Goal: Task Accomplishment & Management: Use online tool/utility

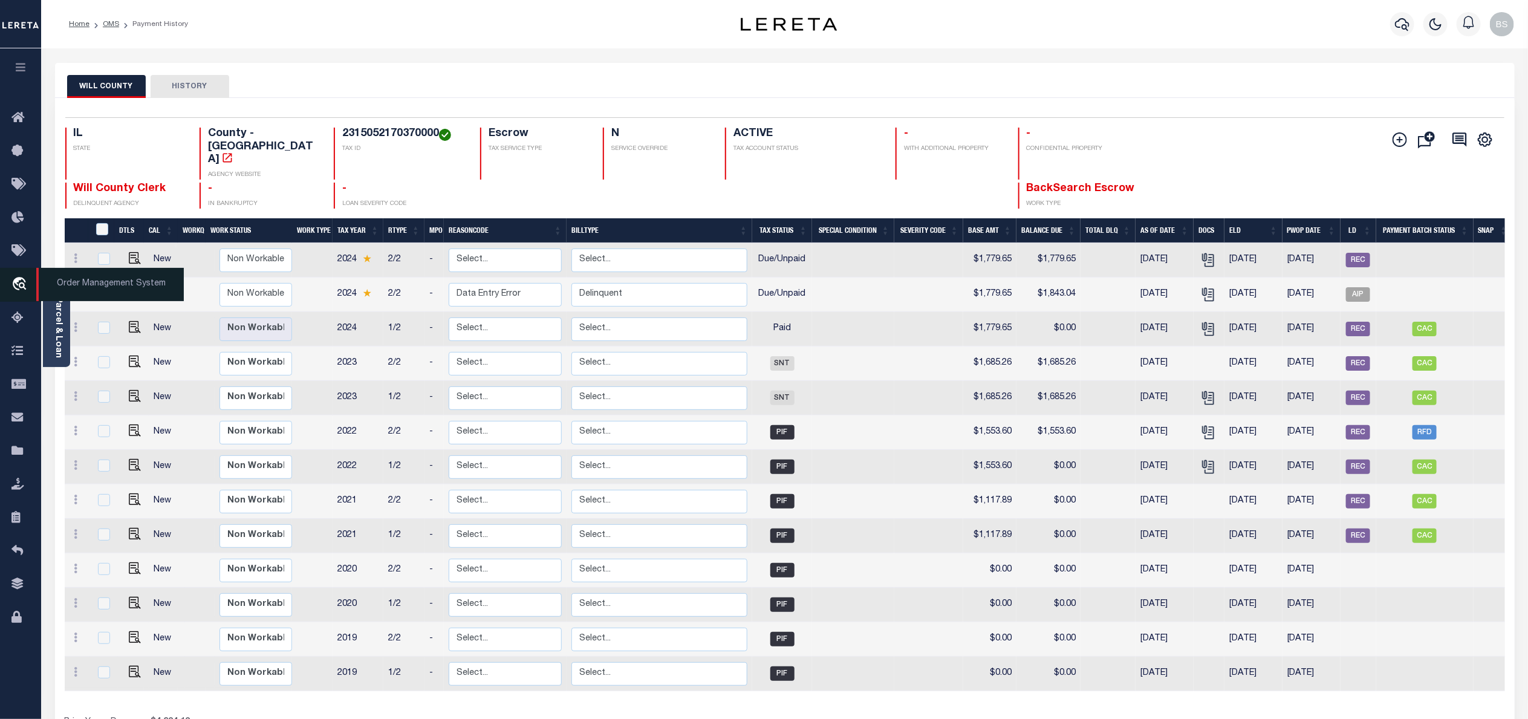
click at [107, 284] on span "Order Management System" at bounding box center [109, 284] width 147 height 33
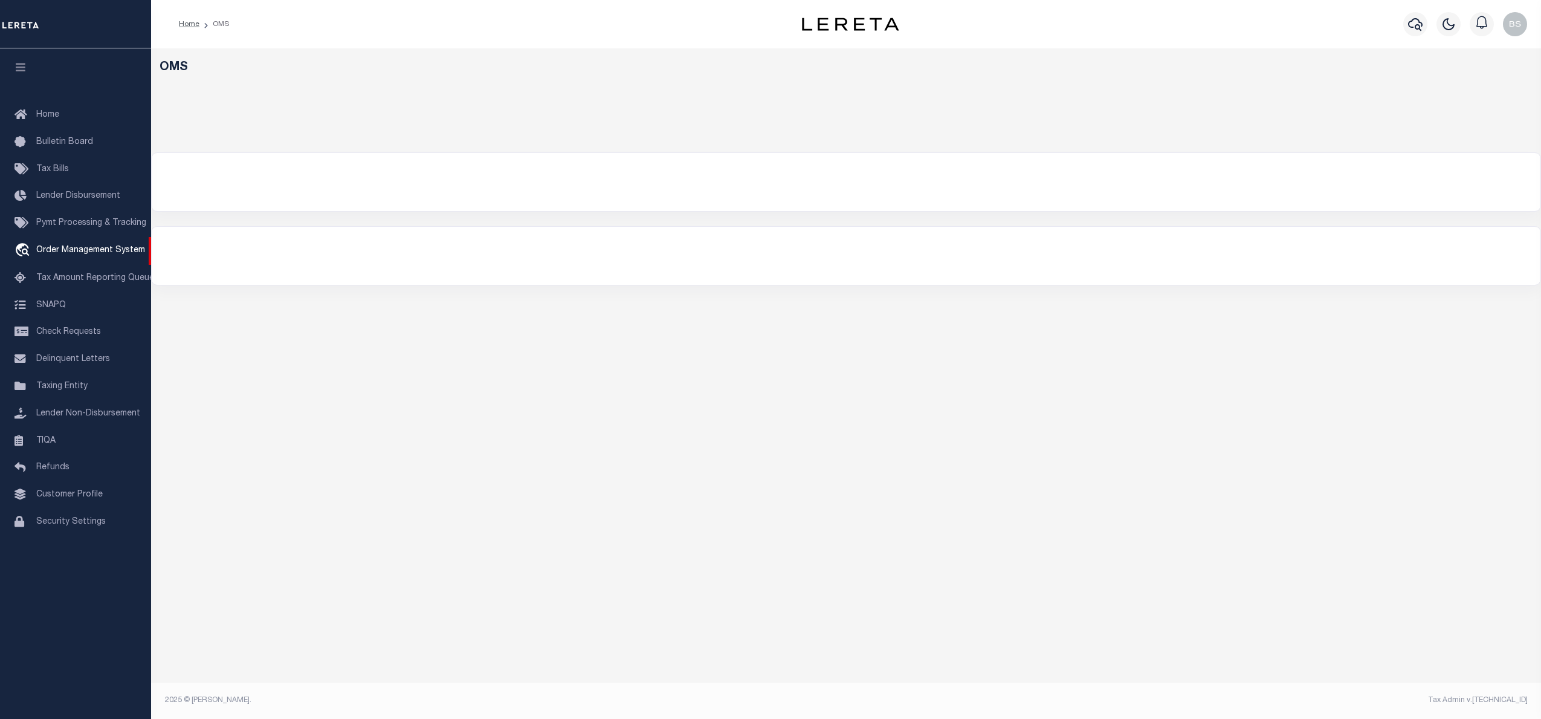
select select "200"
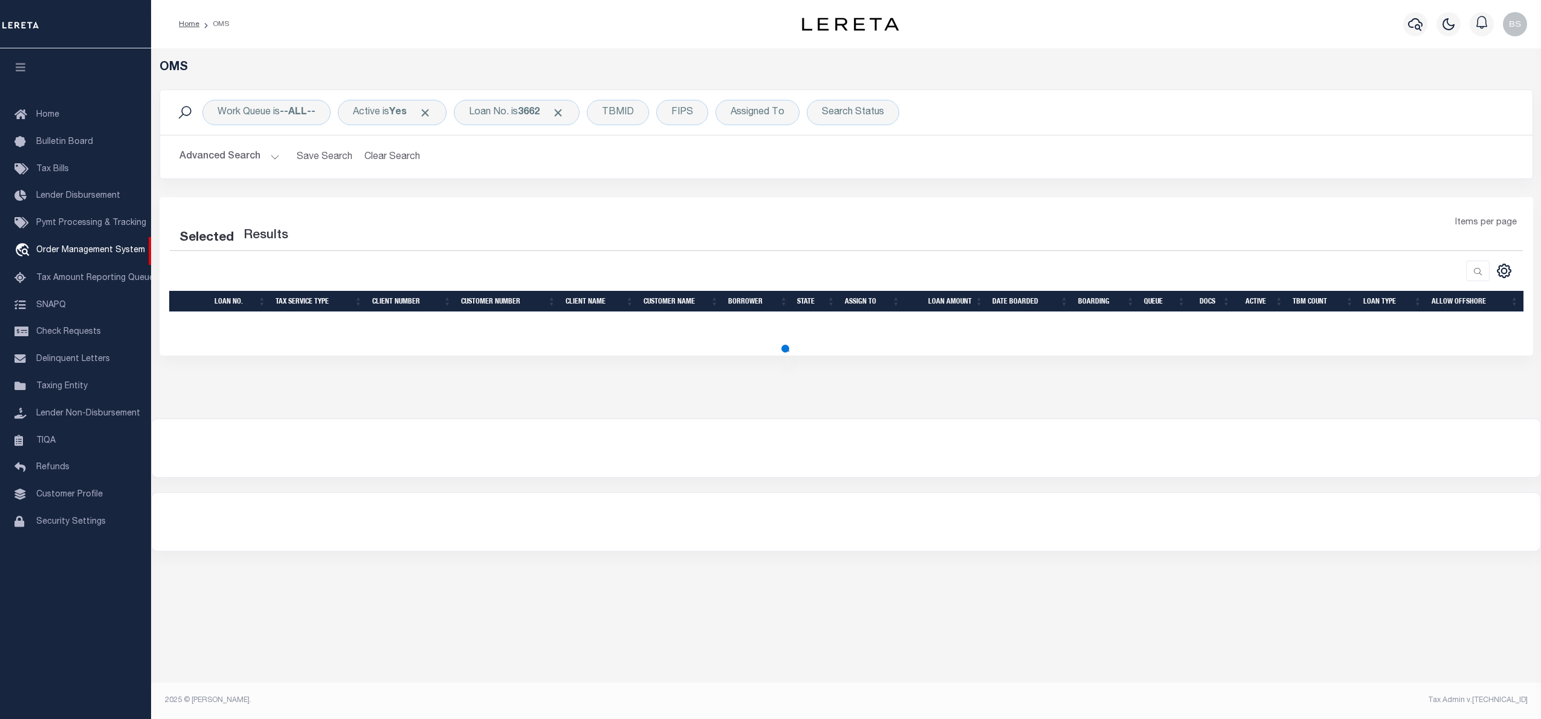
select select "200"
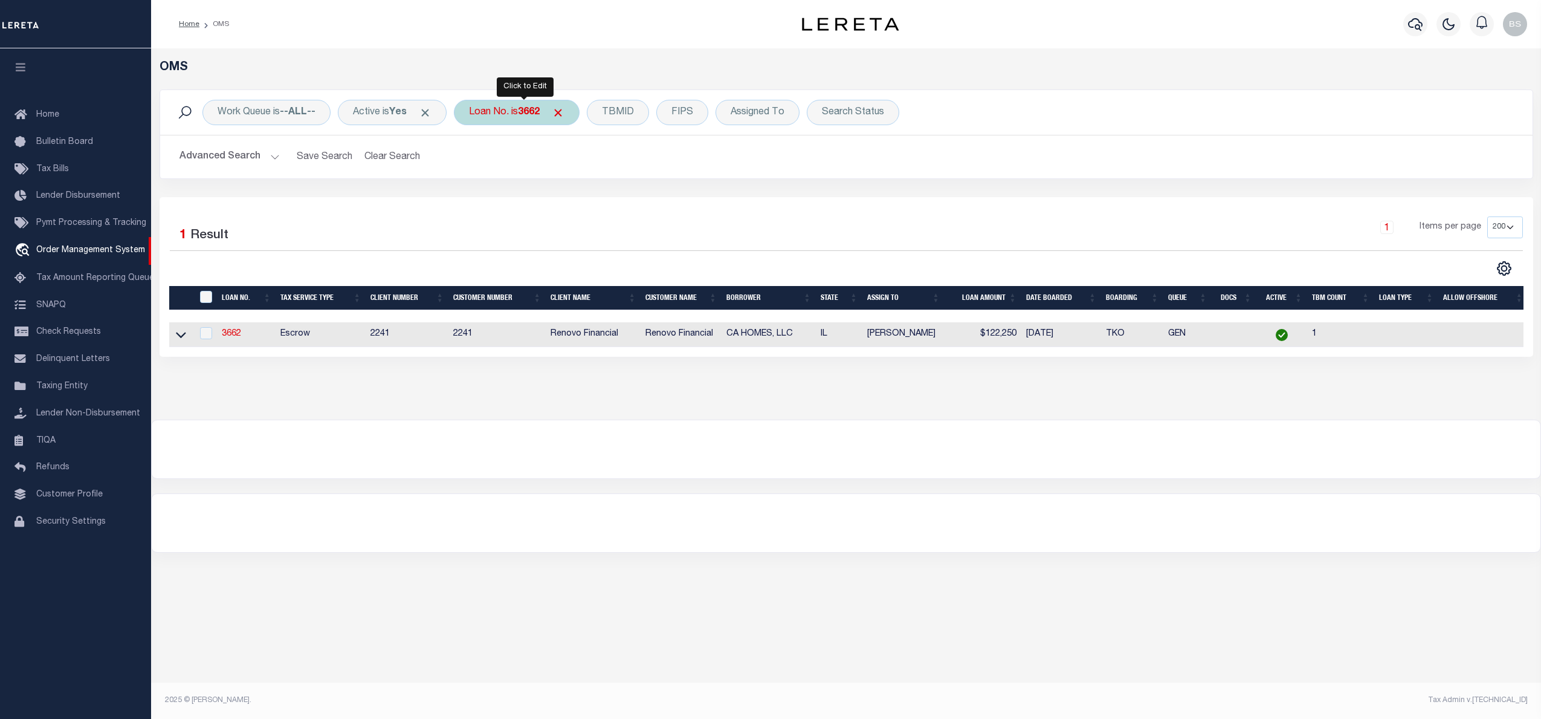
click at [526, 113] on div "Loan No. is 3662" at bounding box center [517, 112] width 126 height 25
type input "40005929"
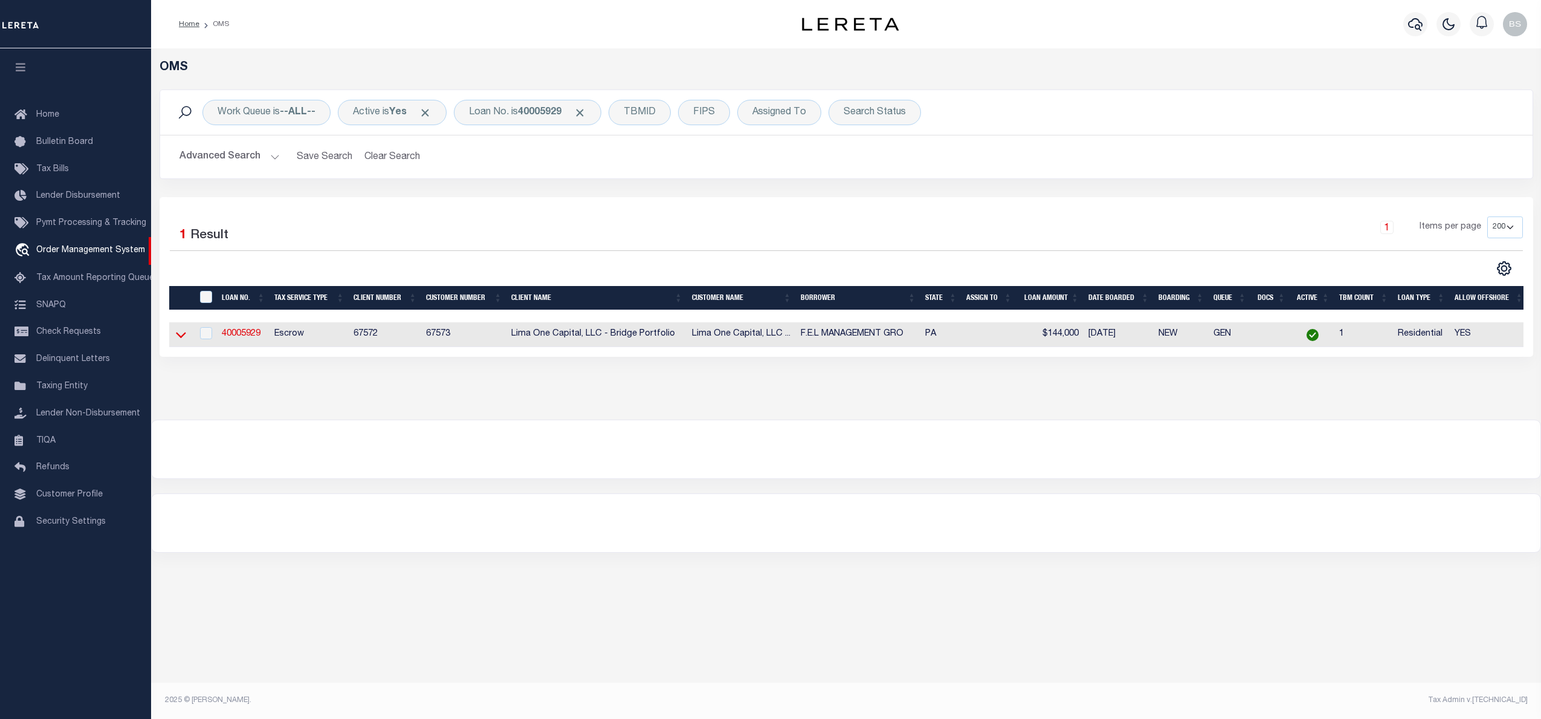
click at [180, 339] on icon at bounding box center [181, 335] width 10 height 6
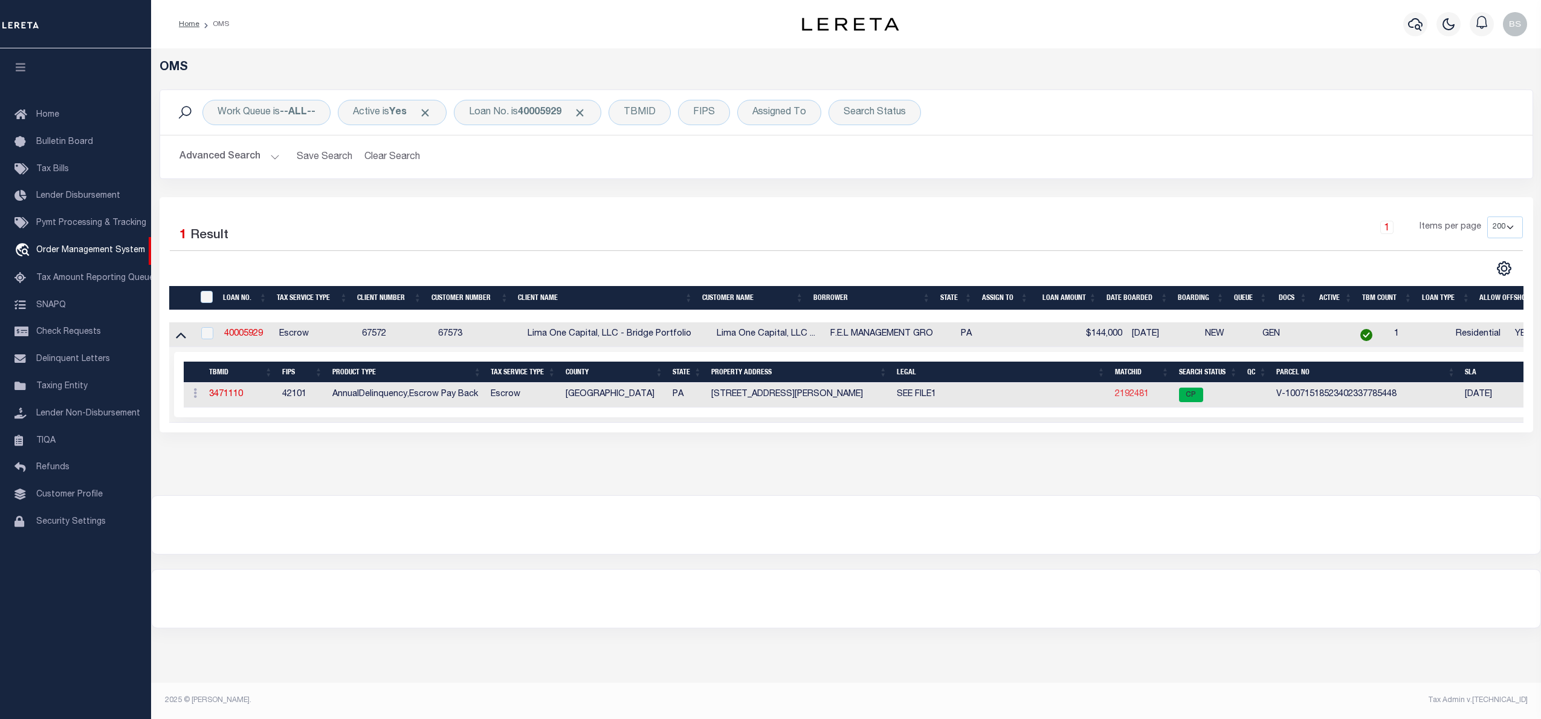
click at [1132, 397] on link "2192481" at bounding box center [1132, 394] width 34 height 8
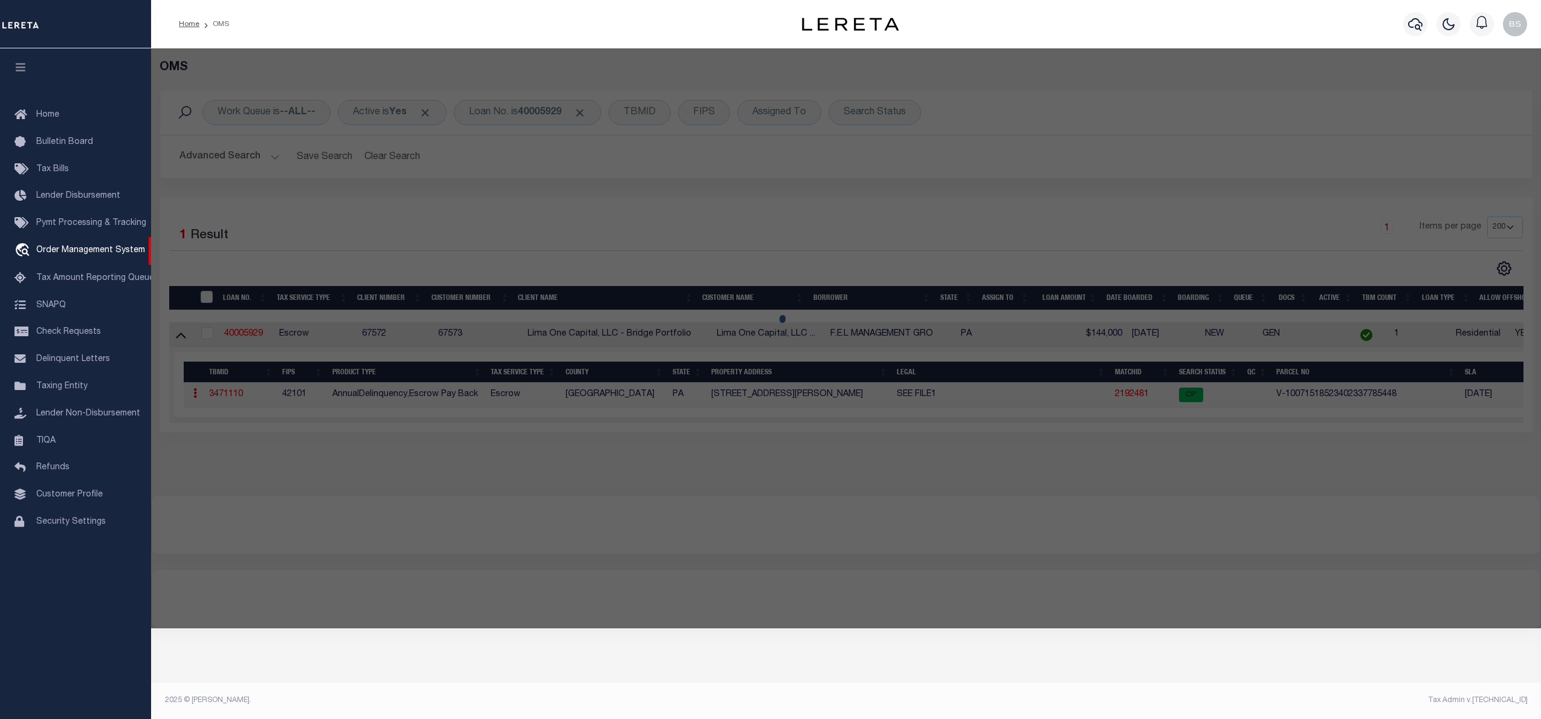
checkbox input "false"
select select "CP"
select select "AGW"
select select "ADD"
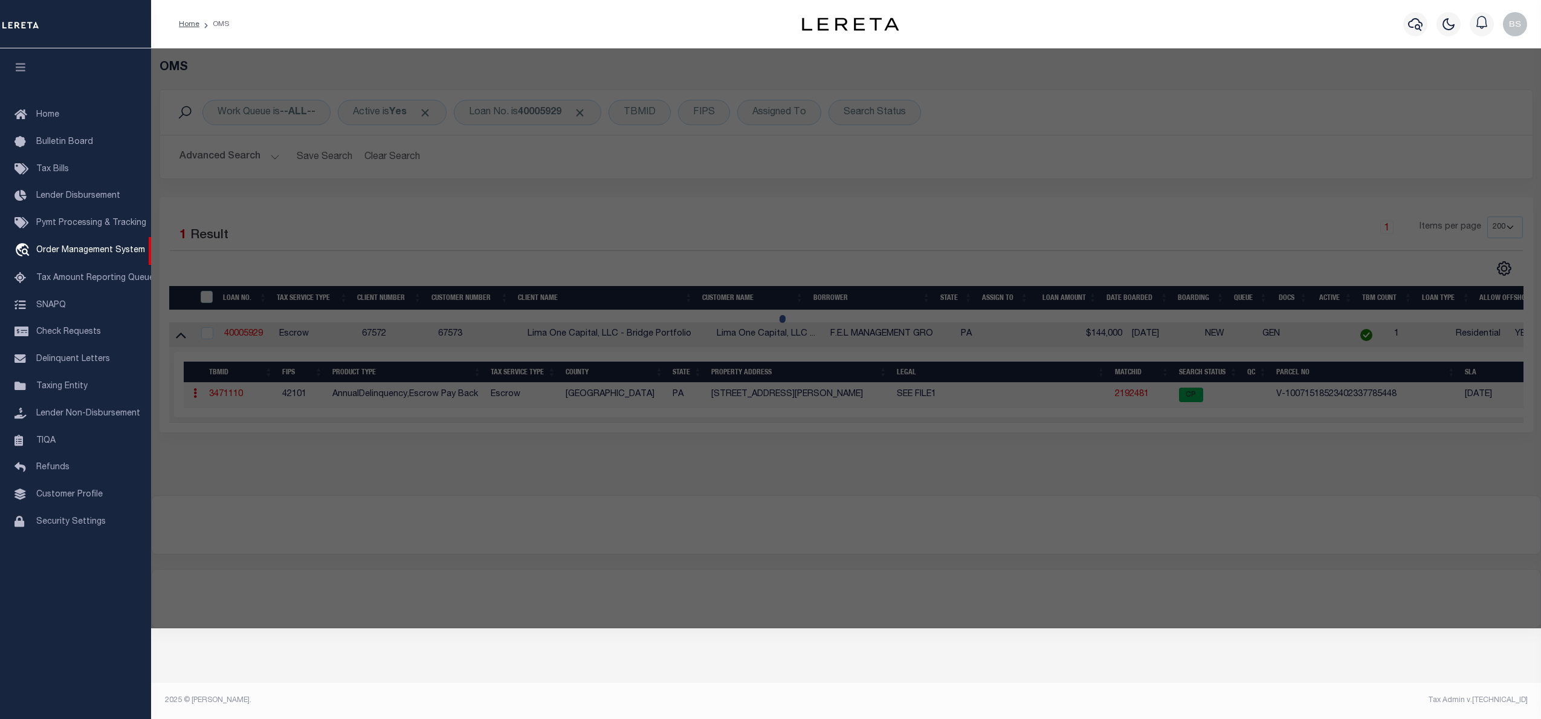
type input "914 SOUTH CECIL STREET"
checkbox input "false"
type input "PHILADELPHIA PA 19143"
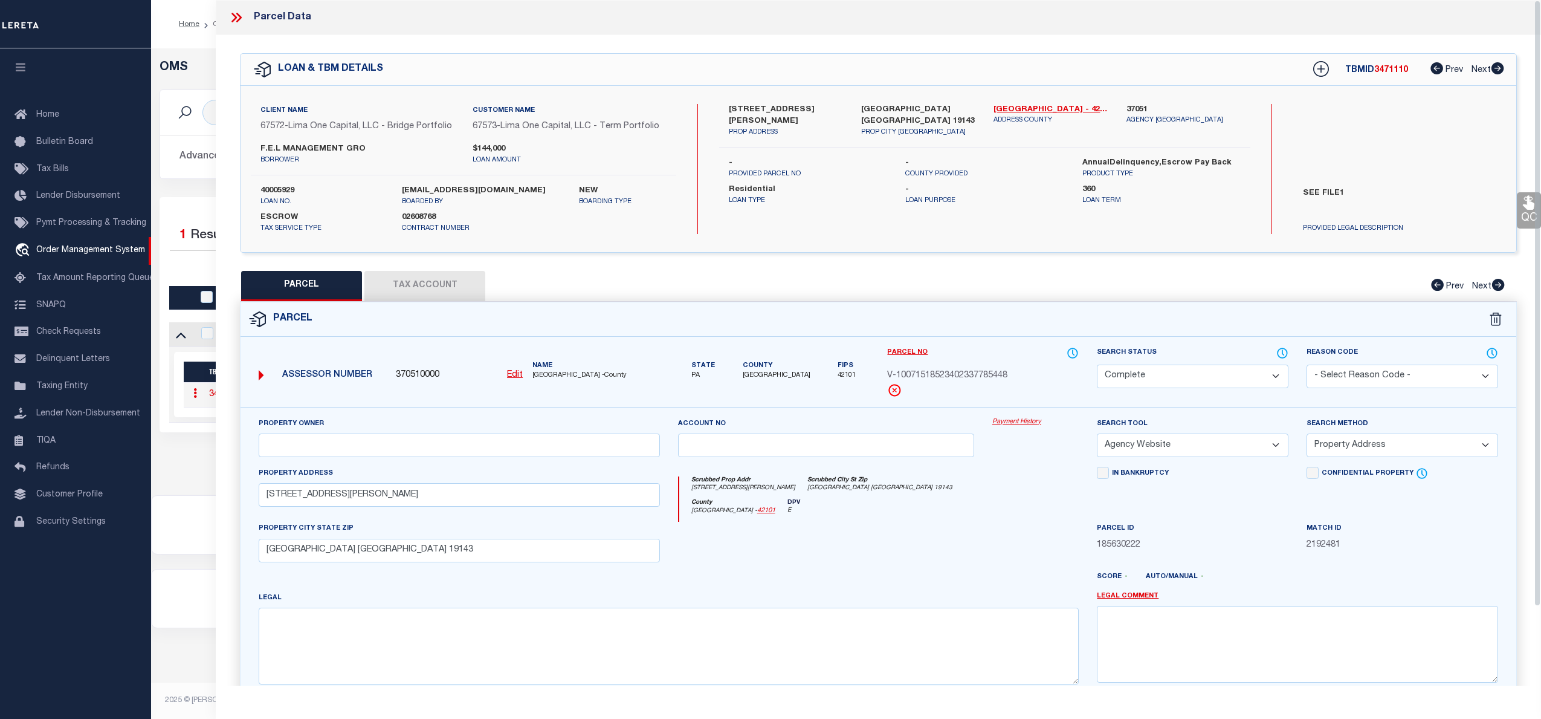
click at [1031, 424] on link "Payment History" at bounding box center [1036, 422] width 86 height 10
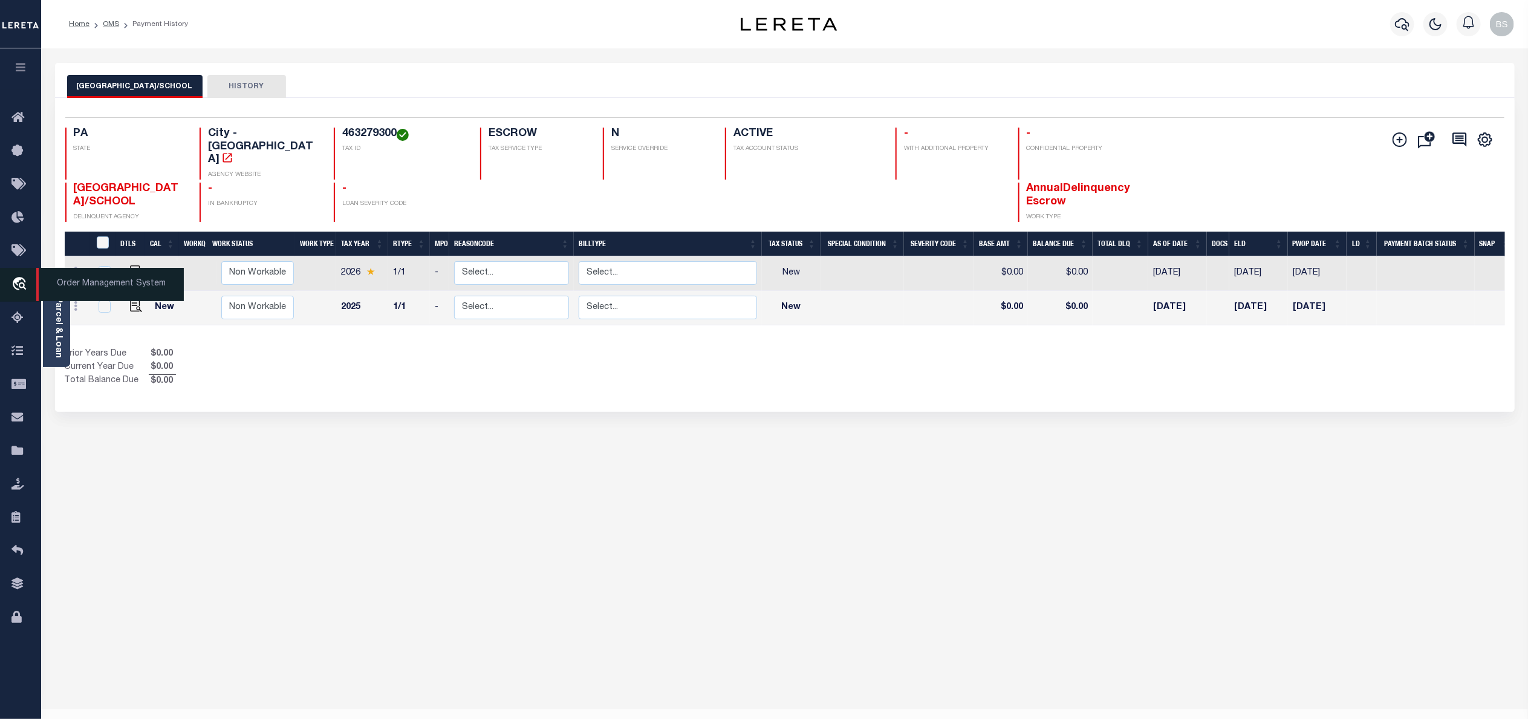
click at [102, 285] on span "Order Management System" at bounding box center [109, 284] width 147 height 33
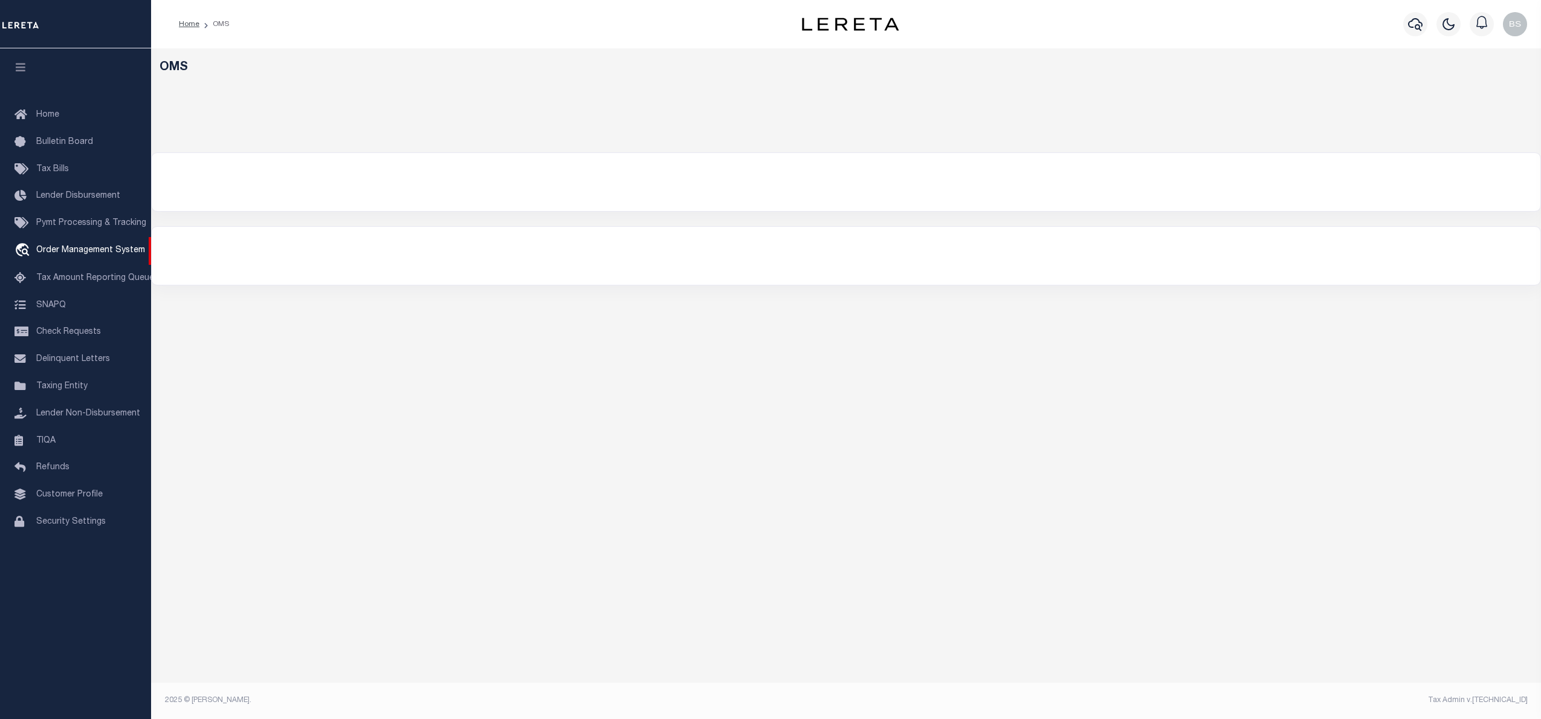
select select "200"
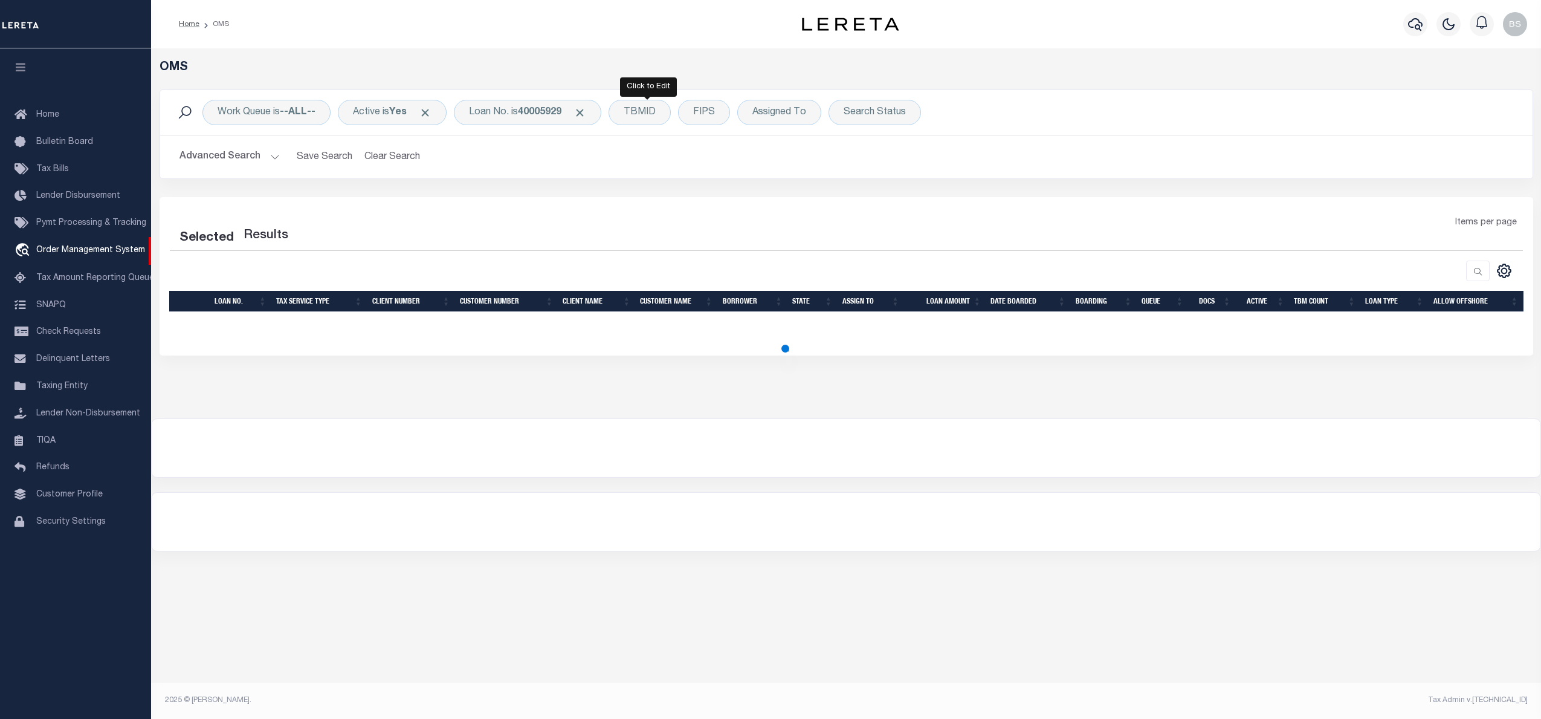
select select "200"
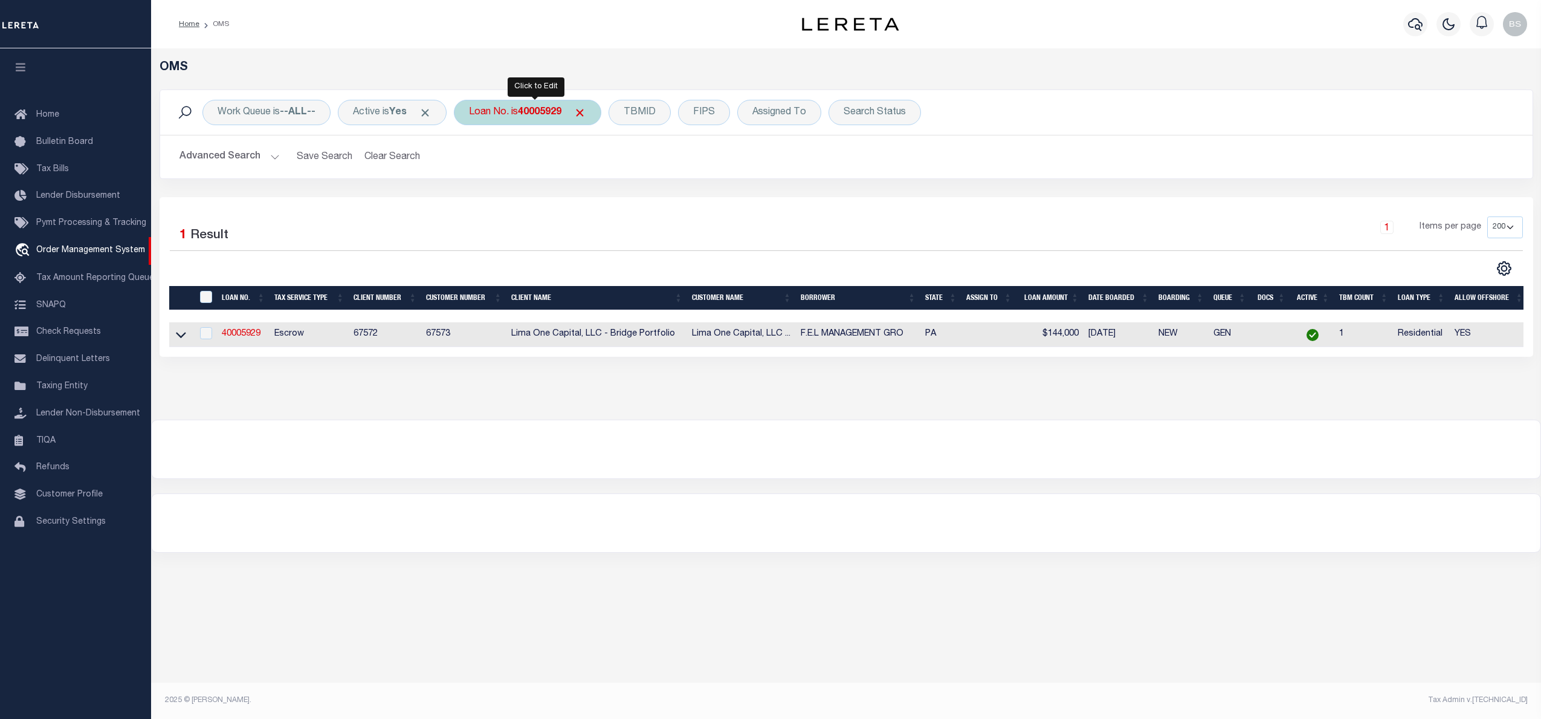
click at [524, 116] on div "Loan No. is 40005929" at bounding box center [527, 112] width 147 height 25
type input "130525"
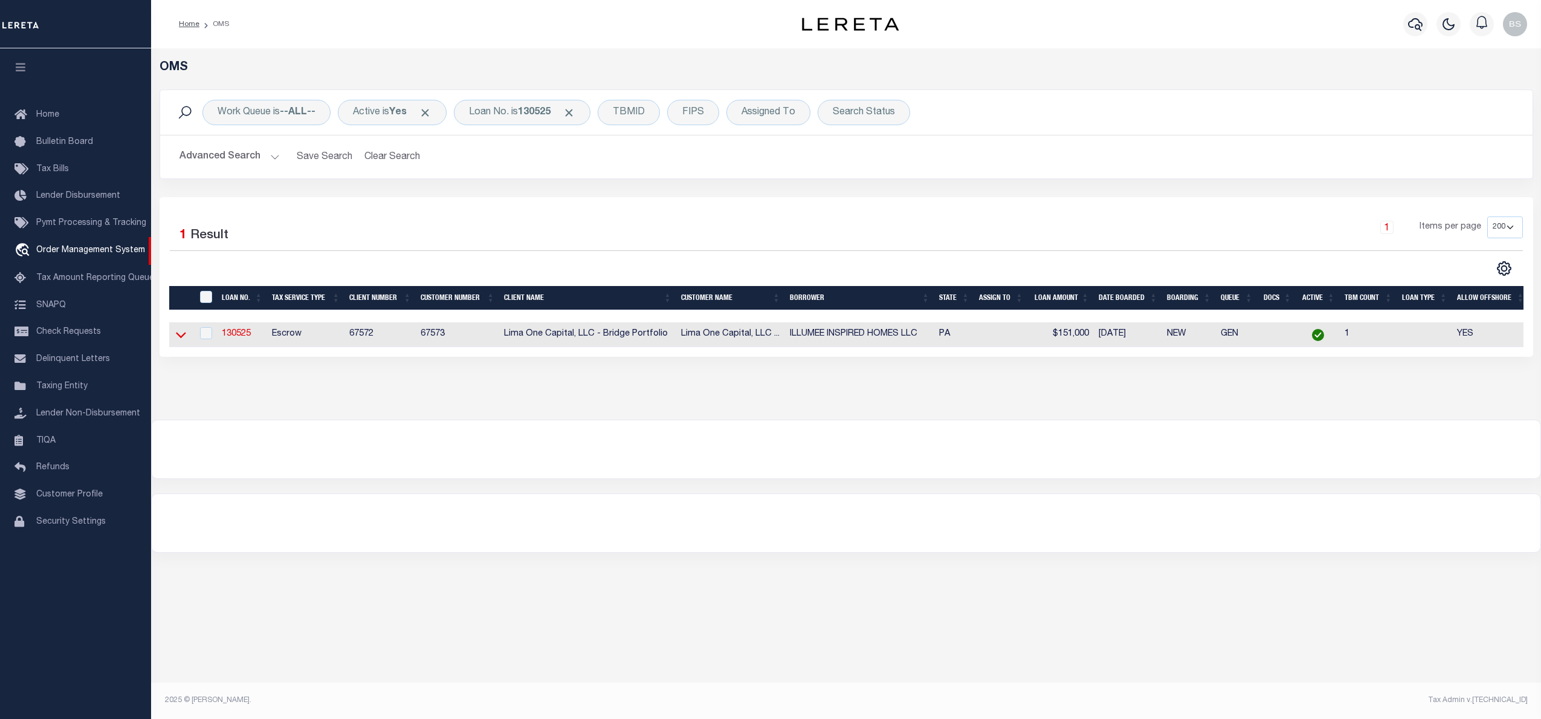
click at [177, 336] on icon at bounding box center [181, 335] width 10 height 6
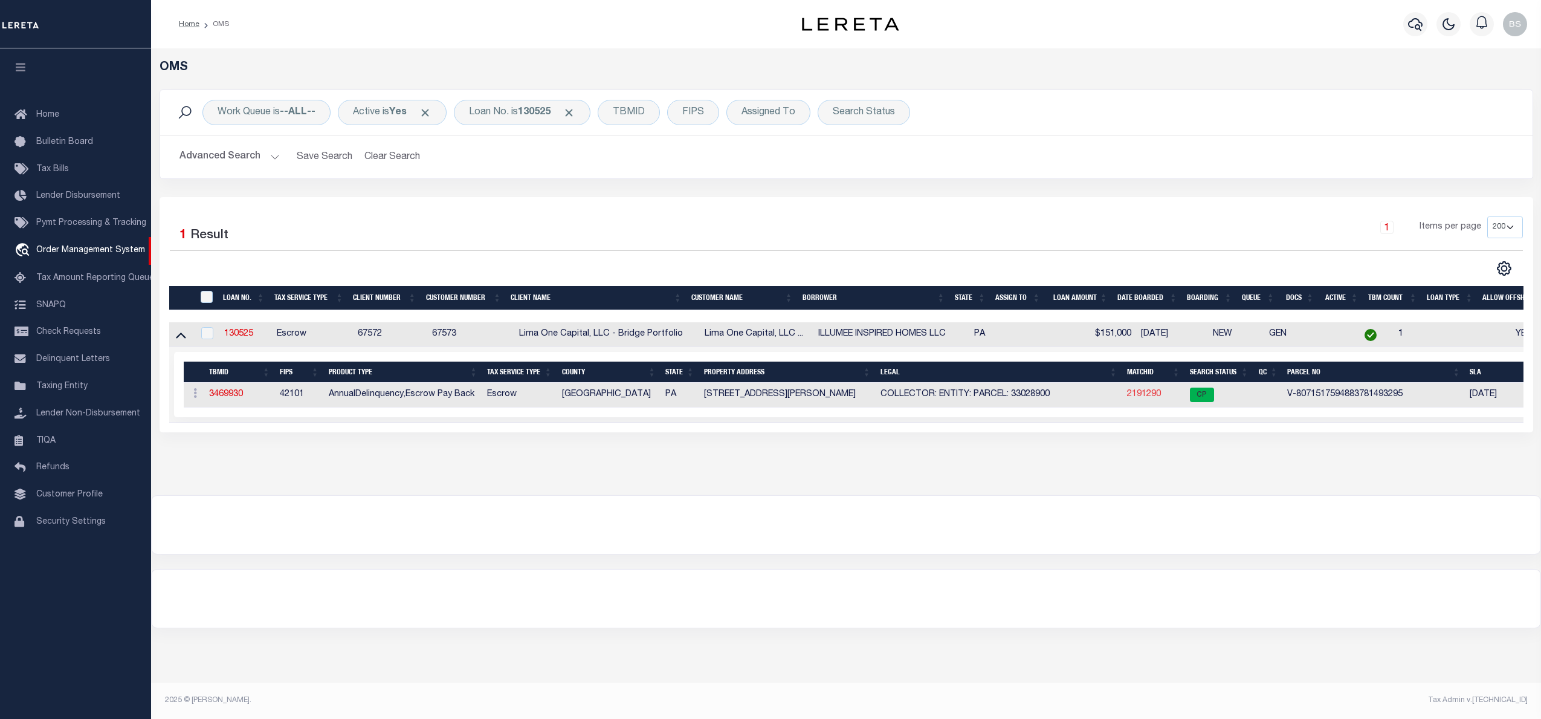
click at [1147, 398] on link "2191290" at bounding box center [1144, 394] width 34 height 8
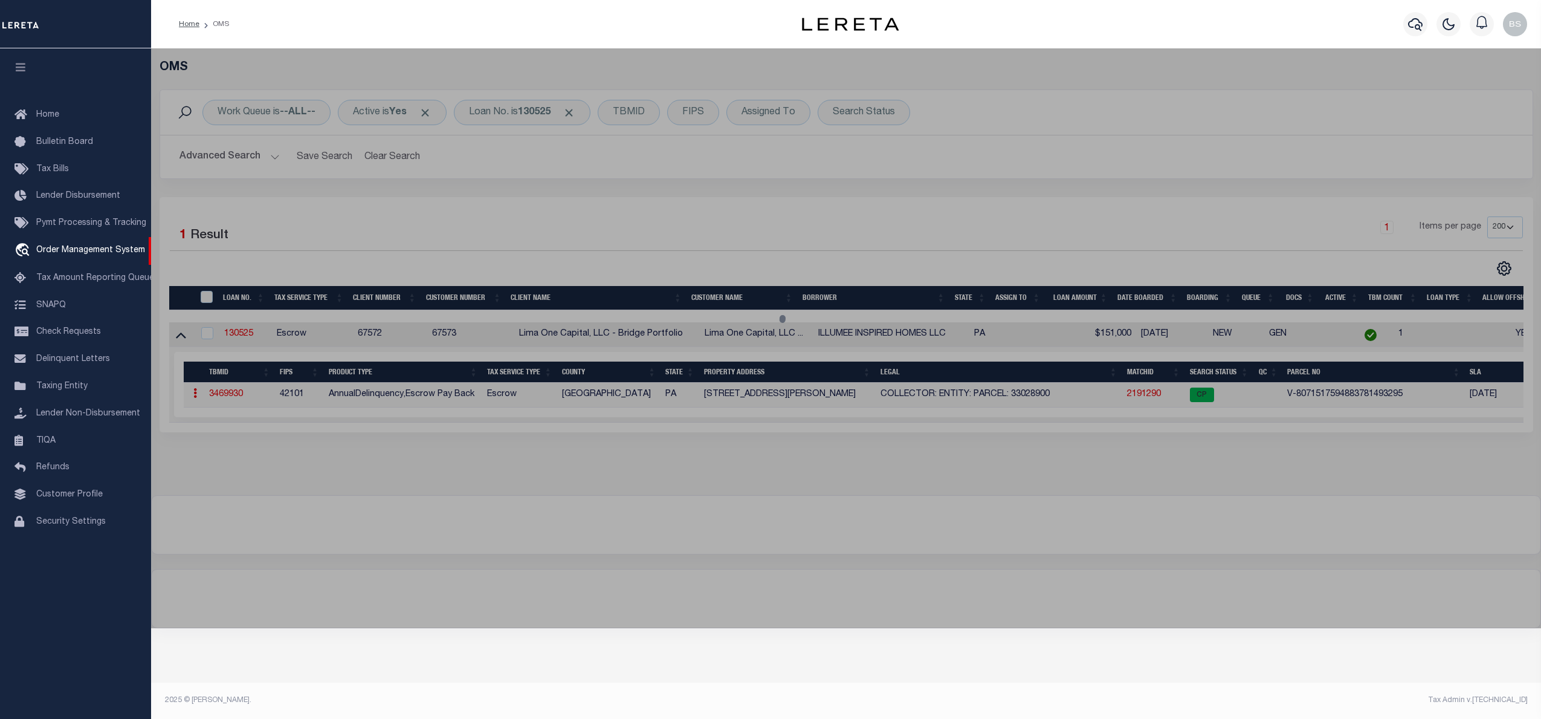
checkbox input "false"
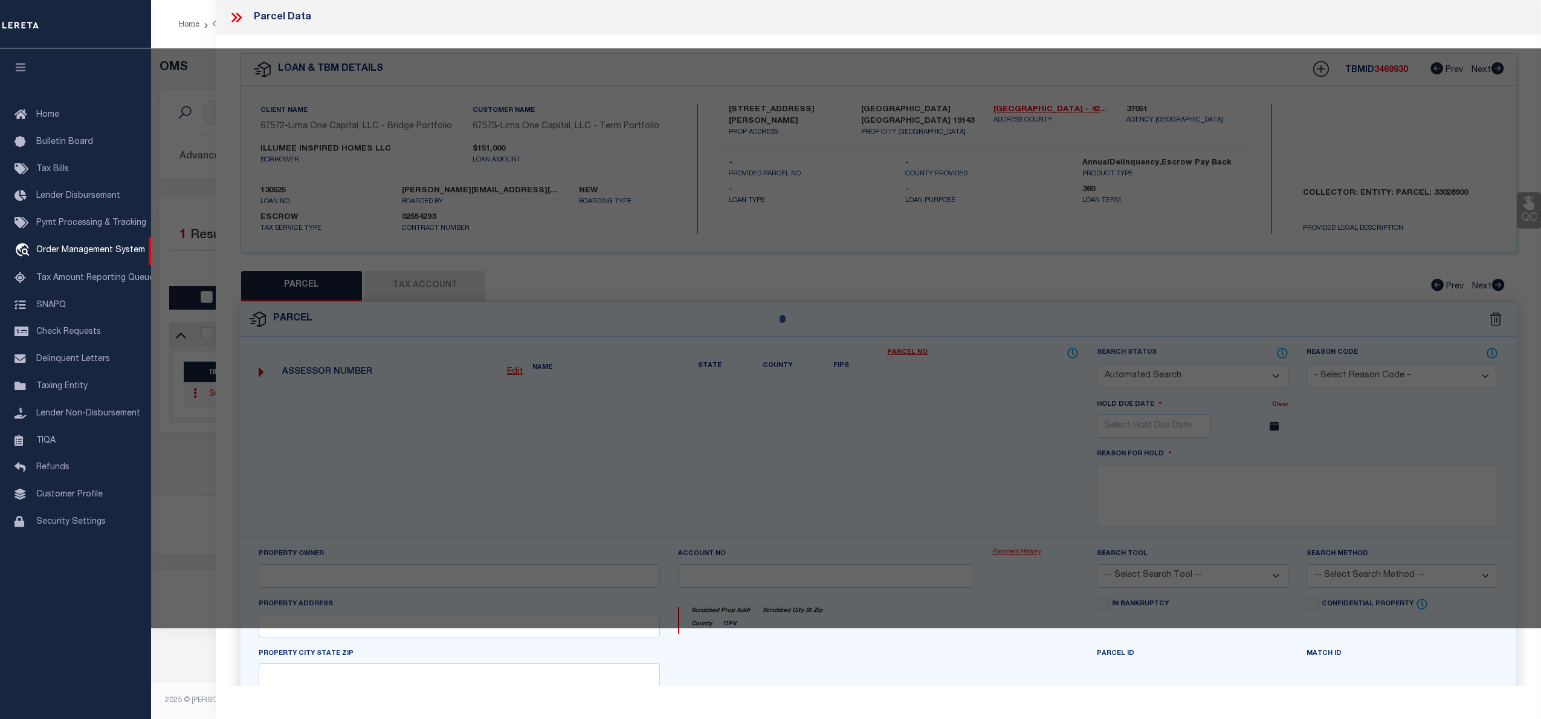
select select "CP"
type input "5836 WEBSTER STREET"
checkbox input "false"
type input "PHILADELPHIA PA 19143"
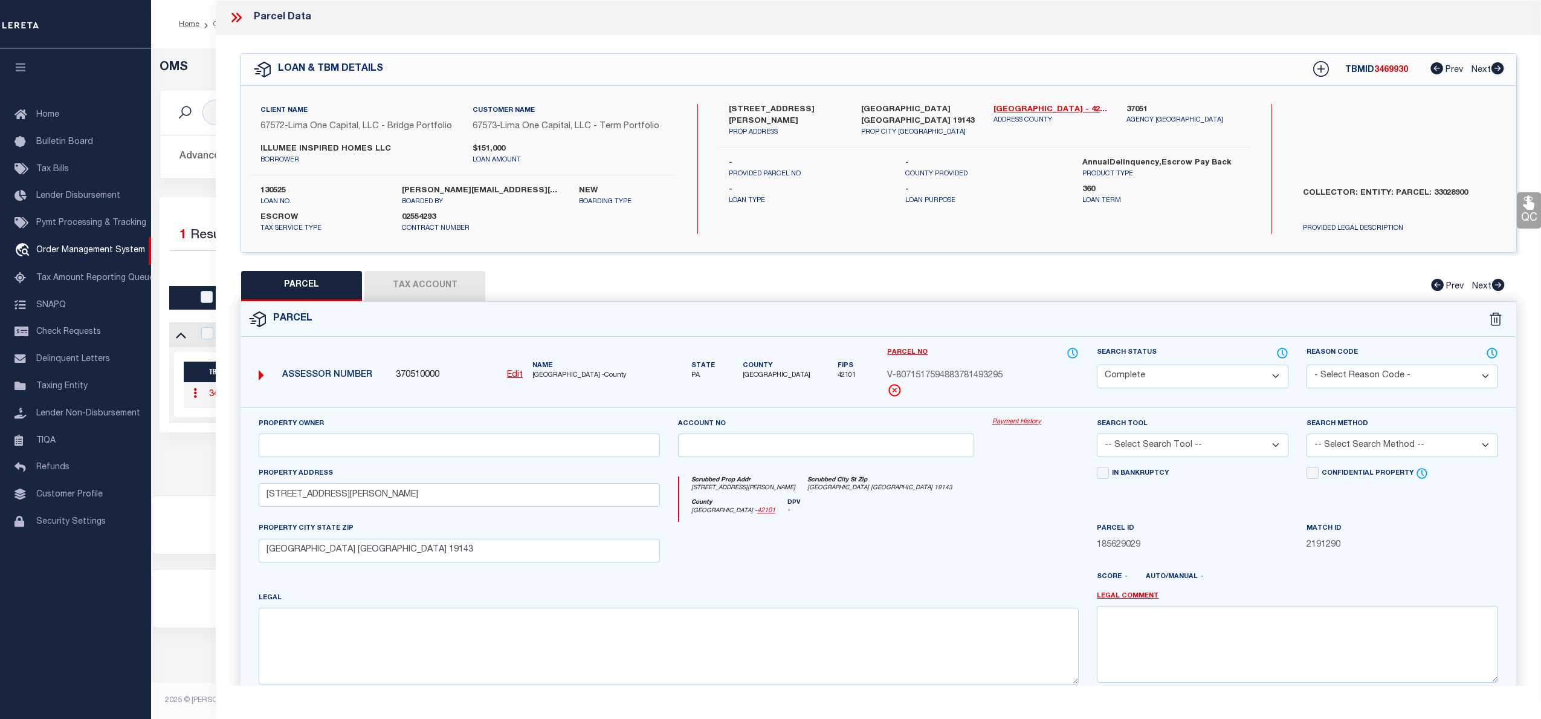
click at [1025, 425] on link "Payment History" at bounding box center [1036, 422] width 86 height 10
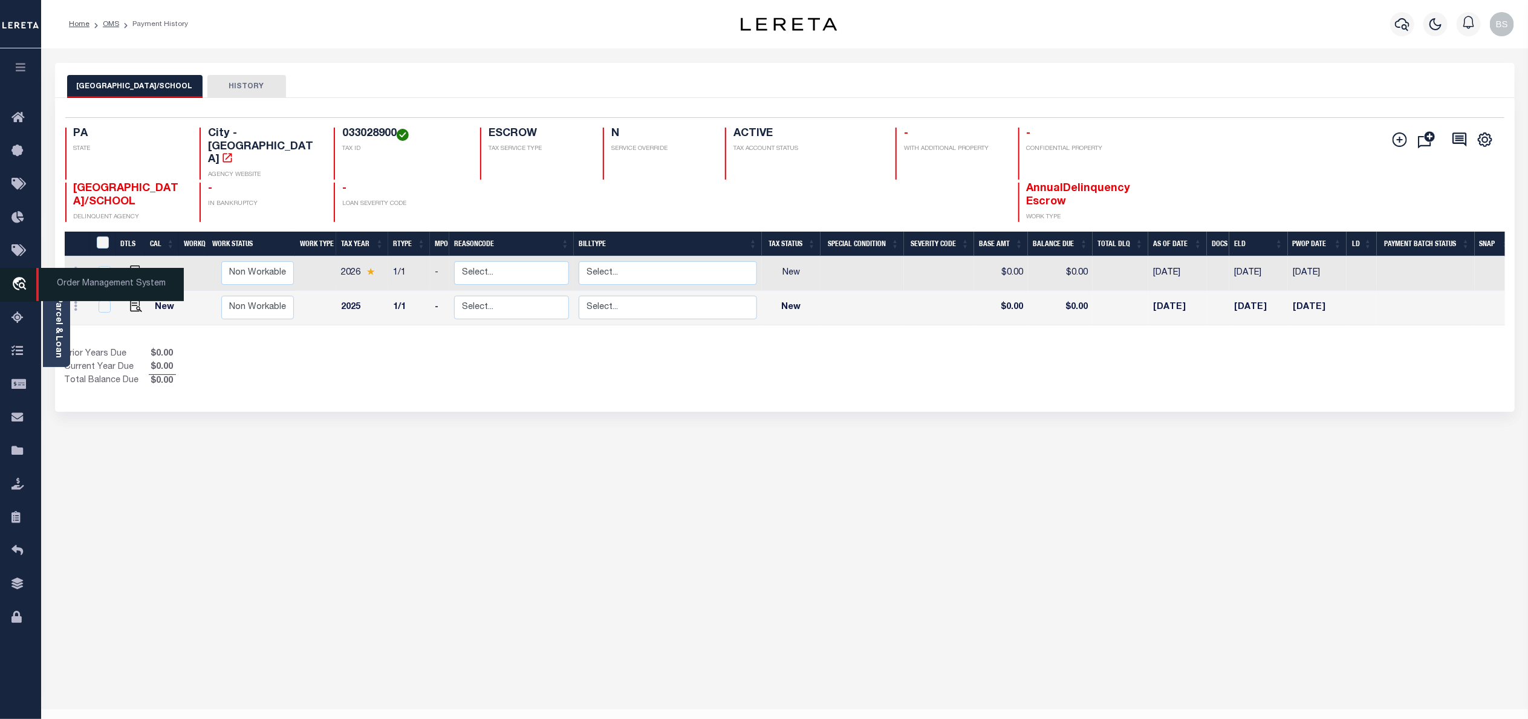
click at [92, 283] on span "Order Management System" at bounding box center [109, 284] width 147 height 33
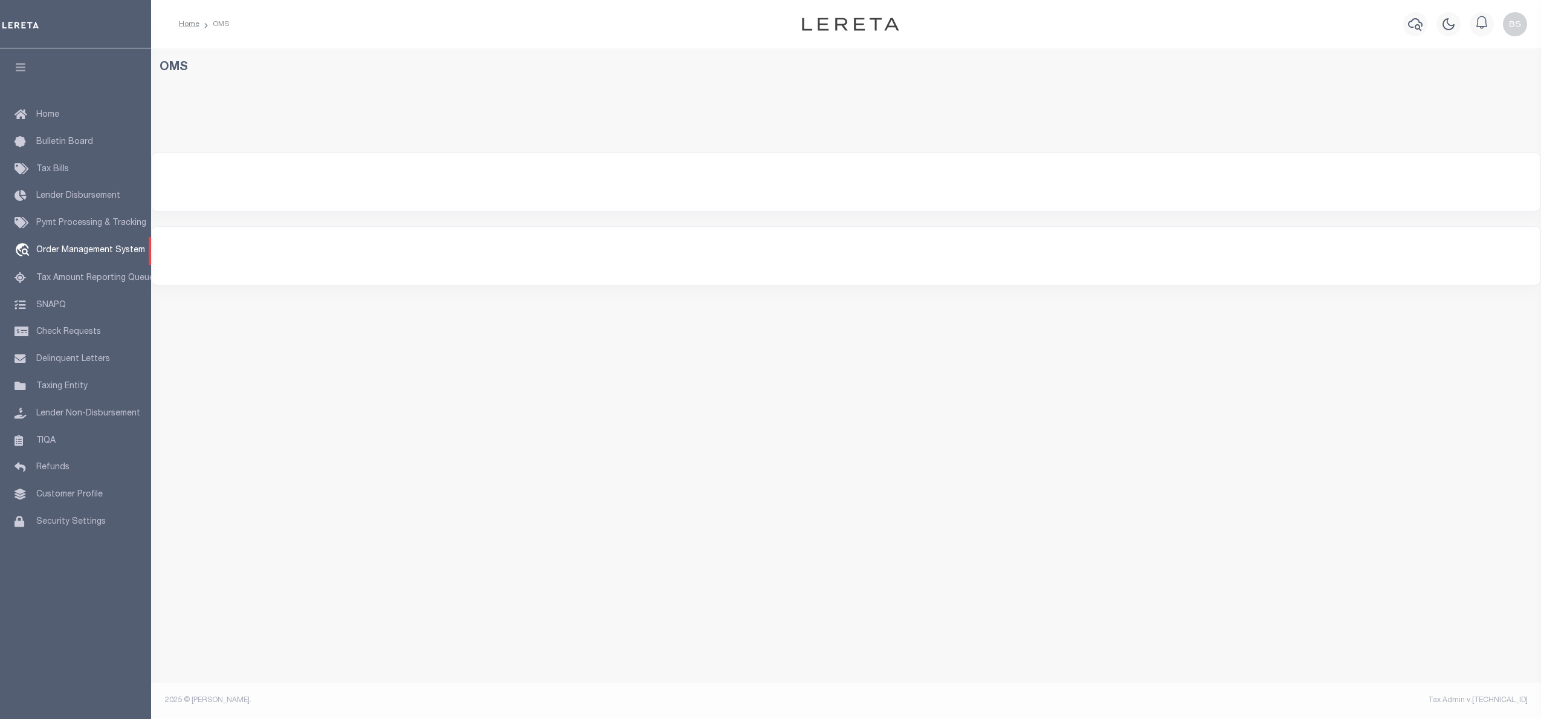
select select "200"
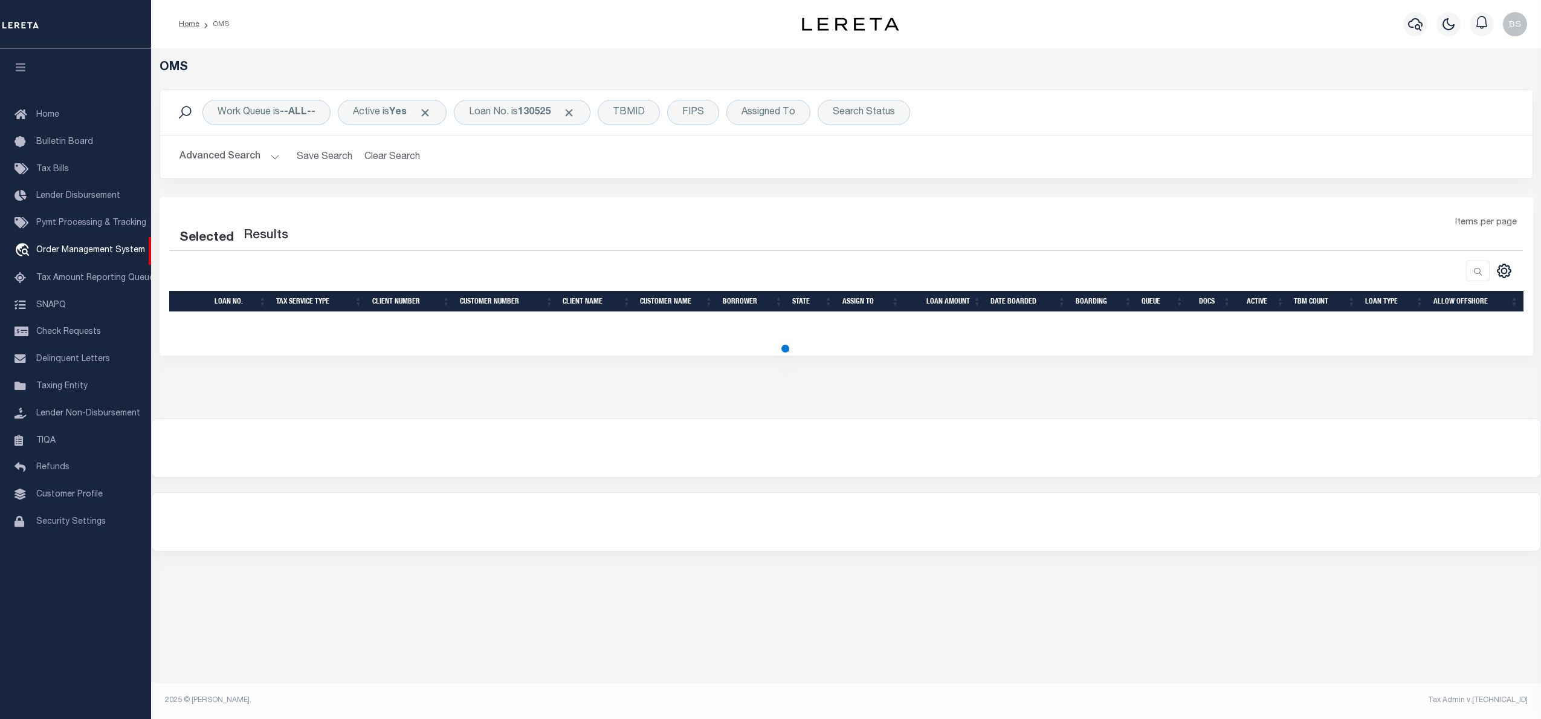
select select "200"
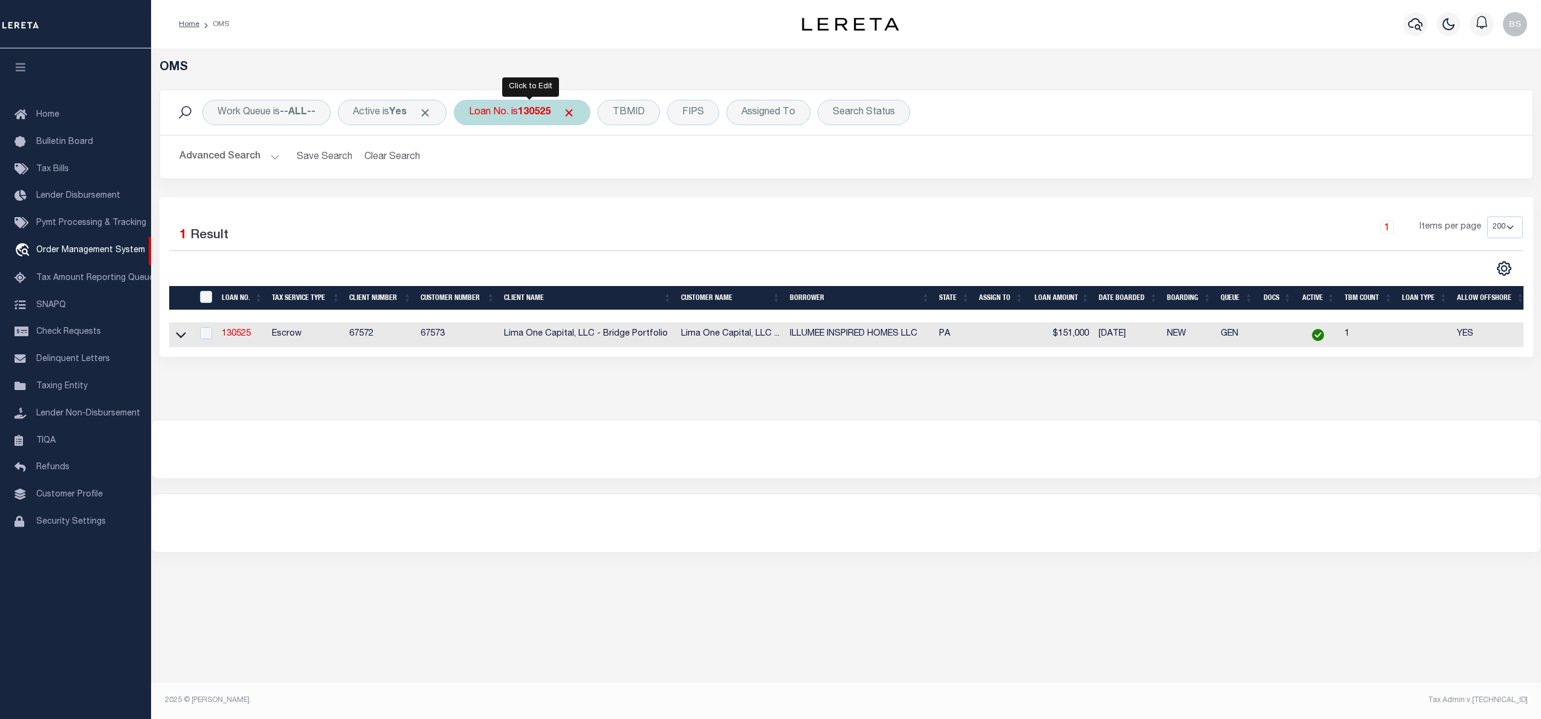
click at [533, 114] on b "130525" at bounding box center [534, 113] width 33 height 10
type input "121230"
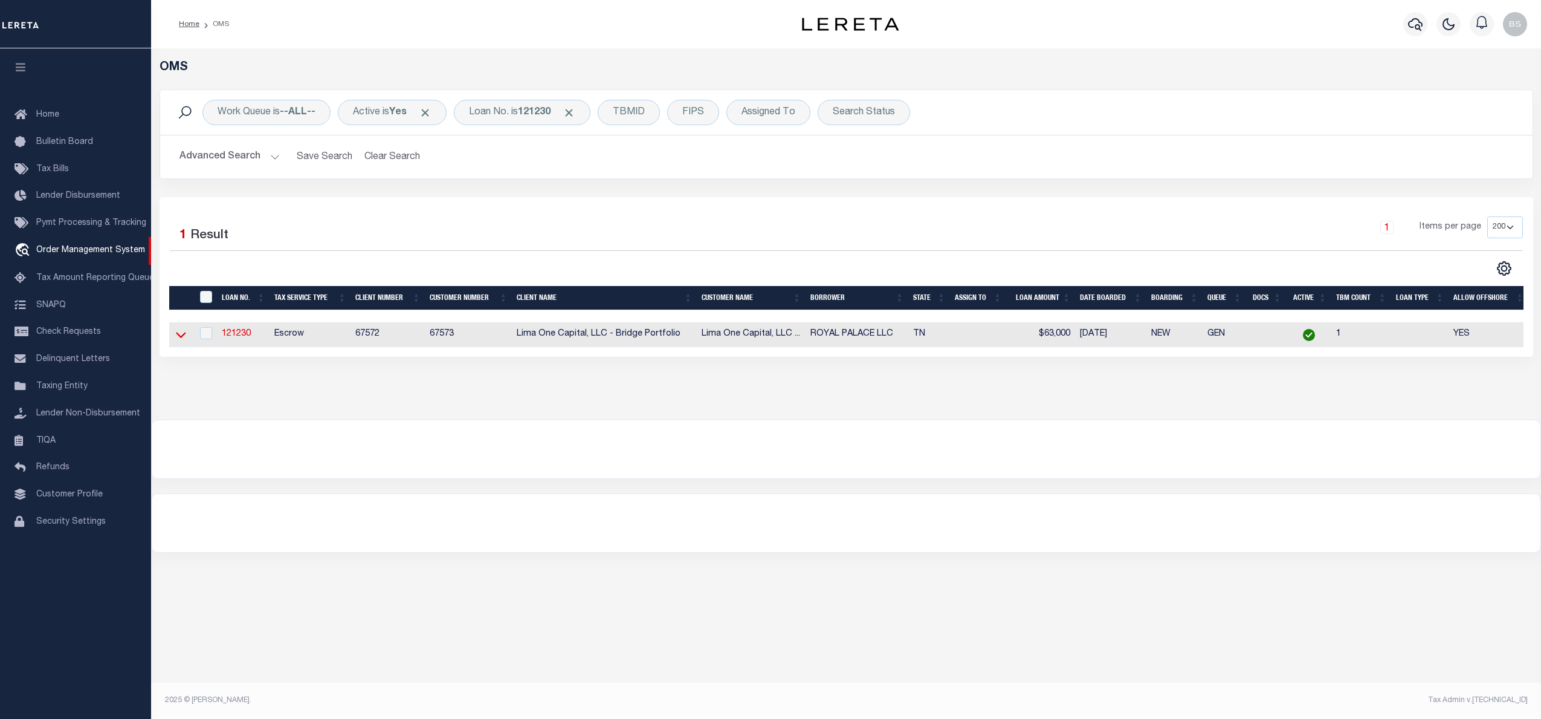
click at [180, 336] on icon at bounding box center [181, 334] width 10 height 13
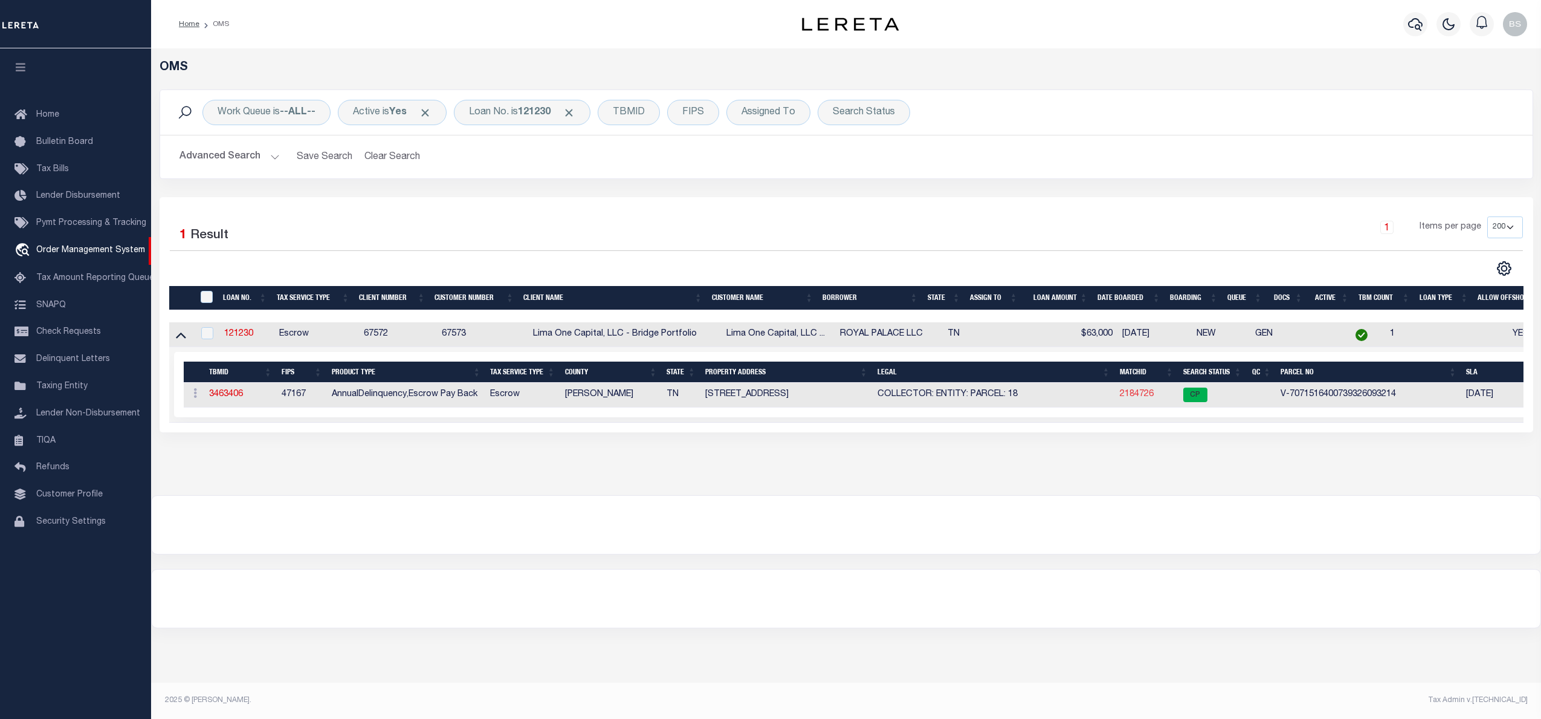
click at [1143, 394] on link "2184726" at bounding box center [1137, 394] width 34 height 8
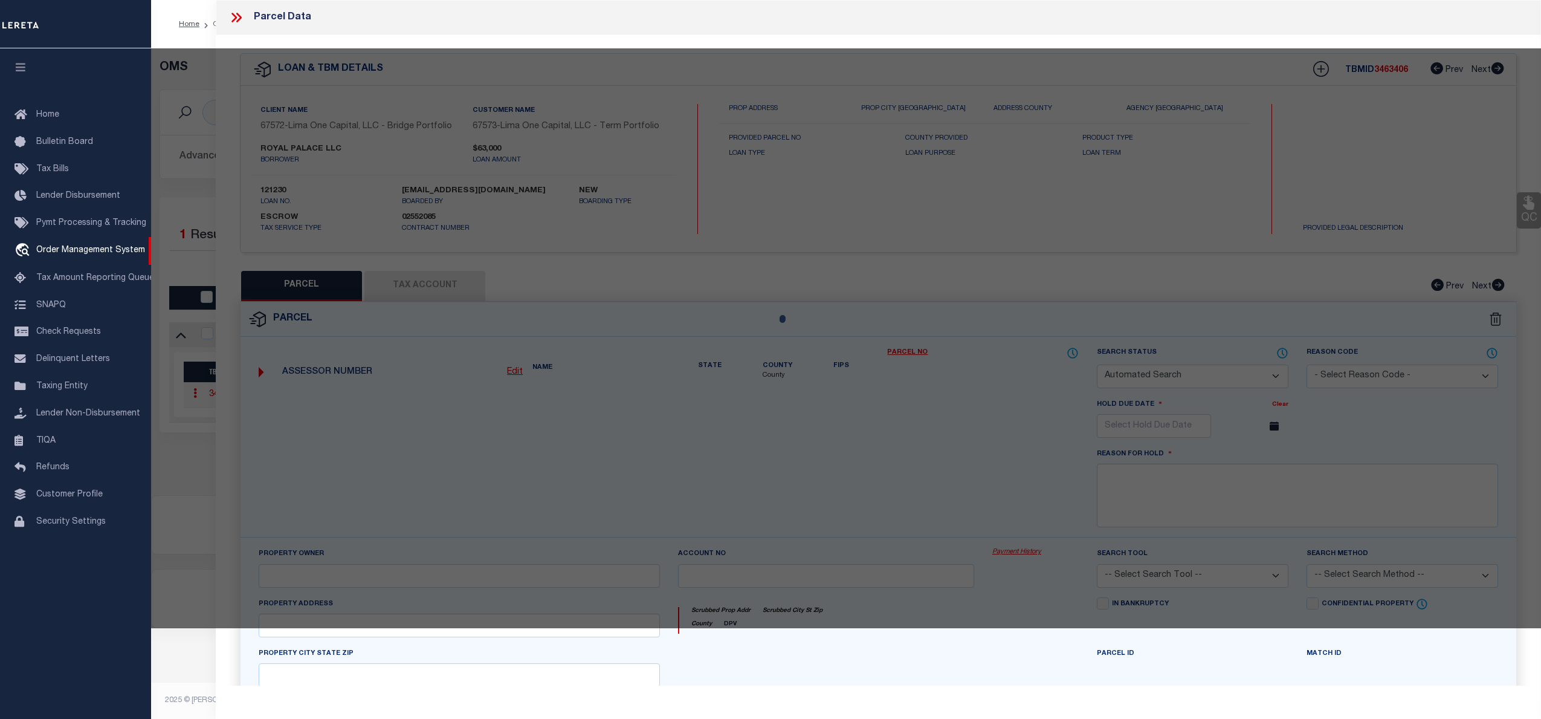
checkbox input "false"
select select "CP"
select select "AGW"
select select "ADD"
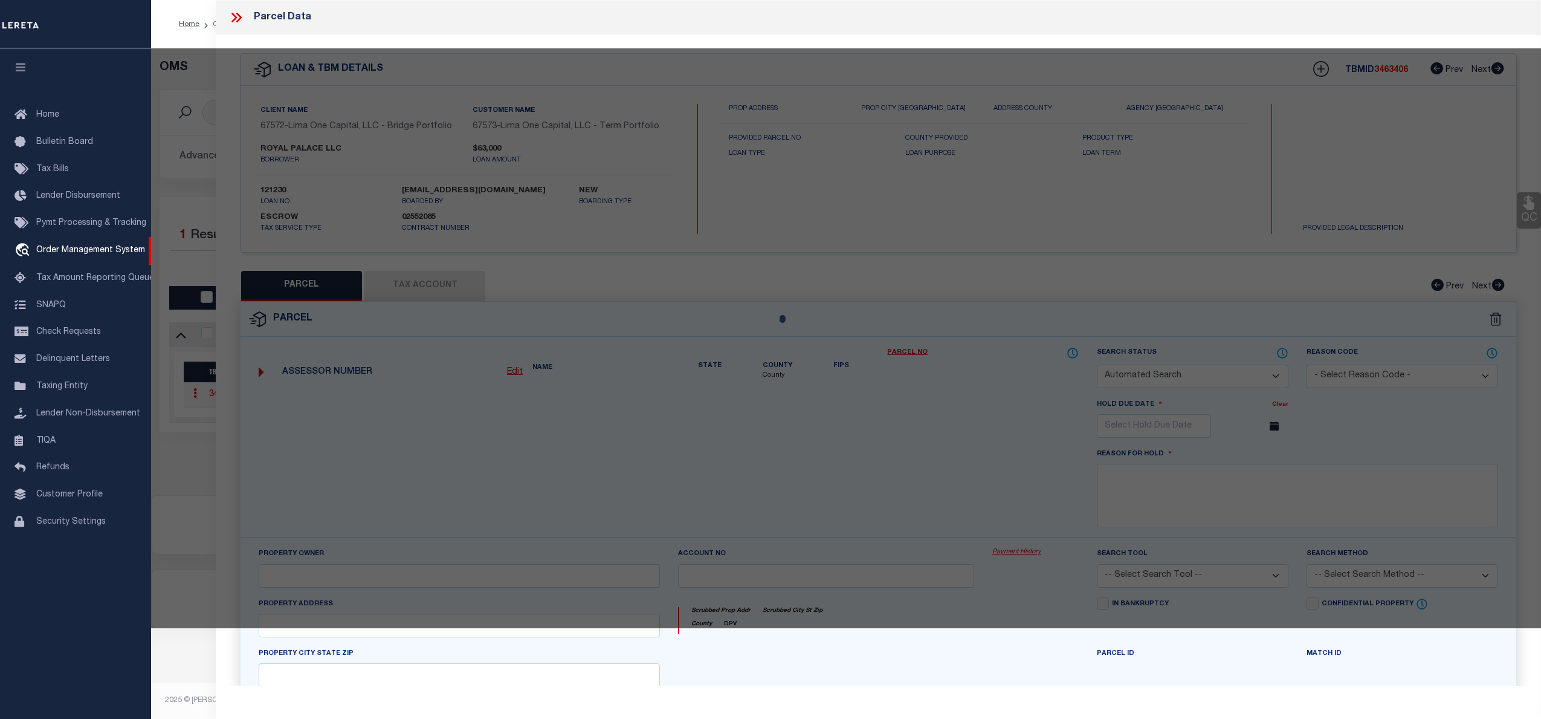
type input "241 LOON LANE"
checkbox input "false"
type input "COVINGTON TN 38019"
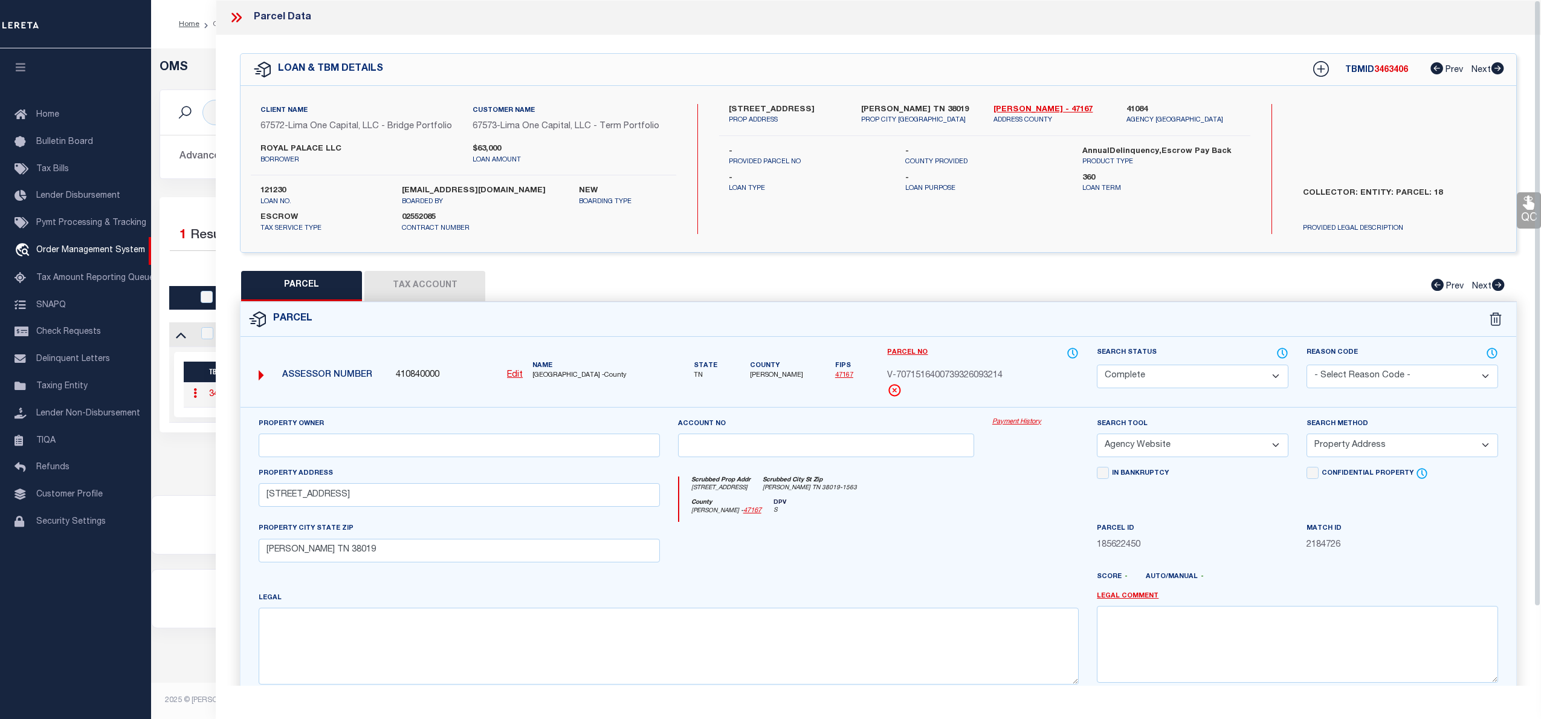
click at [1031, 424] on link "Payment History" at bounding box center [1036, 422] width 86 height 10
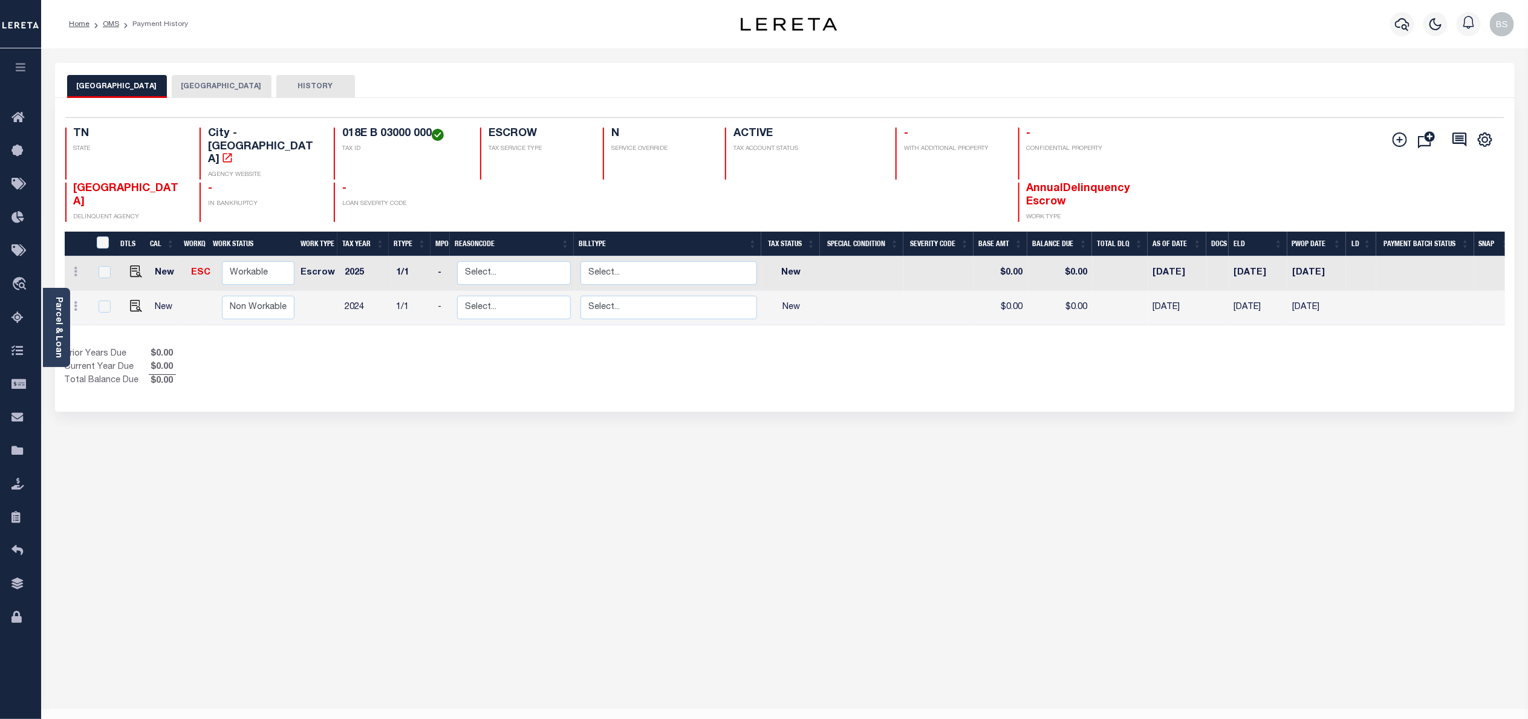
click at [209, 84] on button "TIPTON COUNTY" at bounding box center [222, 86] width 100 height 23
click at [106, 85] on button "COVINGTON CITY" at bounding box center [117, 86] width 100 height 23
click at [93, 285] on span "Order Management System" at bounding box center [109, 284] width 147 height 33
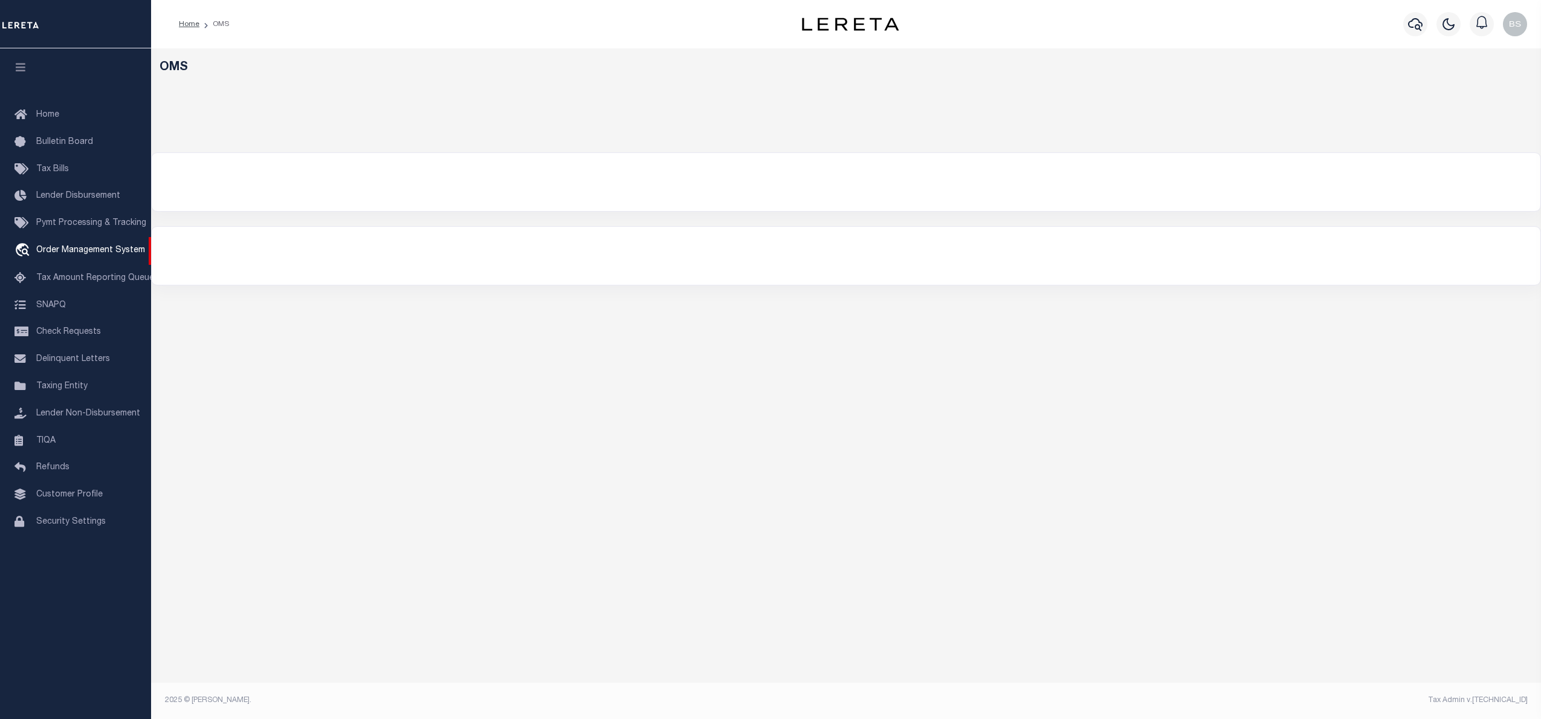
select select "200"
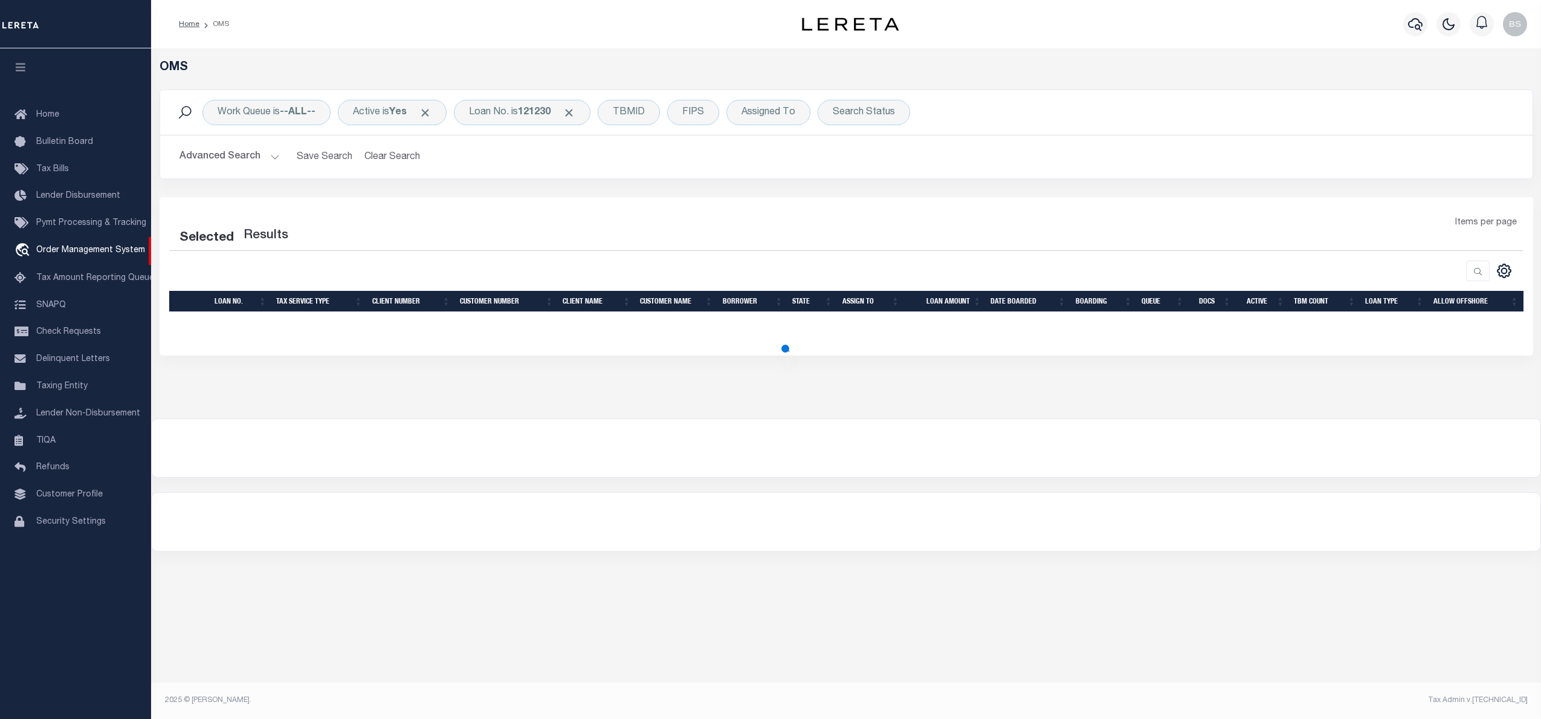
select select "200"
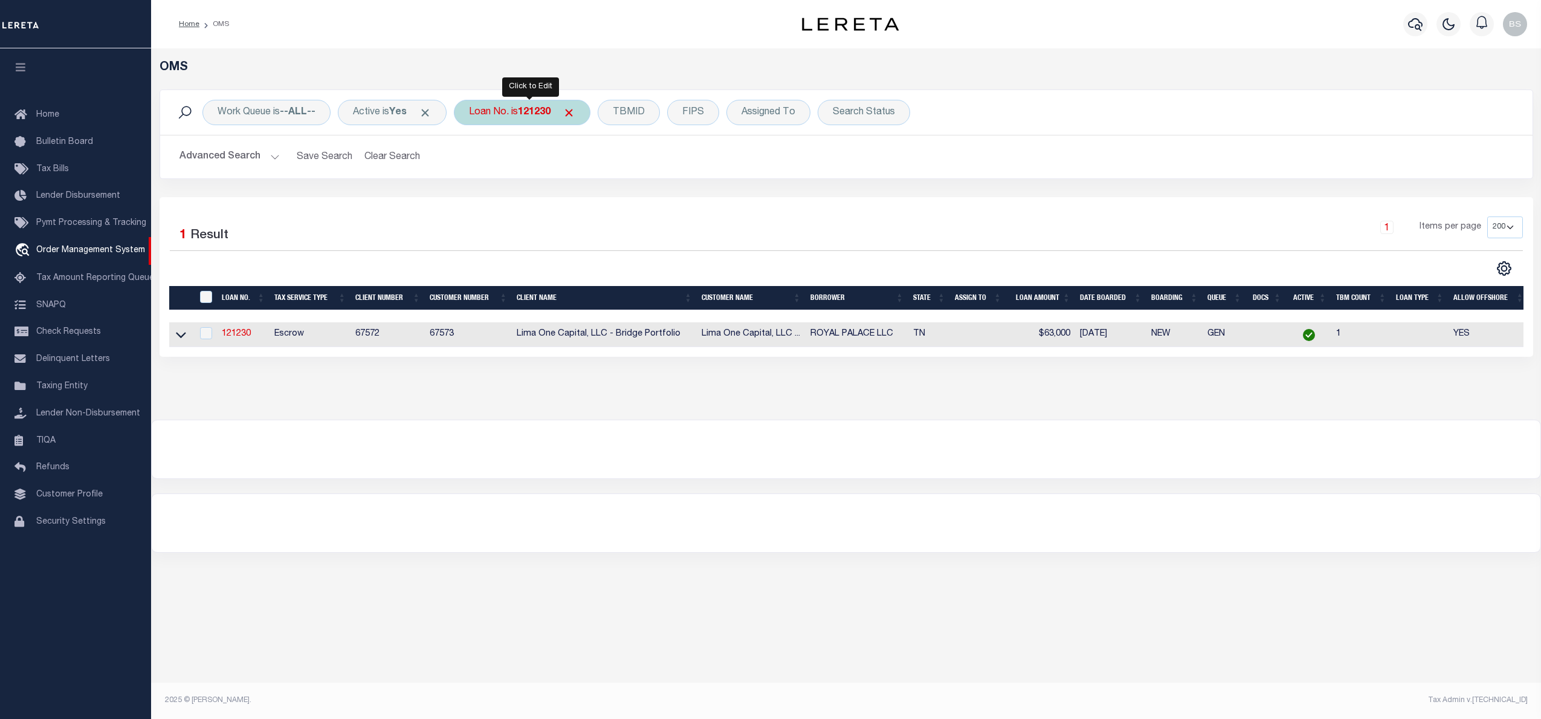
click at [513, 112] on div "Loan No. is 121230" at bounding box center [522, 112] width 137 height 25
type input "117588"
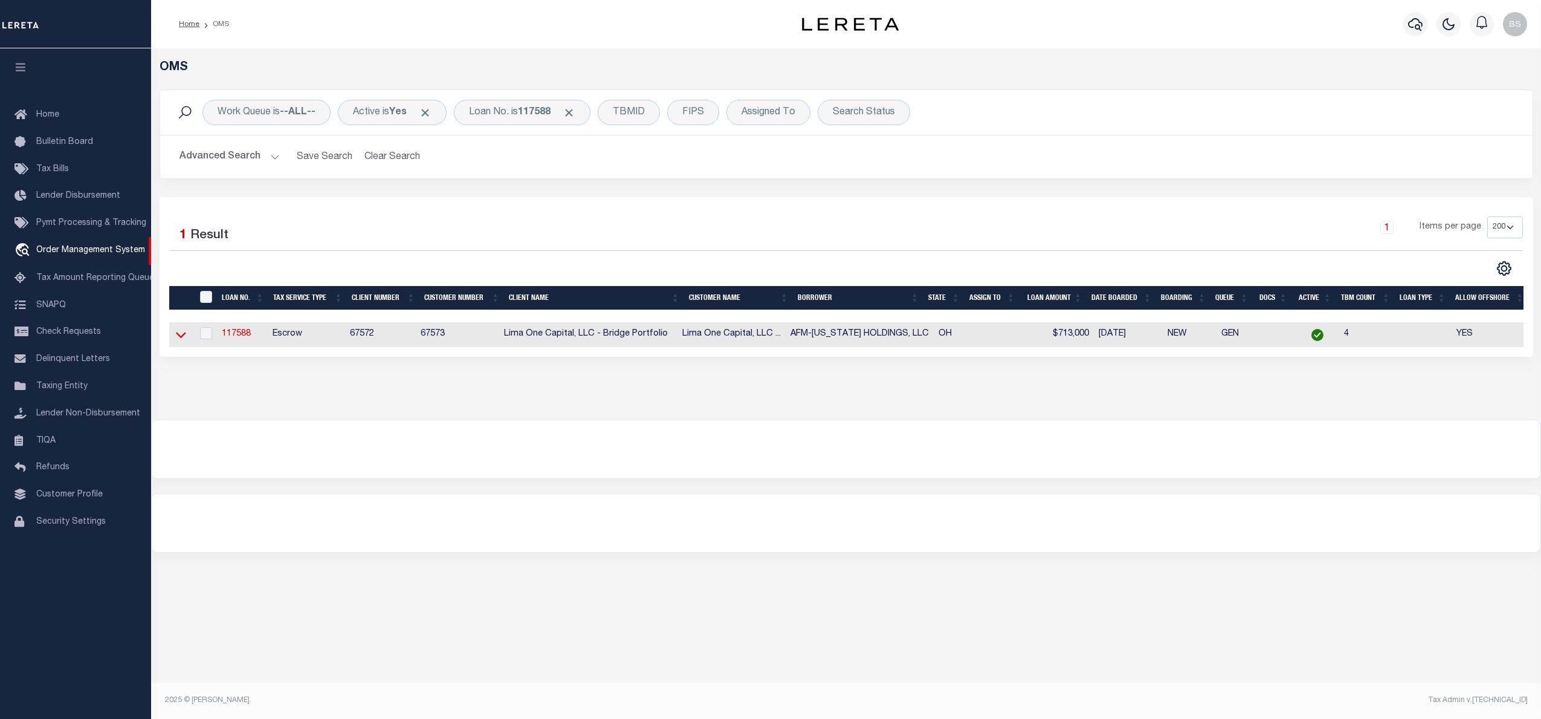
click at [176, 336] on icon at bounding box center [181, 335] width 10 height 6
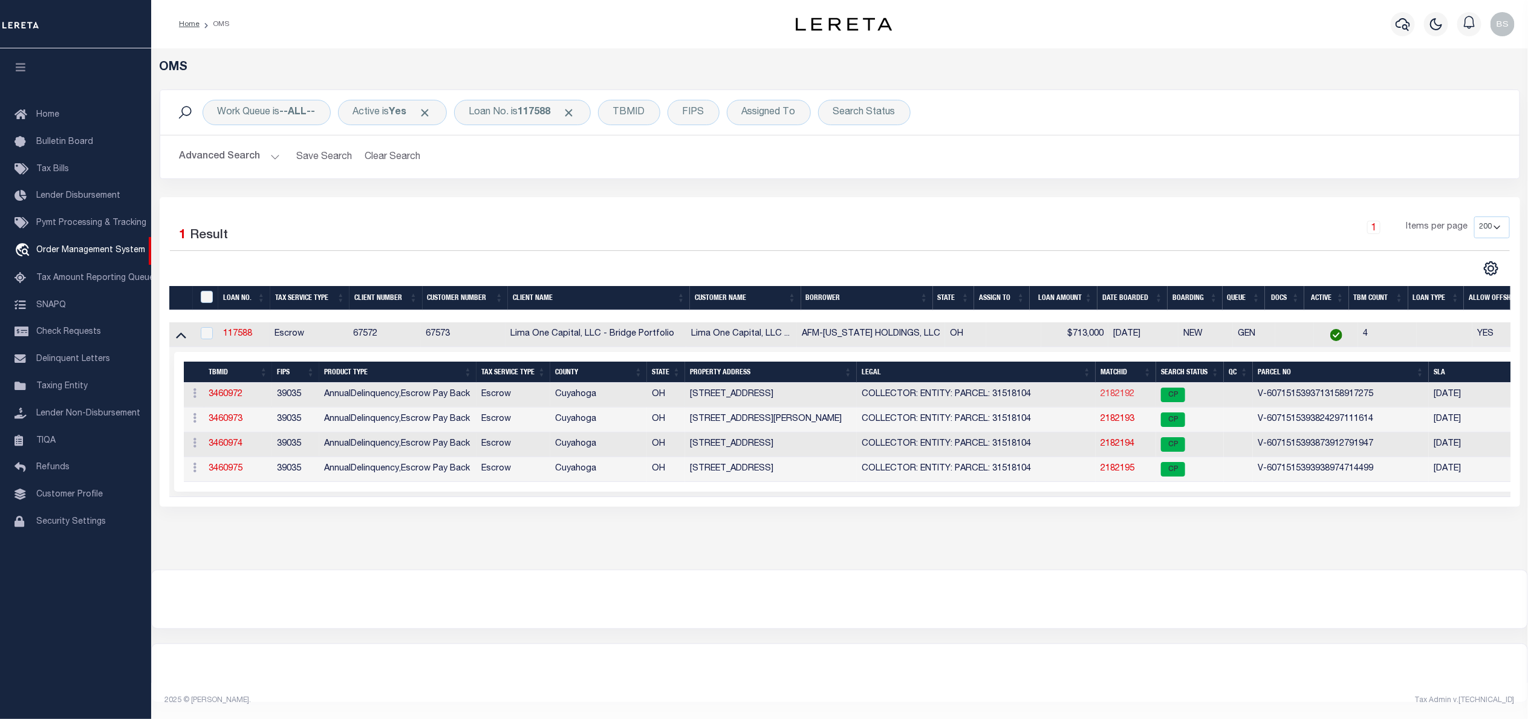
click at [1121, 398] on link "2182192" at bounding box center [1117, 394] width 34 height 8
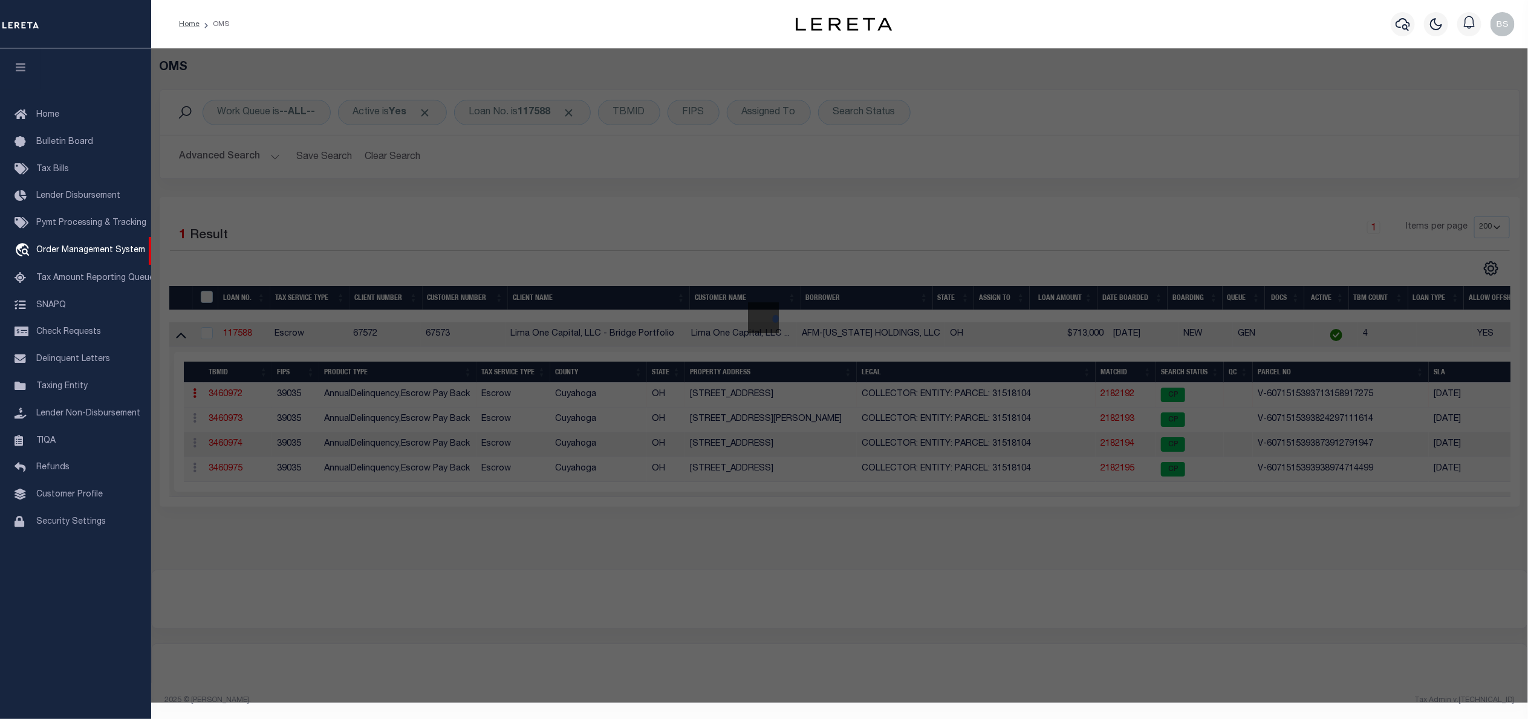
checkbox input "false"
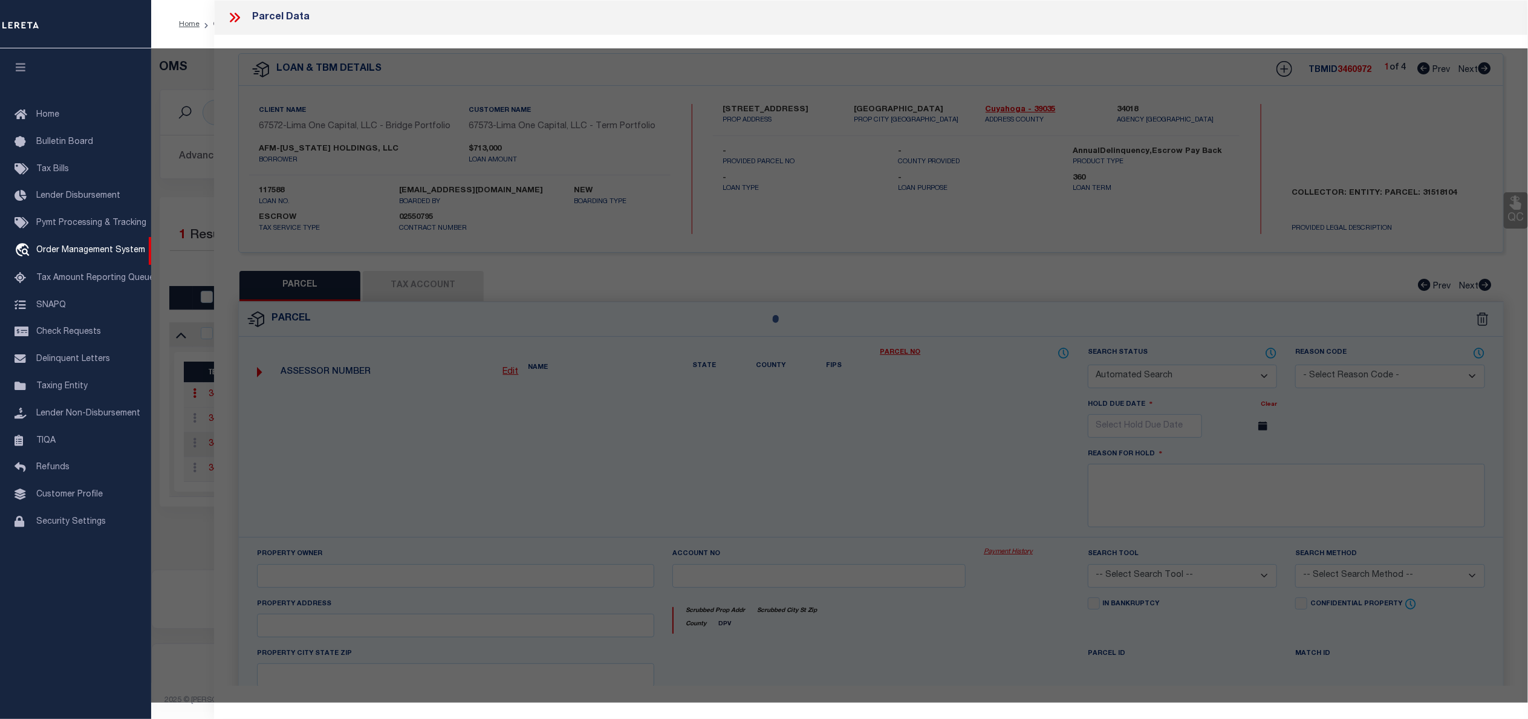
select select "CP"
select select "AGW"
select select
type input "2055 CHESTERLAND AVE"
checkbox input "false"
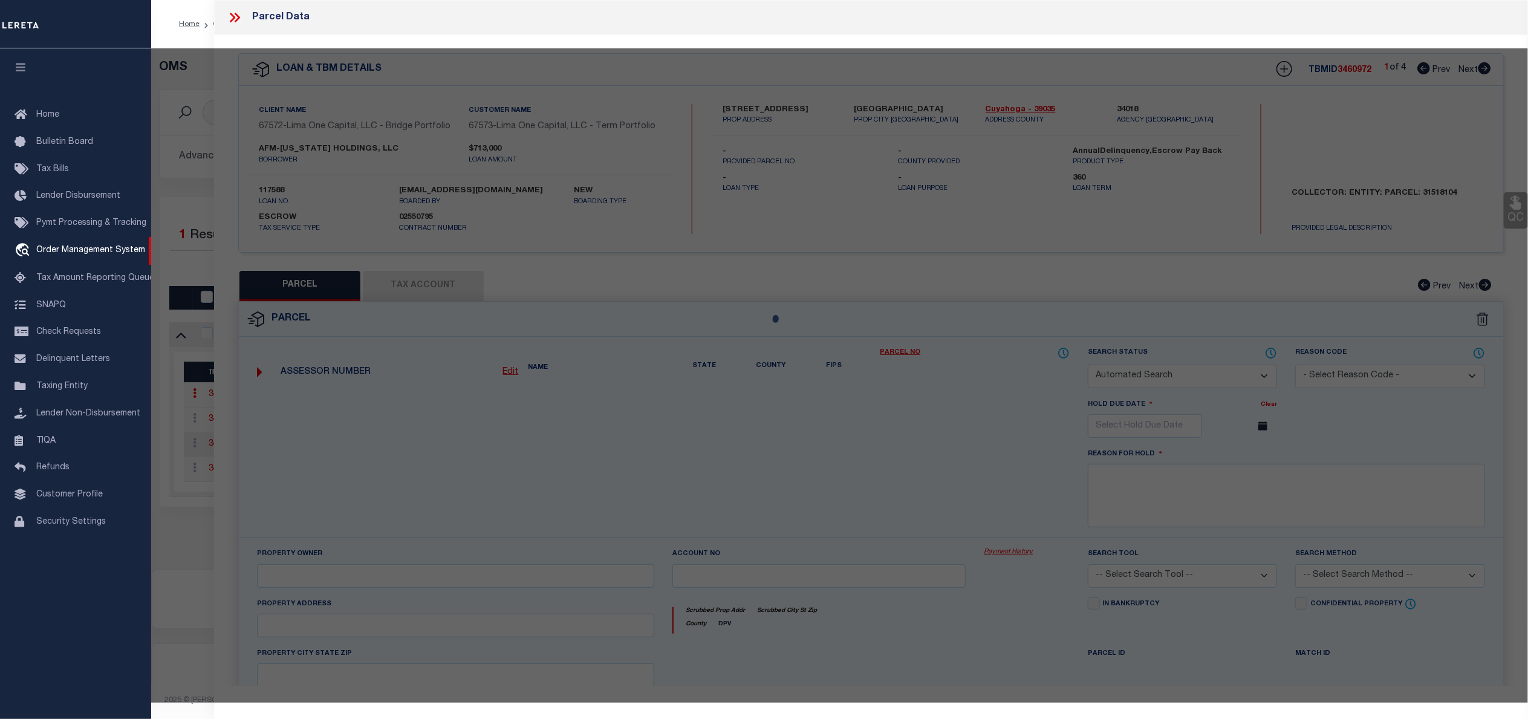
type input "LAKEWOOD OH 44107"
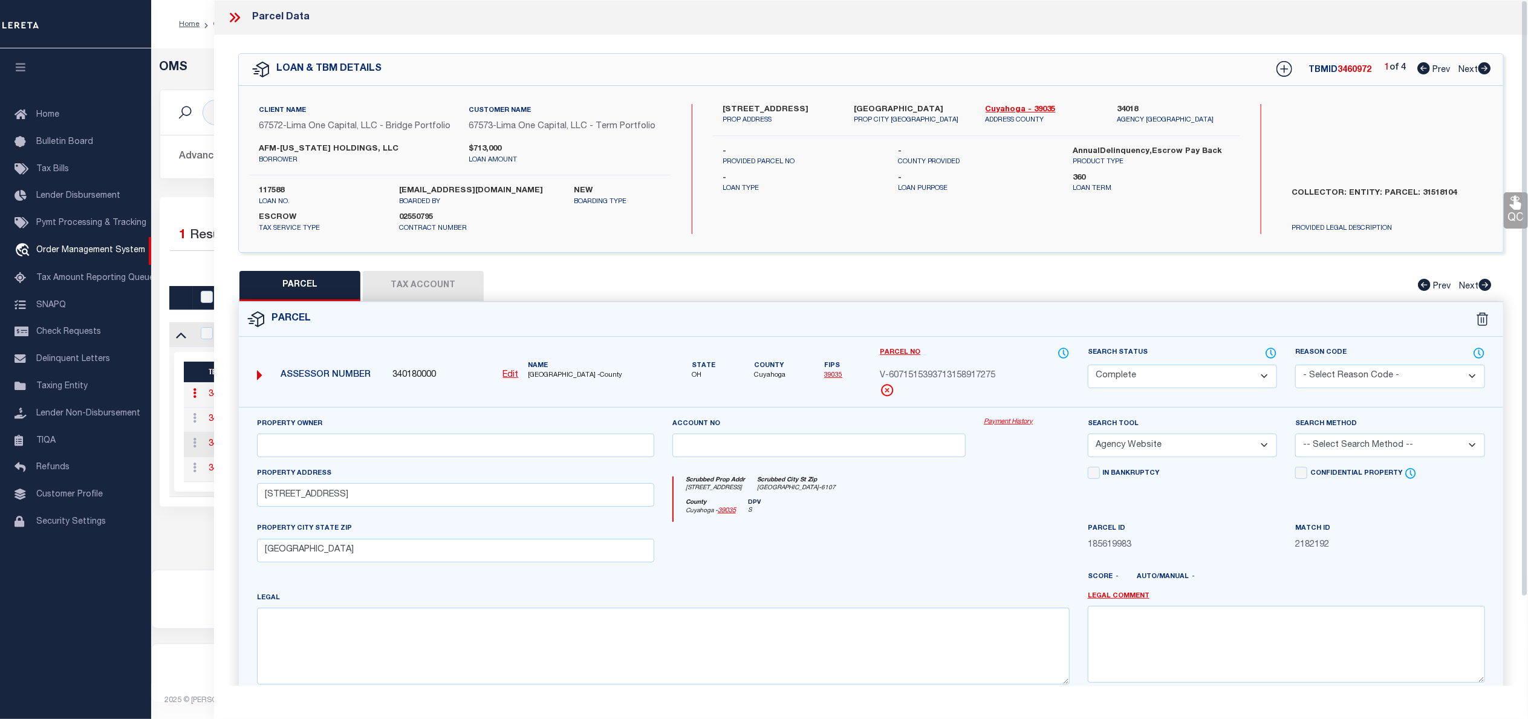
click at [1014, 427] on link "Payment History" at bounding box center [1026, 422] width 86 height 10
click at [231, 21] on icon at bounding box center [232, 18] width 5 height 10
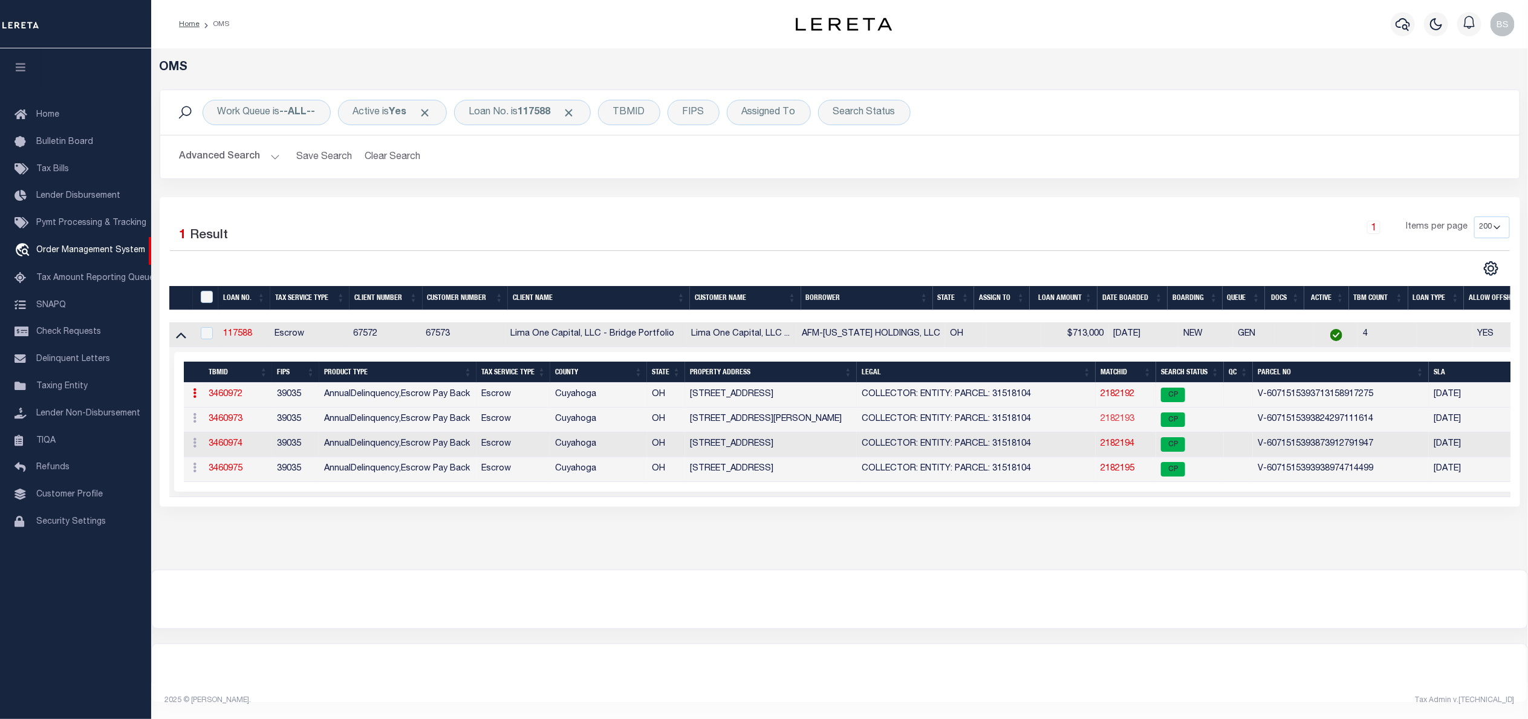
click at [1127, 423] on link "2182193" at bounding box center [1117, 419] width 34 height 8
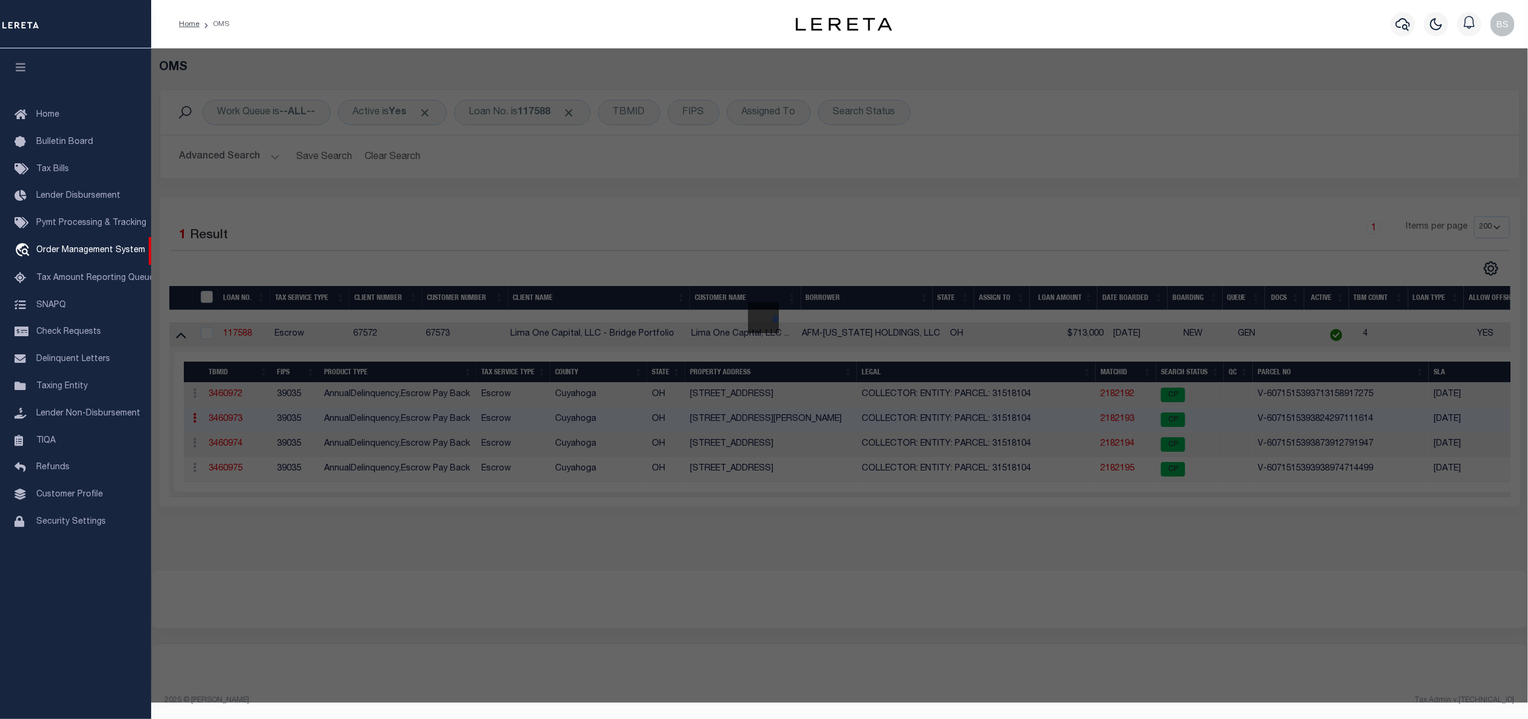
select select "AS"
select select
checkbox input "false"
select select "CP"
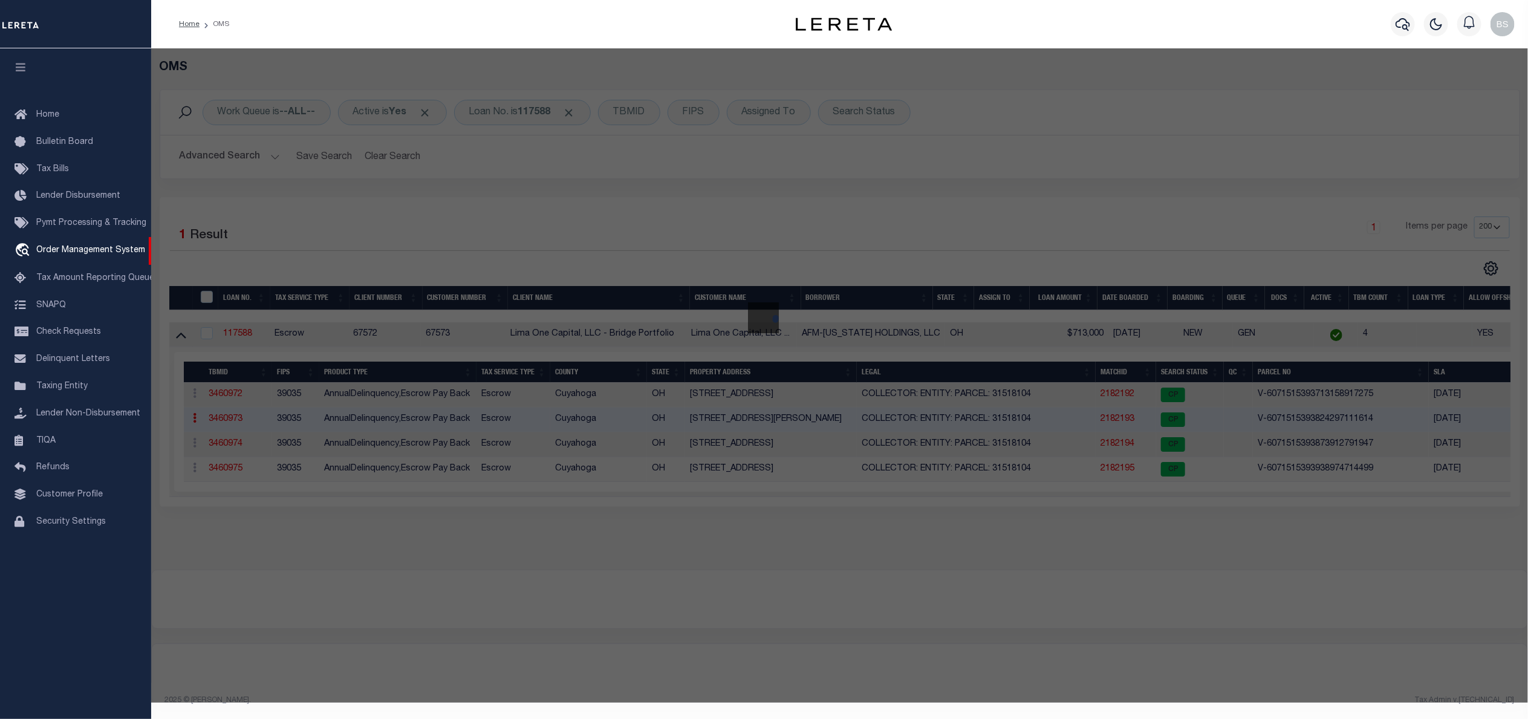
select select "AGW"
select select
type input "1279 WEBB RD"
checkbox input "false"
type input "LAKEWOOD OH 44107"
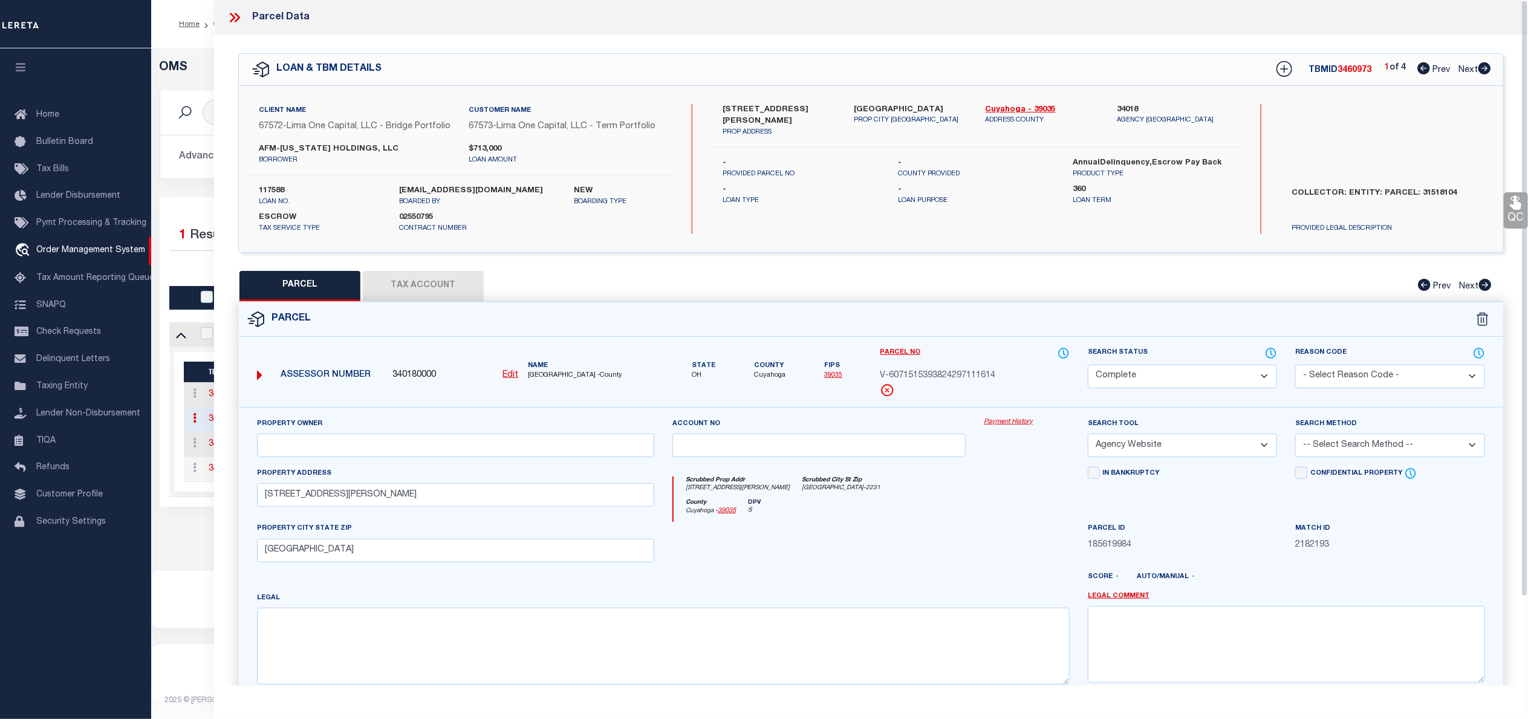
click at [1023, 427] on link "Payment History" at bounding box center [1026, 422] width 86 height 10
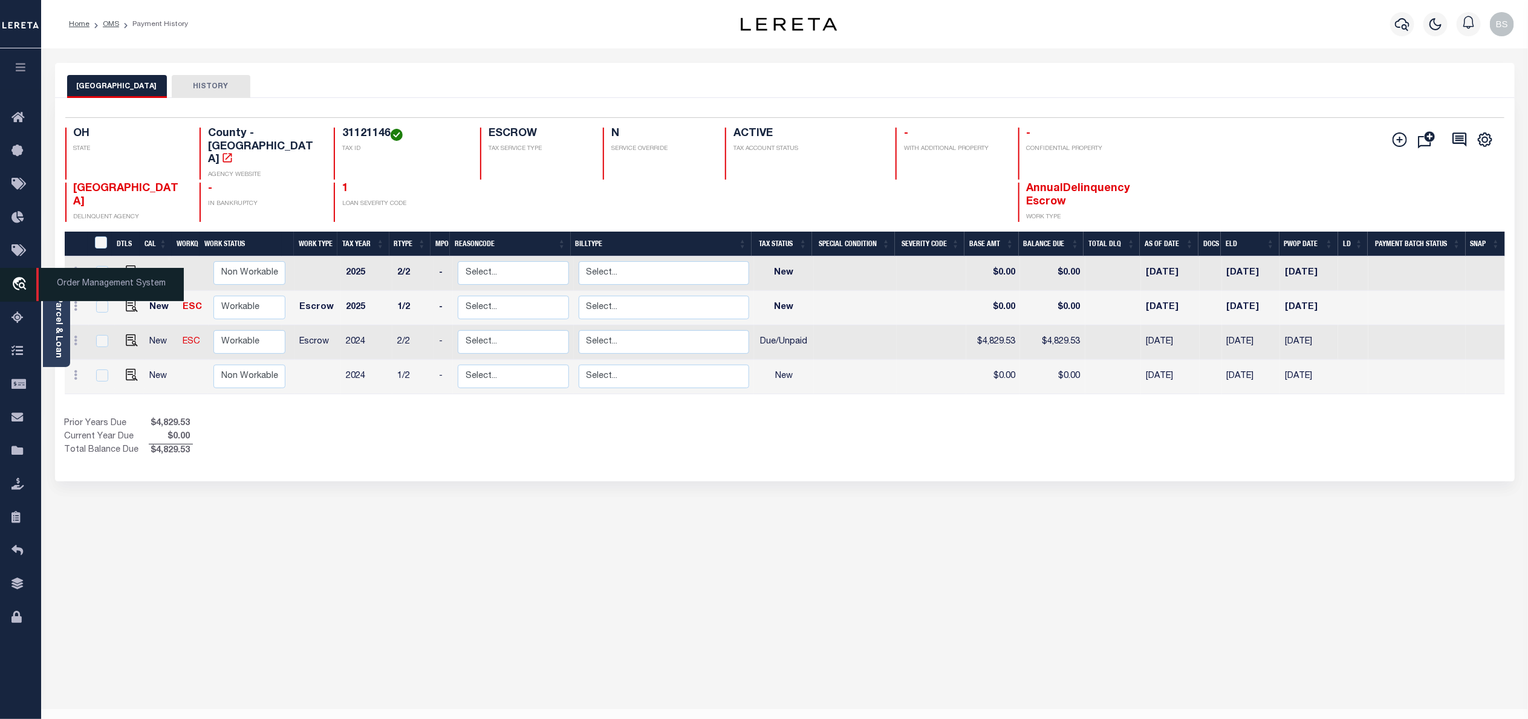
click at [75, 278] on span "Order Management System" at bounding box center [109, 284] width 147 height 33
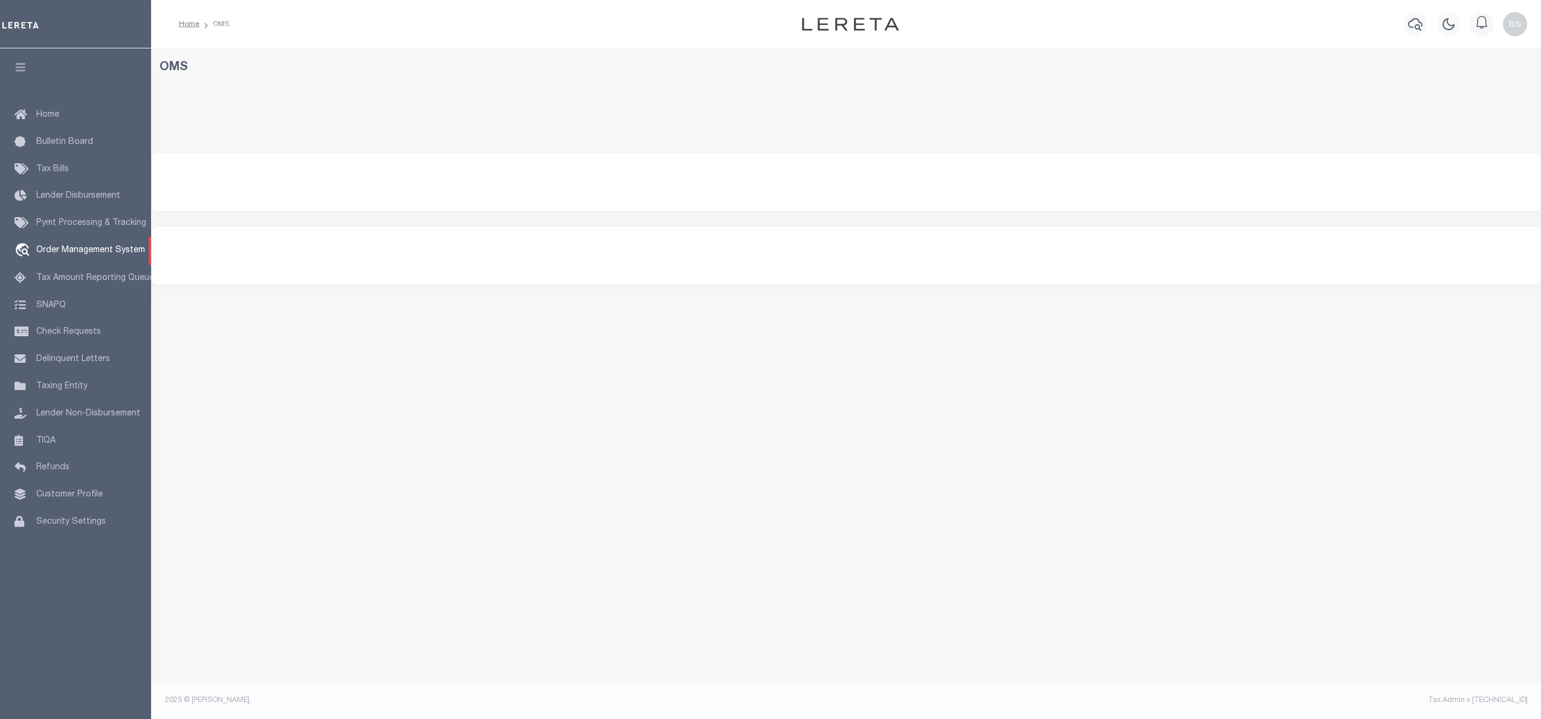
select select "200"
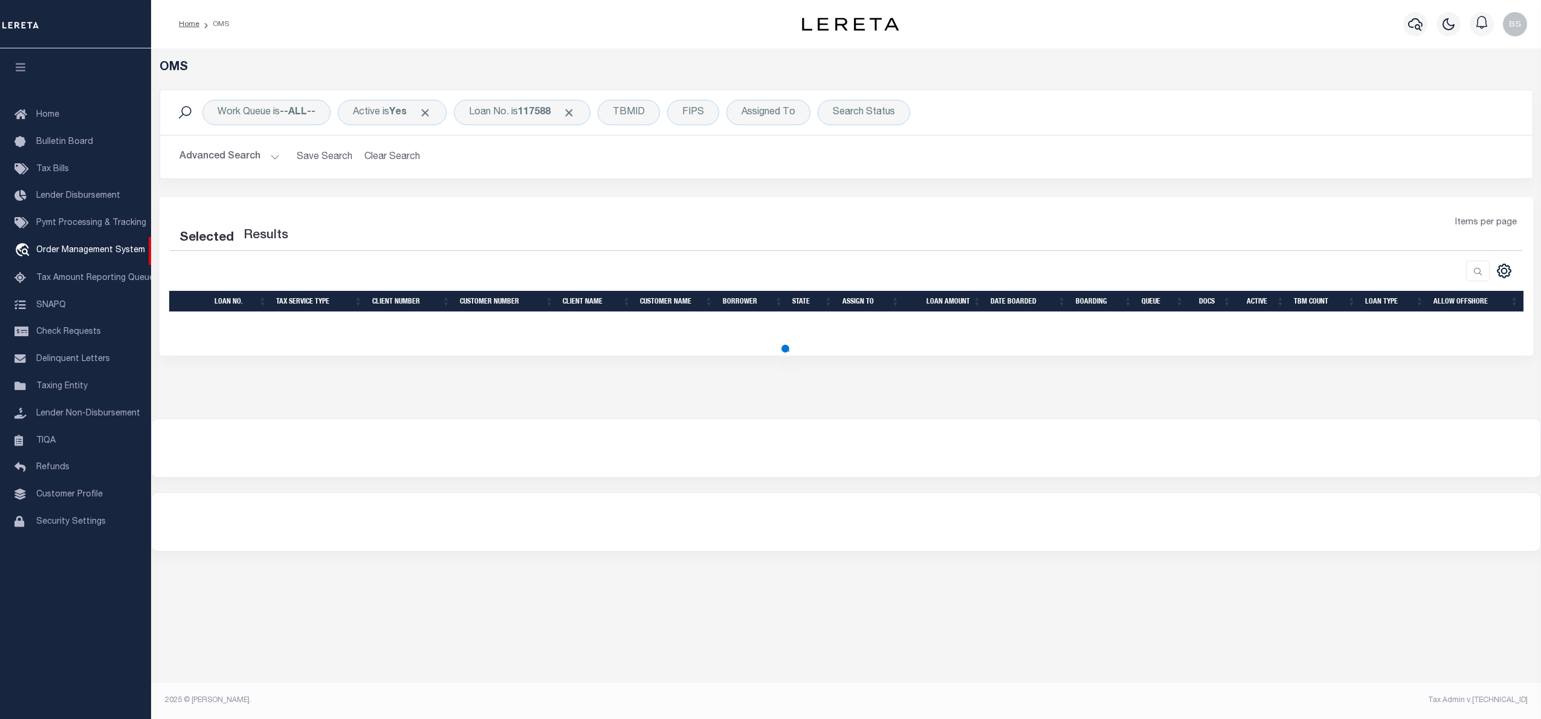
select select "200"
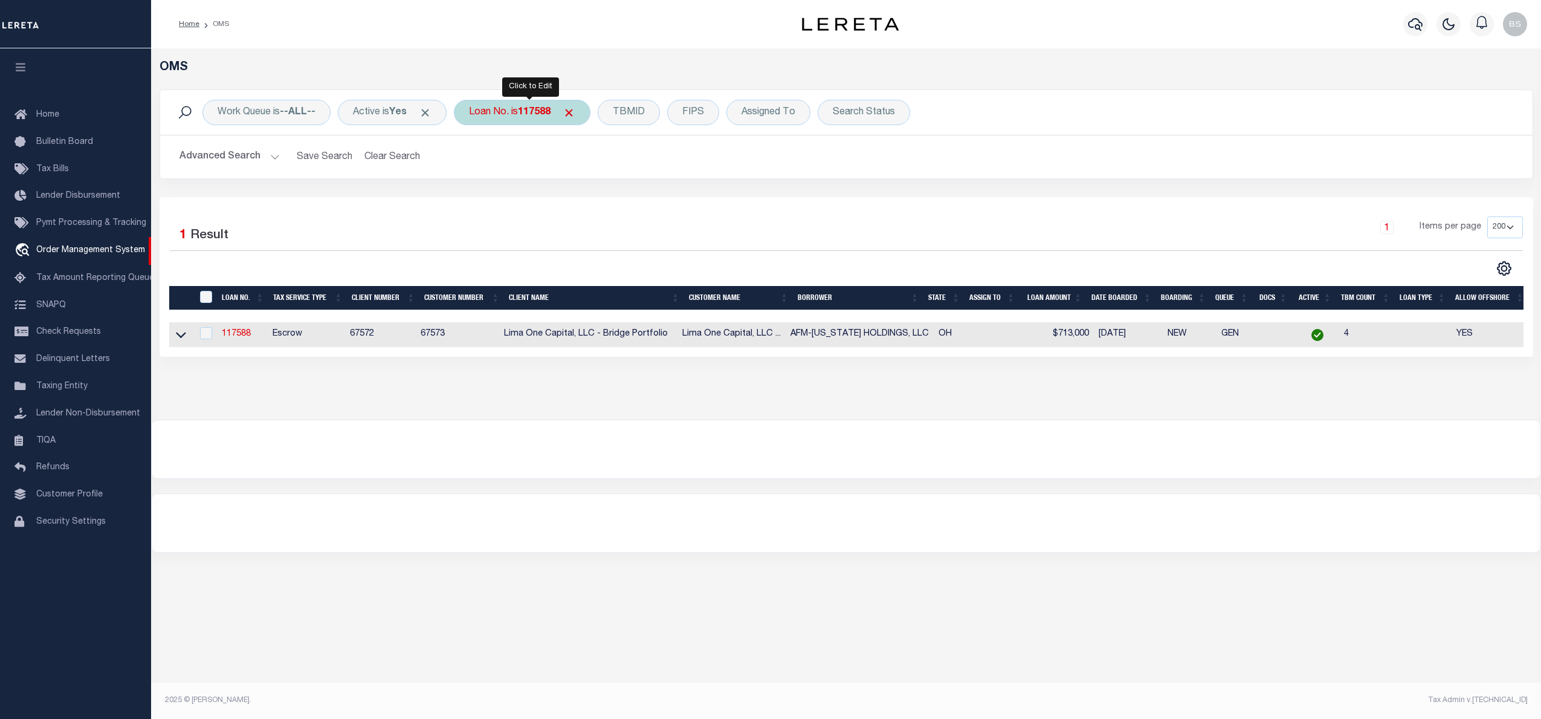
click at [519, 111] on div "Loan No. is 117588" at bounding box center [522, 112] width 137 height 25
type input "4809206440339"
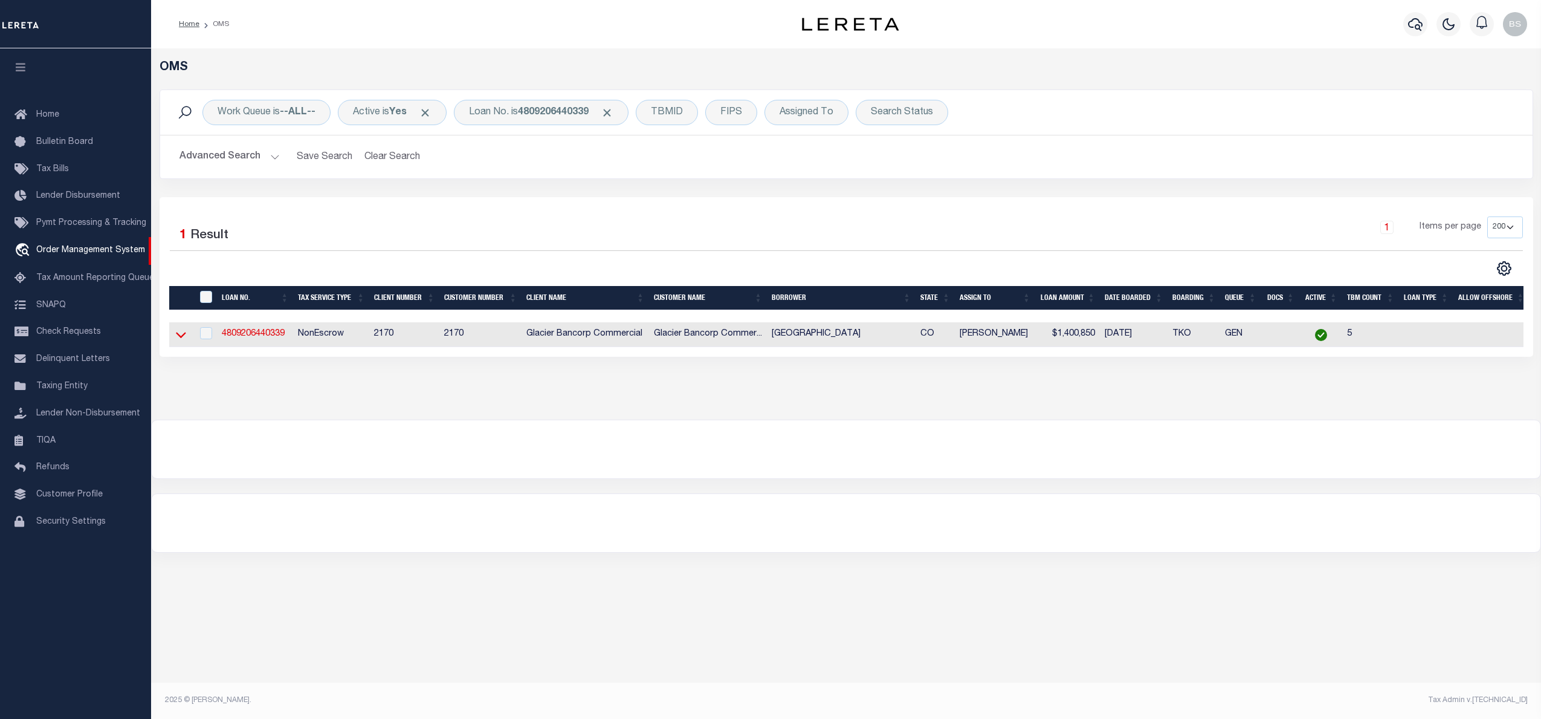
click at [178, 340] on icon at bounding box center [181, 334] width 10 height 13
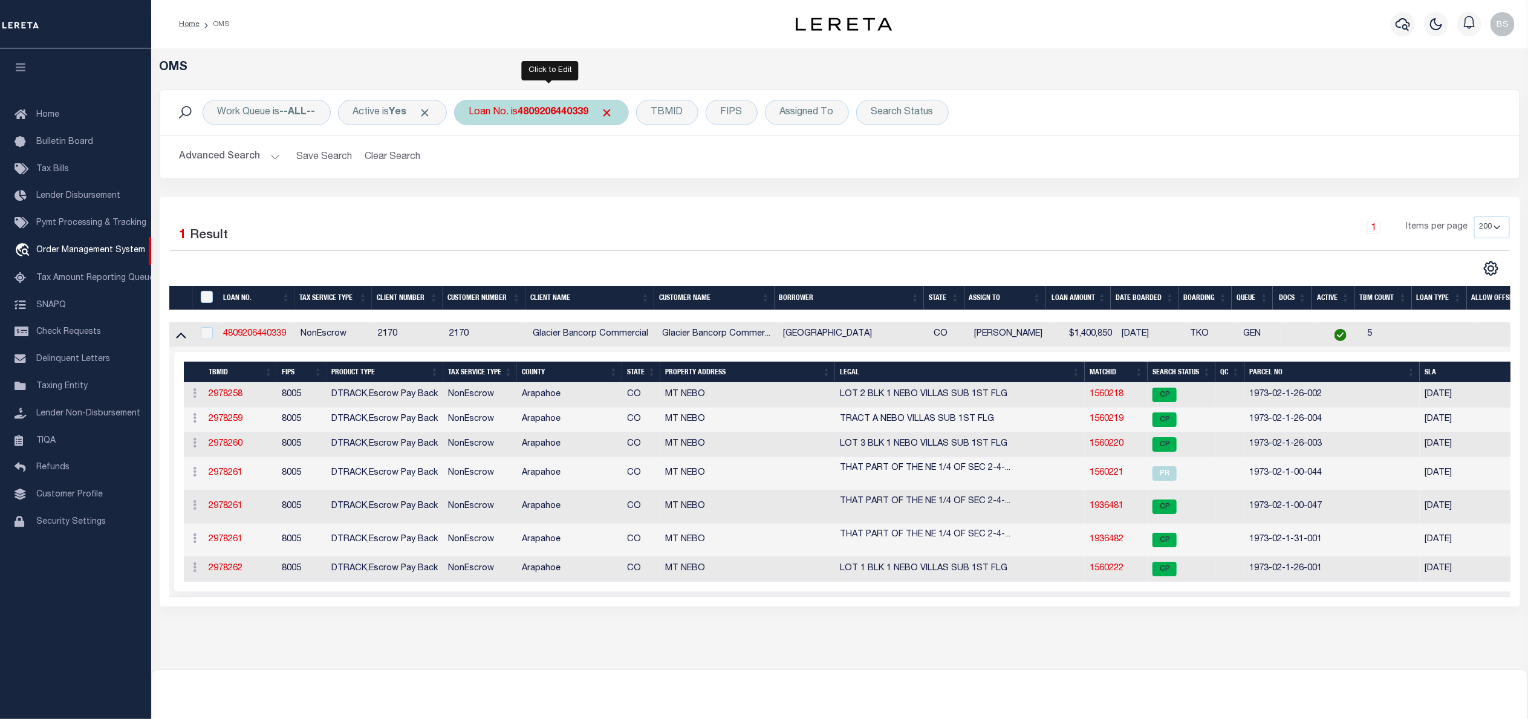
click at [544, 111] on b "4809206440339" at bounding box center [553, 113] width 71 height 10
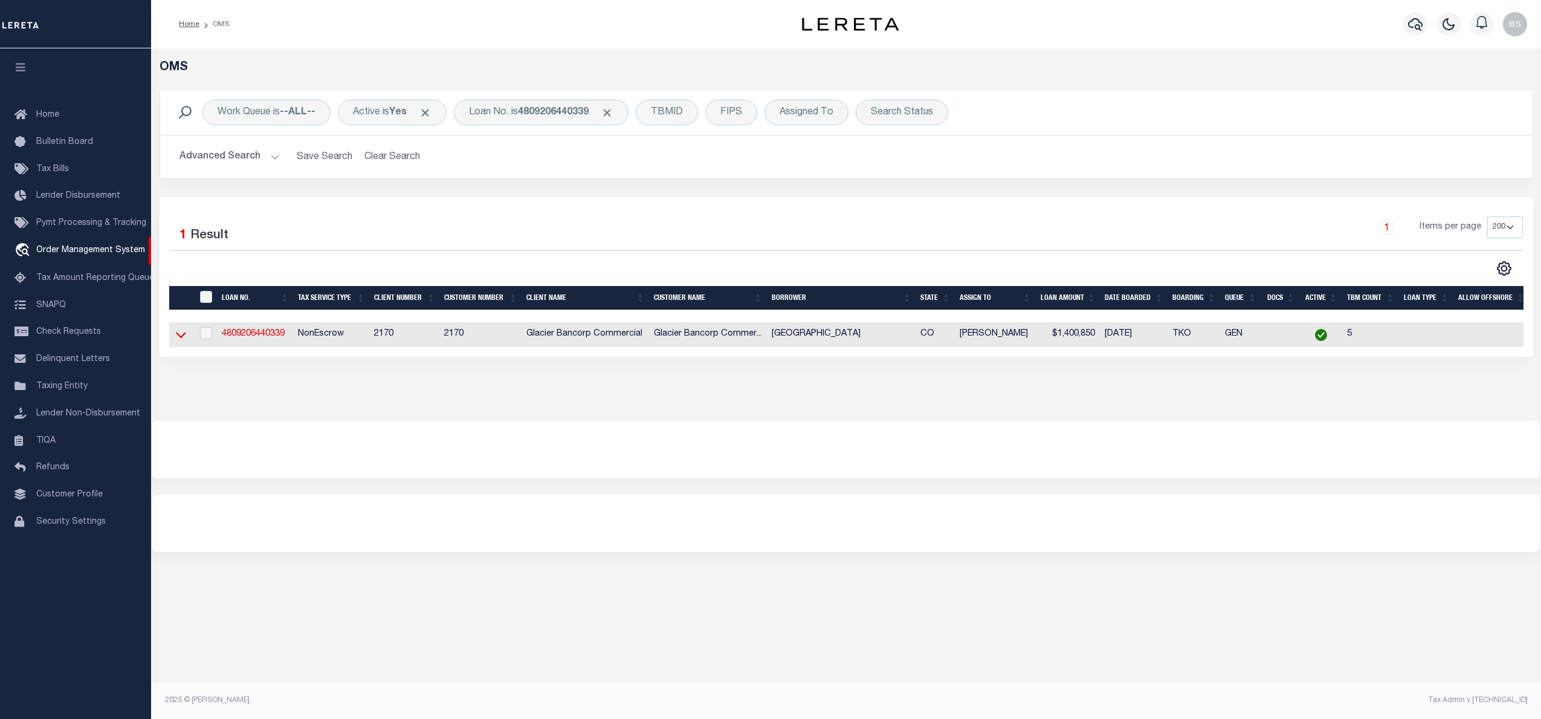
click at [177, 337] on icon at bounding box center [181, 335] width 10 height 6
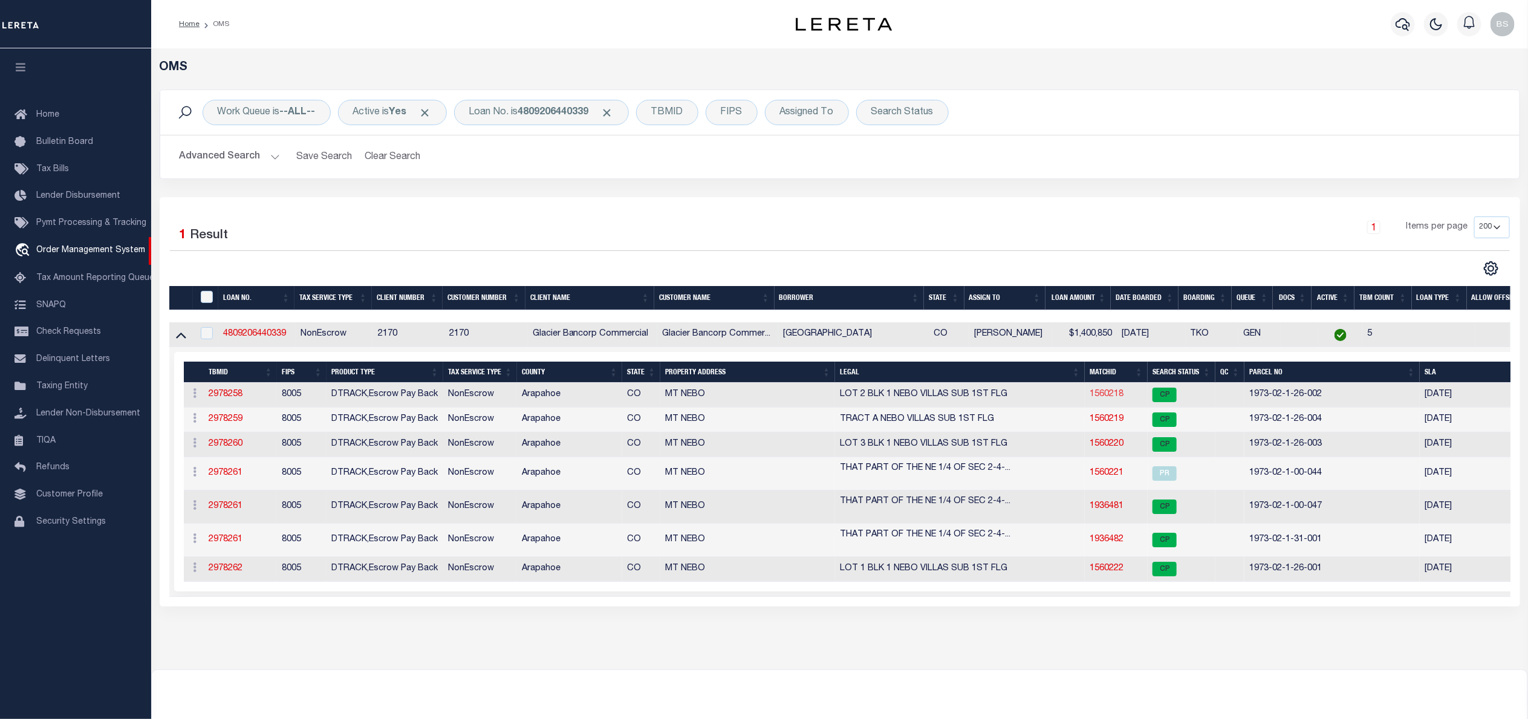
click at [1109, 396] on link "1560218" at bounding box center [1106, 394] width 34 height 8
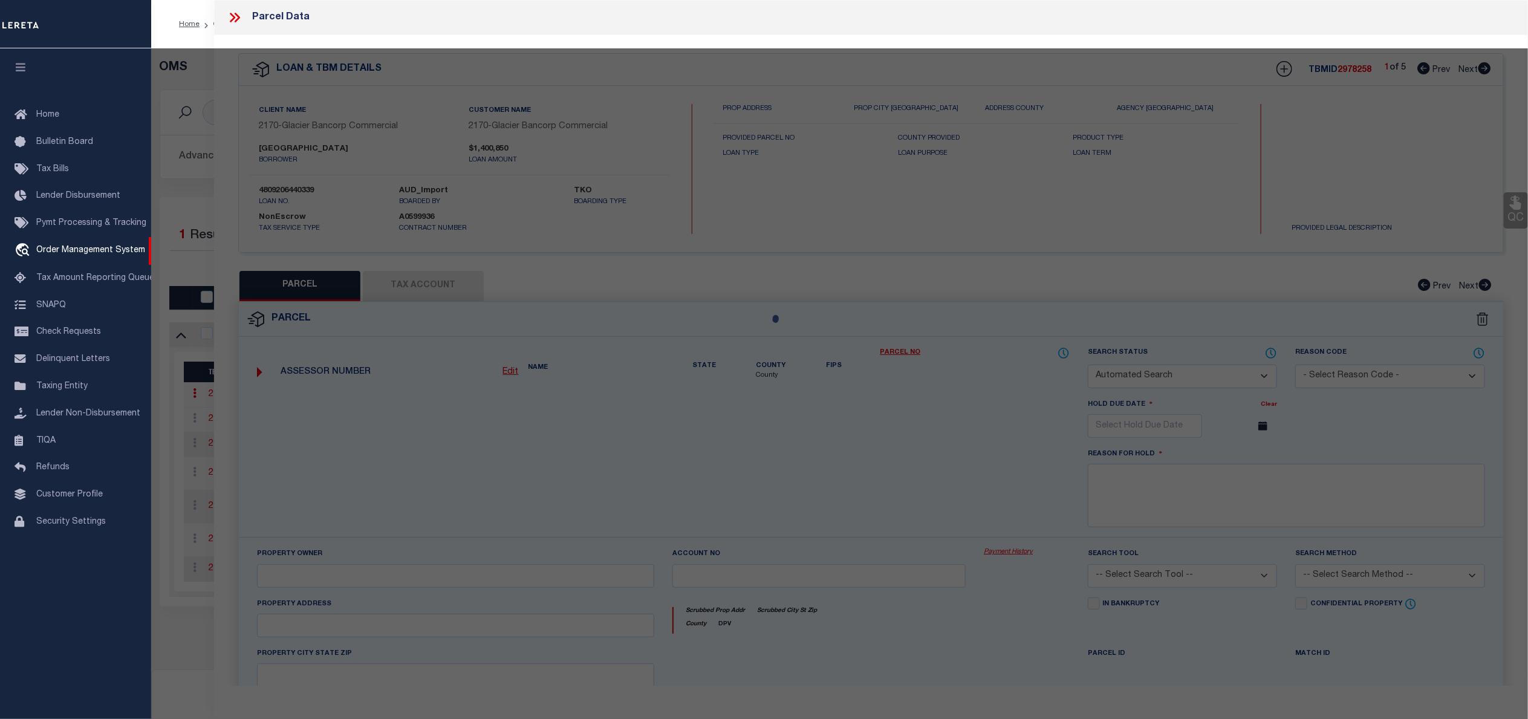
checkbox input "false"
select select "CP"
type input "The Beth Medrosh Hagodol Cemetery Assoc"
select select
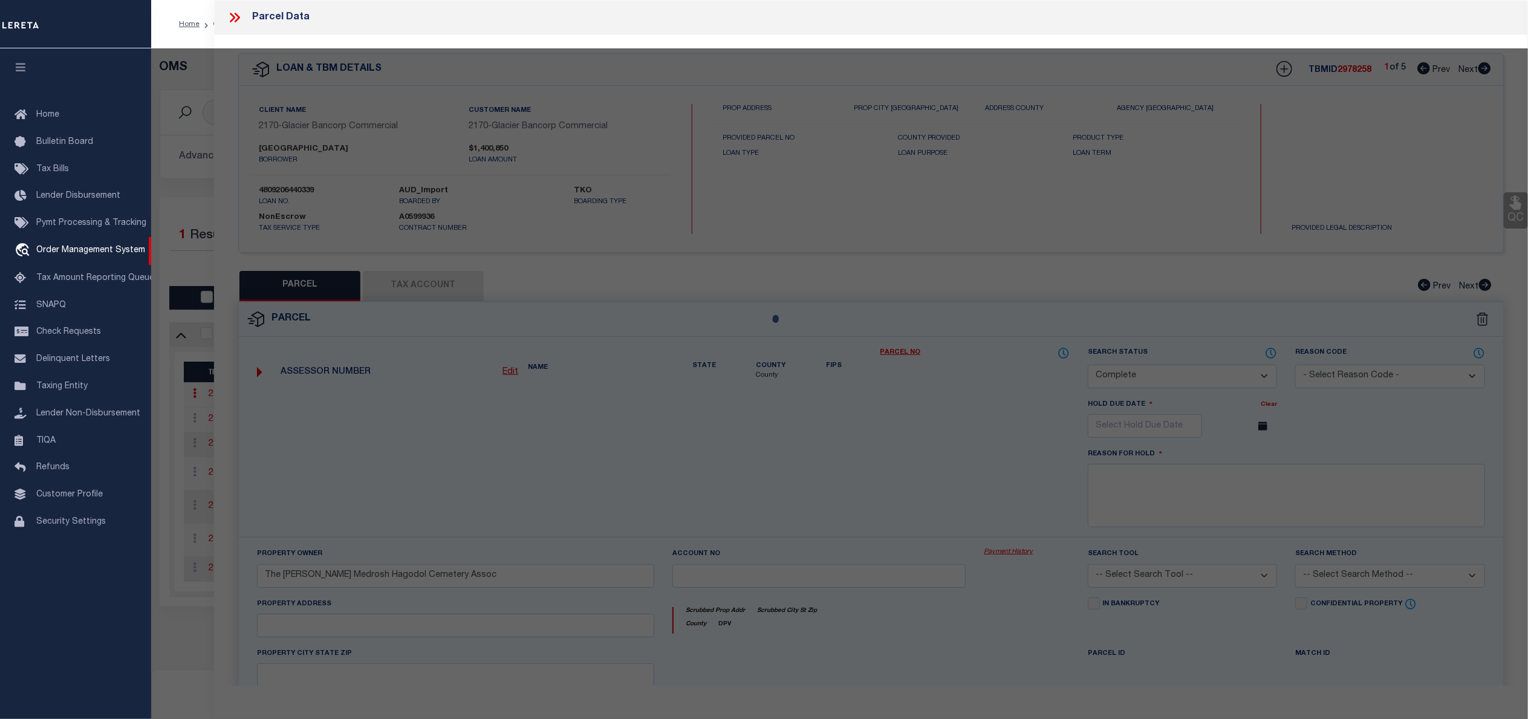
type input "12001 East 13Th Ave"
checkbox input "false"
type input "AURORA CO 80010"
type textarea "Lot 2 Blk 1 Nebo Villas Sub 1st Flg"
type textarea "Completed based on text legal."
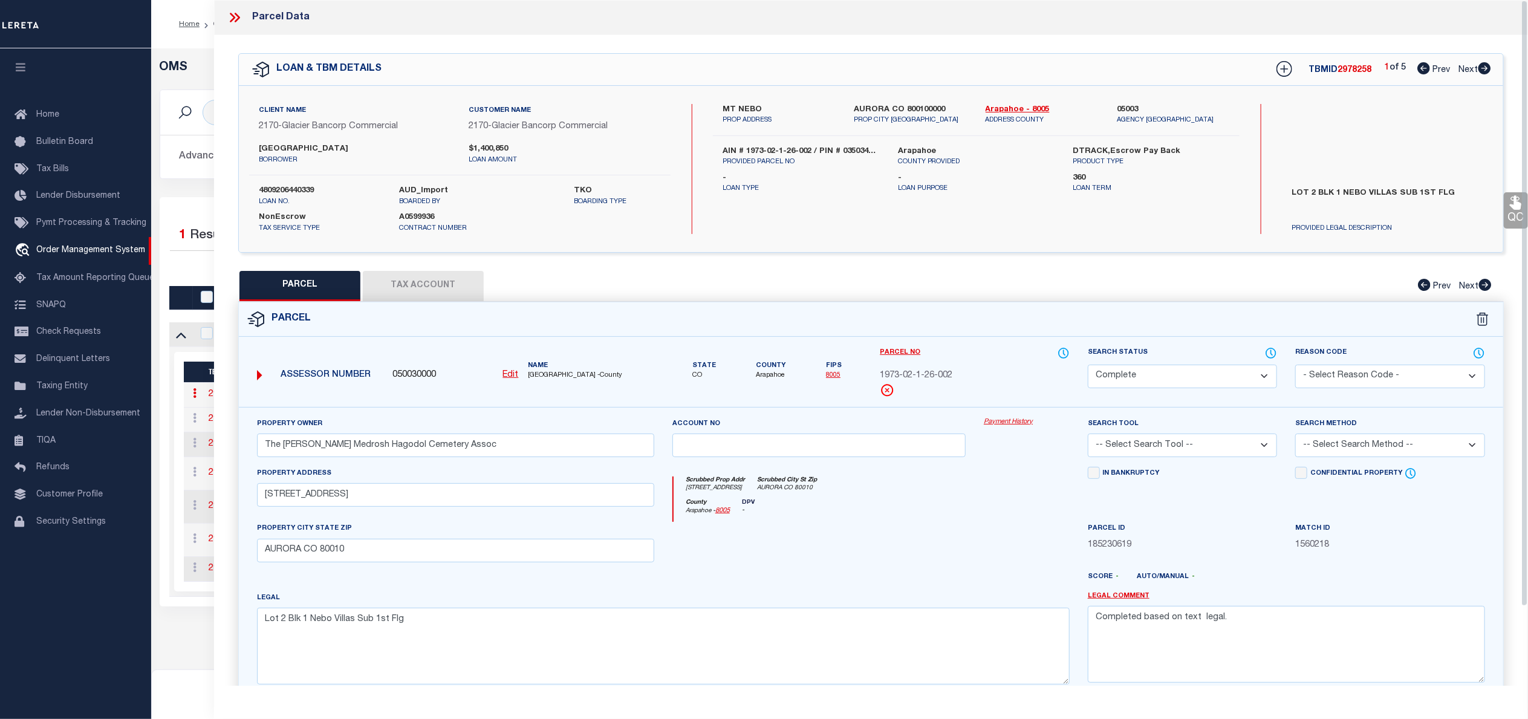
click at [1012, 423] on link "Payment History" at bounding box center [1026, 422] width 86 height 10
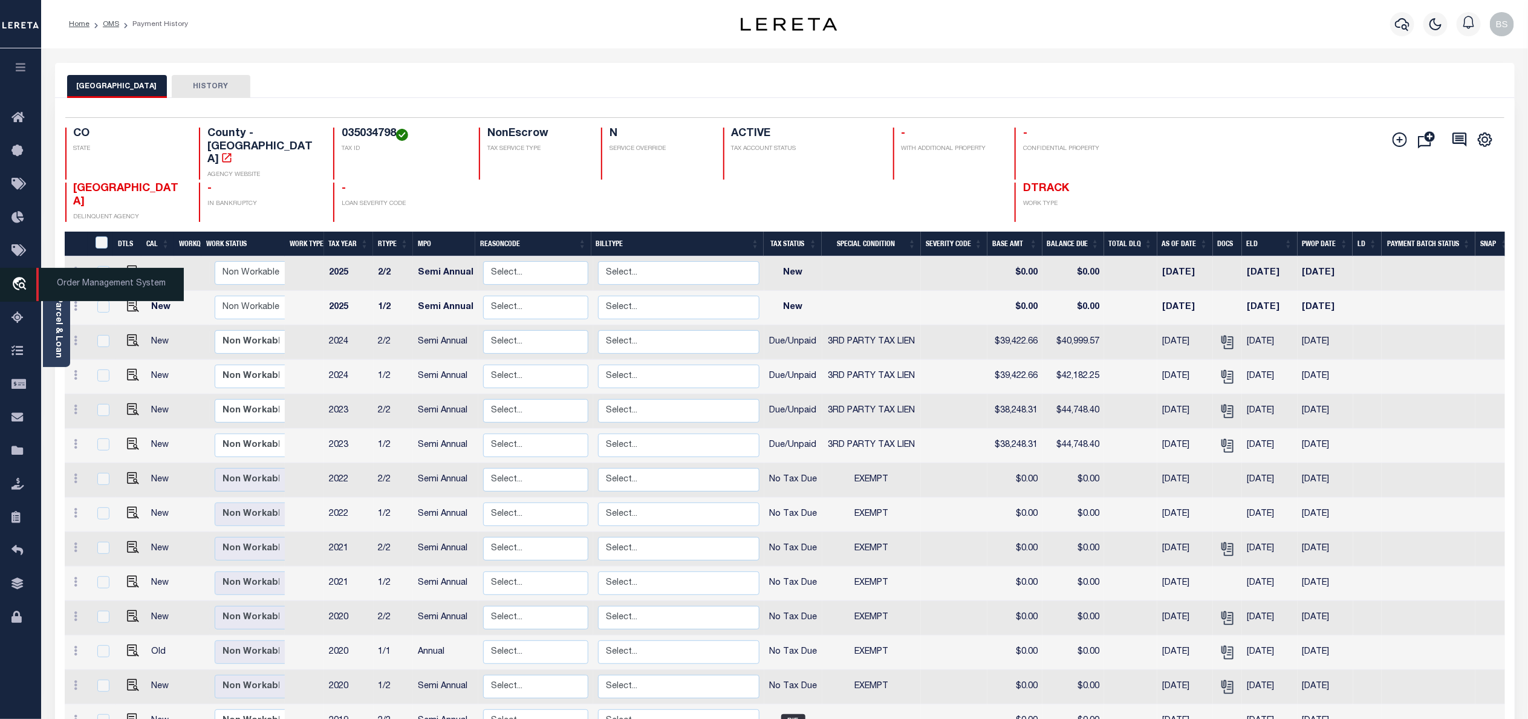
click at [71, 285] on span "Order Management System" at bounding box center [109, 284] width 147 height 33
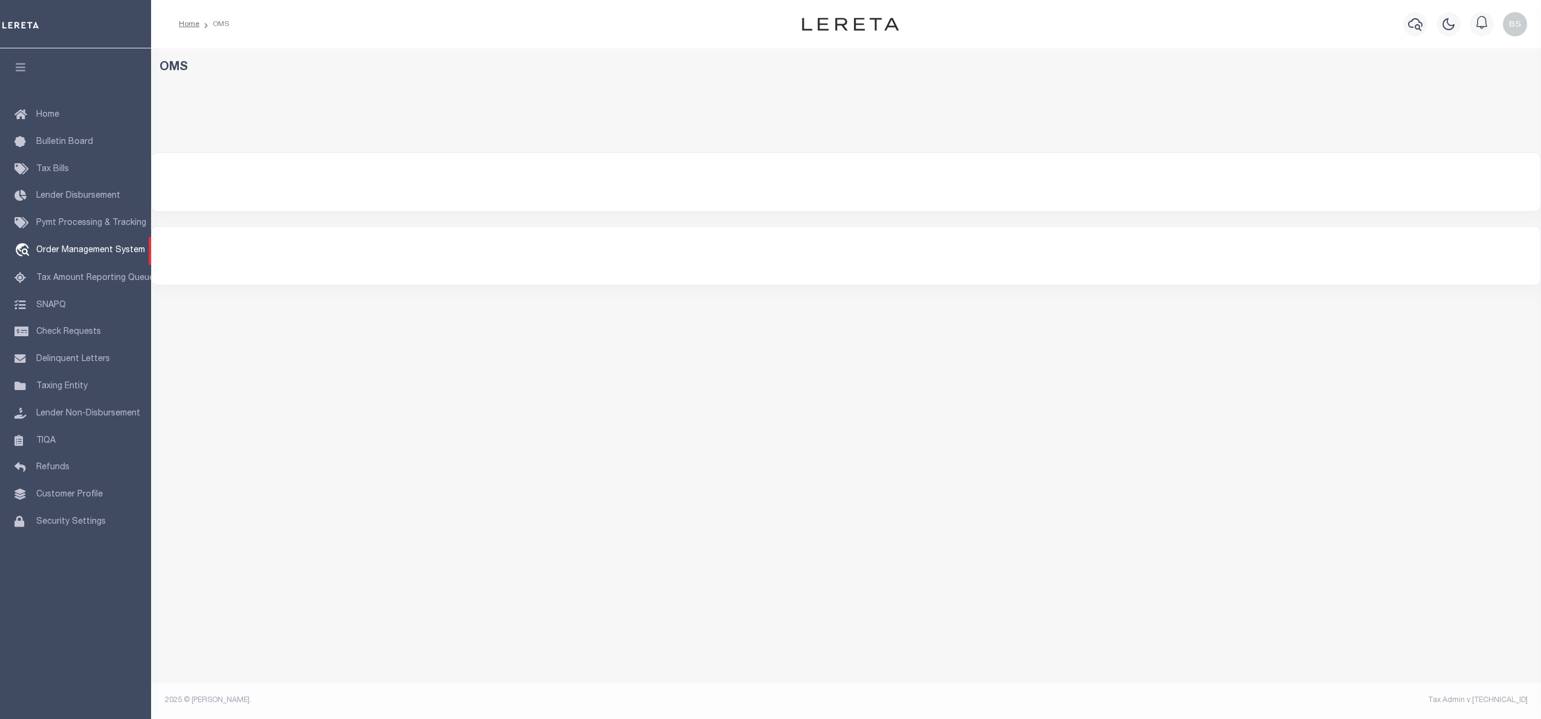
select select "200"
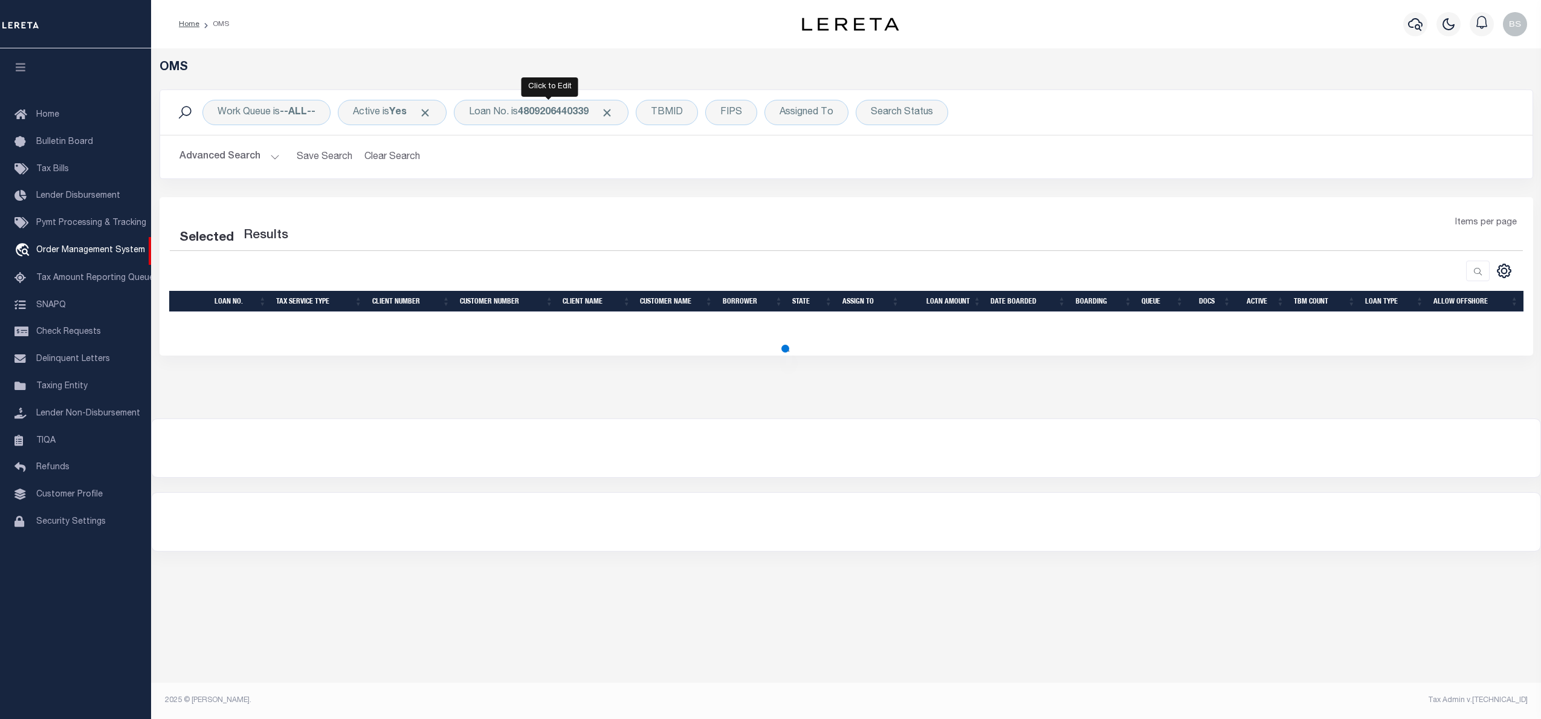
select select "200"
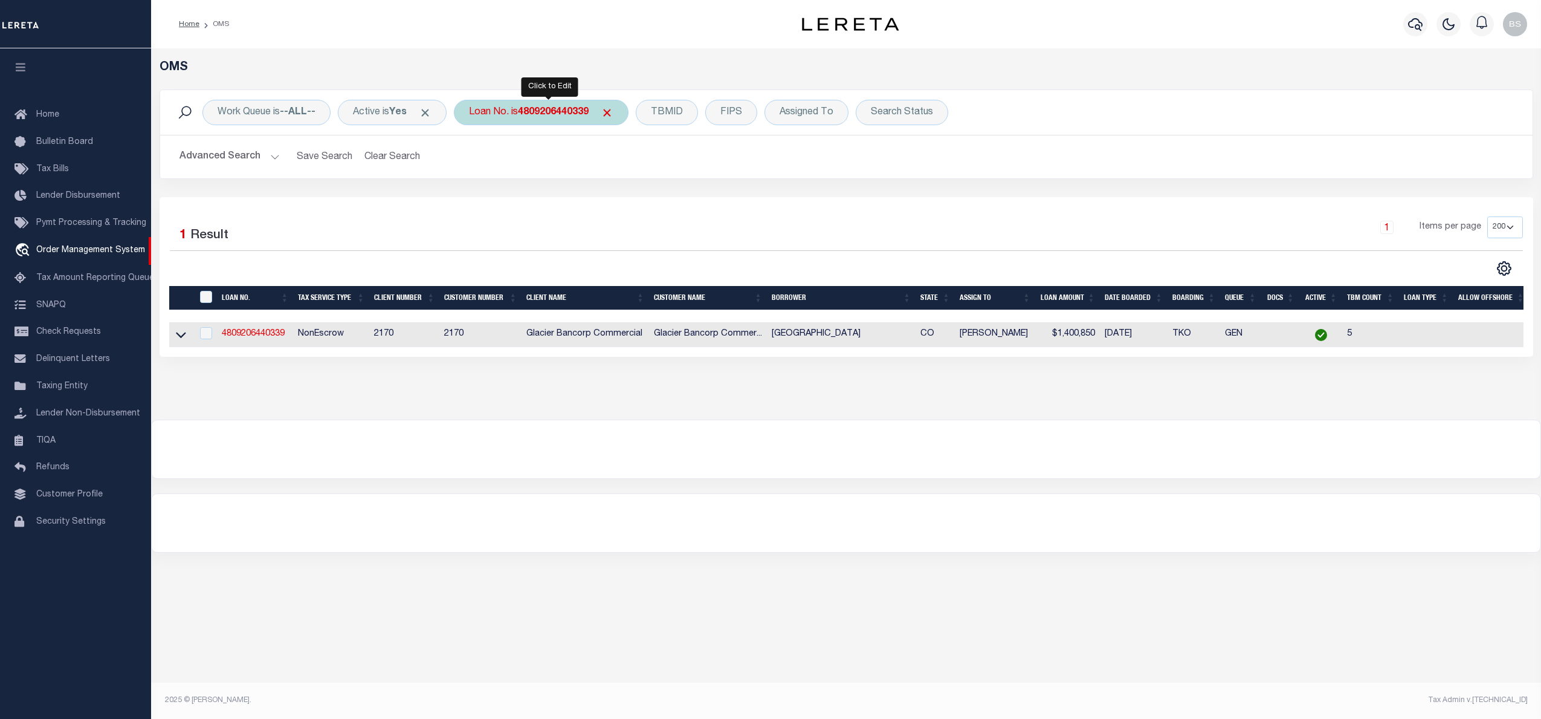
click at [549, 106] on div "Loan No. is 4809206440339" at bounding box center [541, 112] width 175 height 25
type input "175001529"
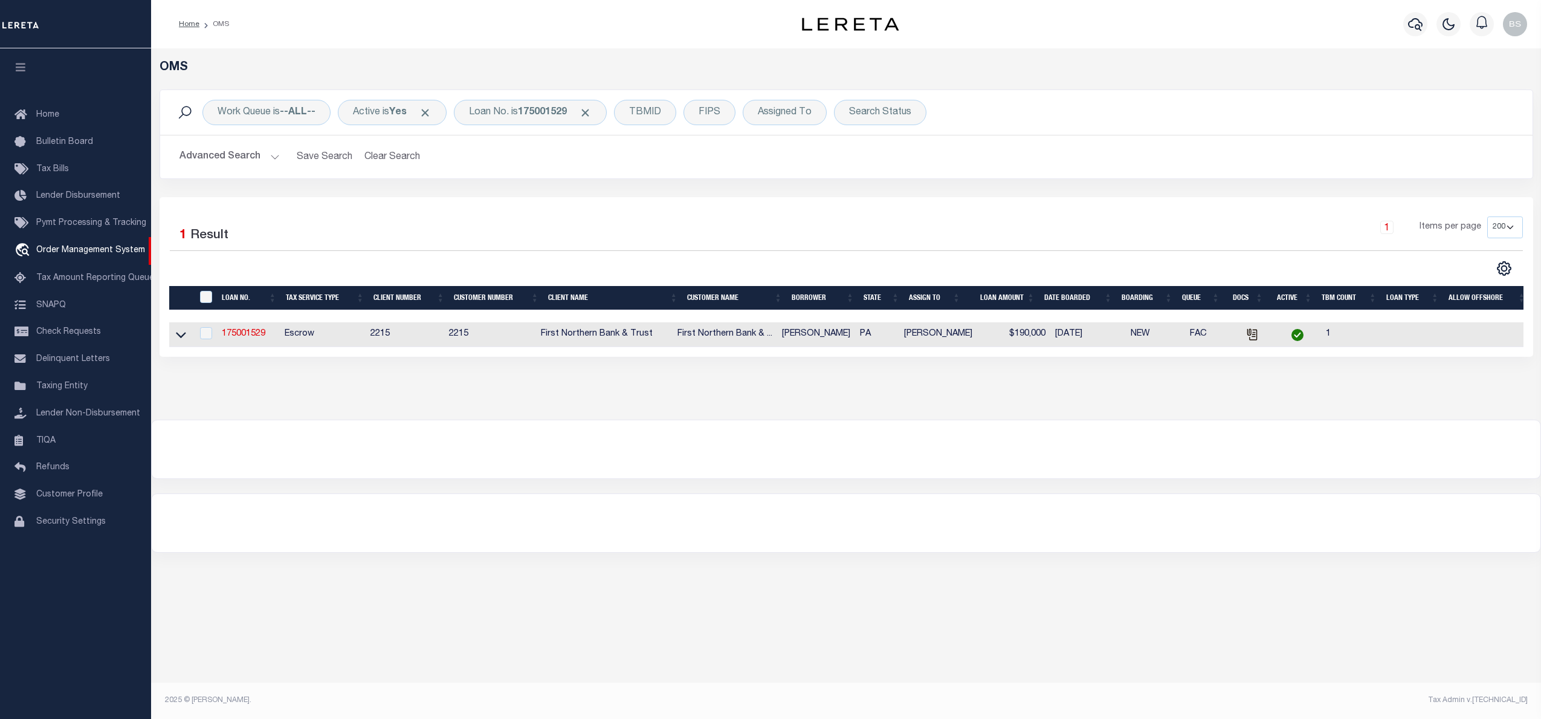
click at [187, 338] on link at bounding box center [181, 333] width 14 height 8
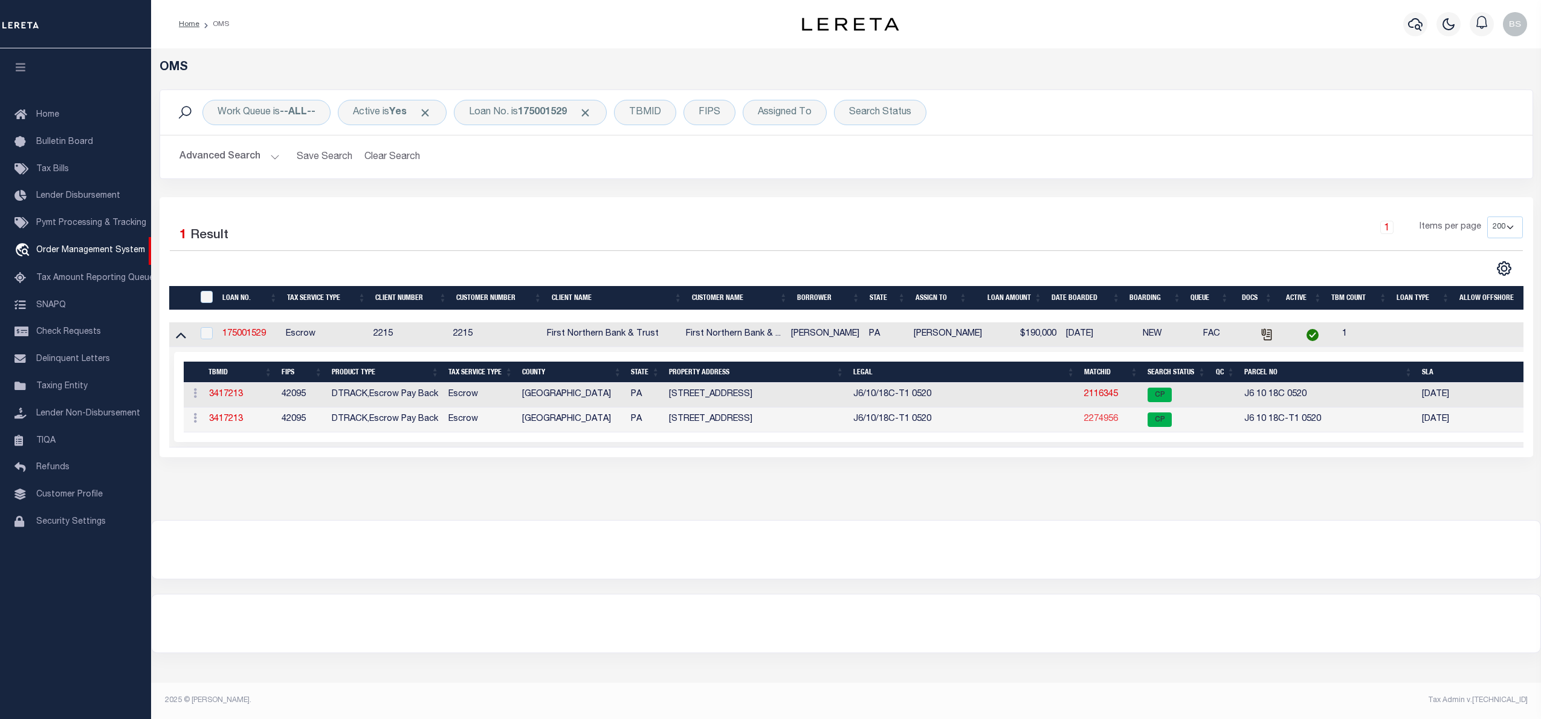
click at [1100, 423] on link "2274956" at bounding box center [1101, 419] width 34 height 8
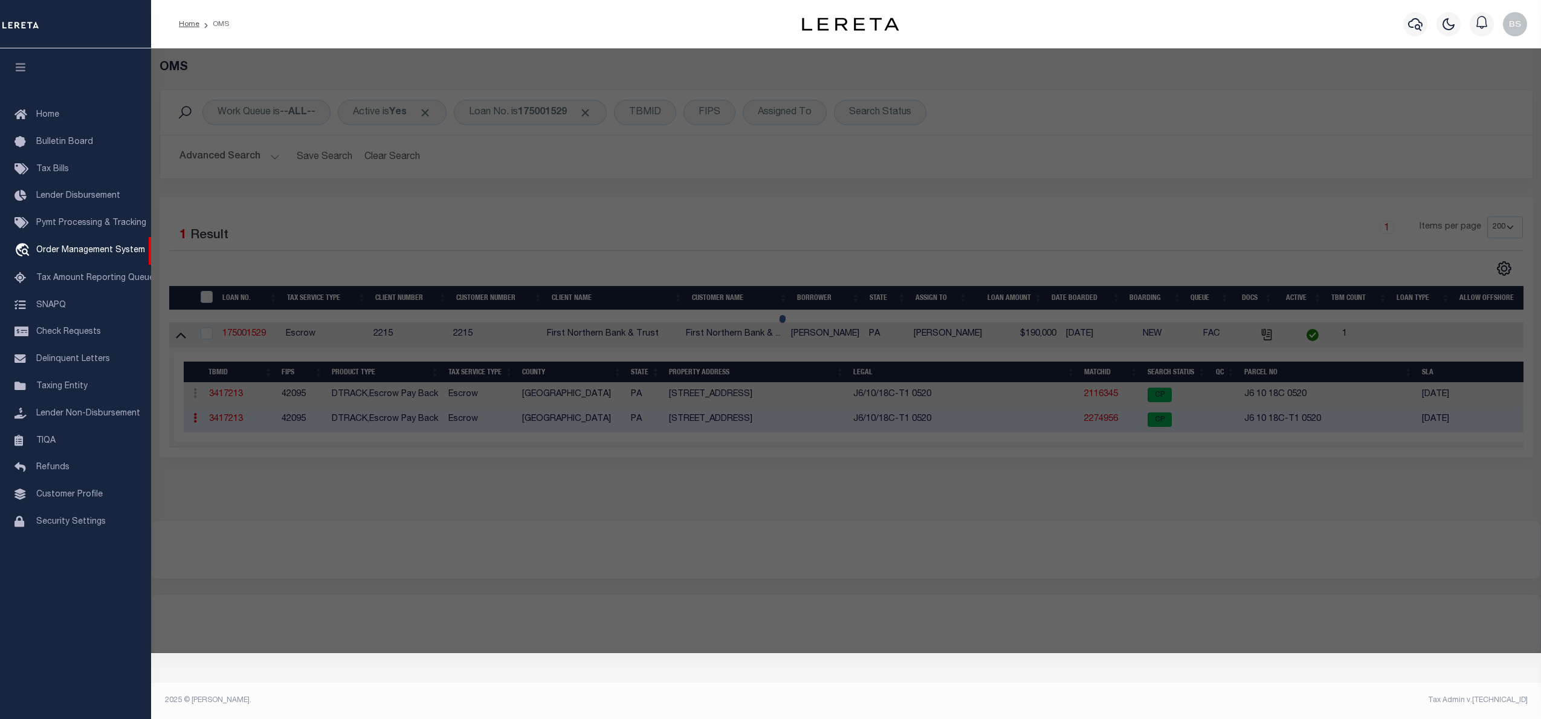
checkbox input "false"
select select "CP"
type input "[PERSON_NAME] & [PERSON_NAME]"
select select "AGW"
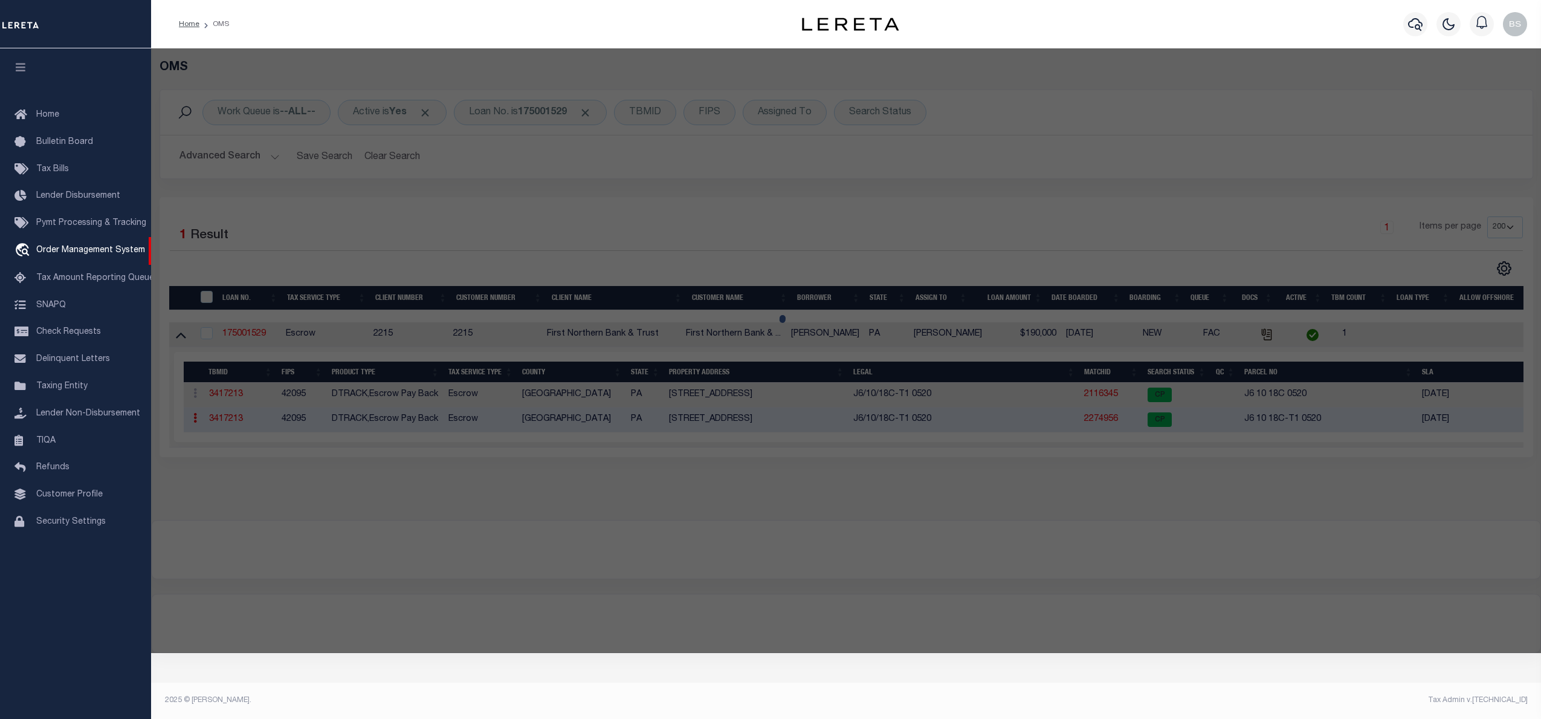
select select "ADD"
type input "244 MONOCACY DR"
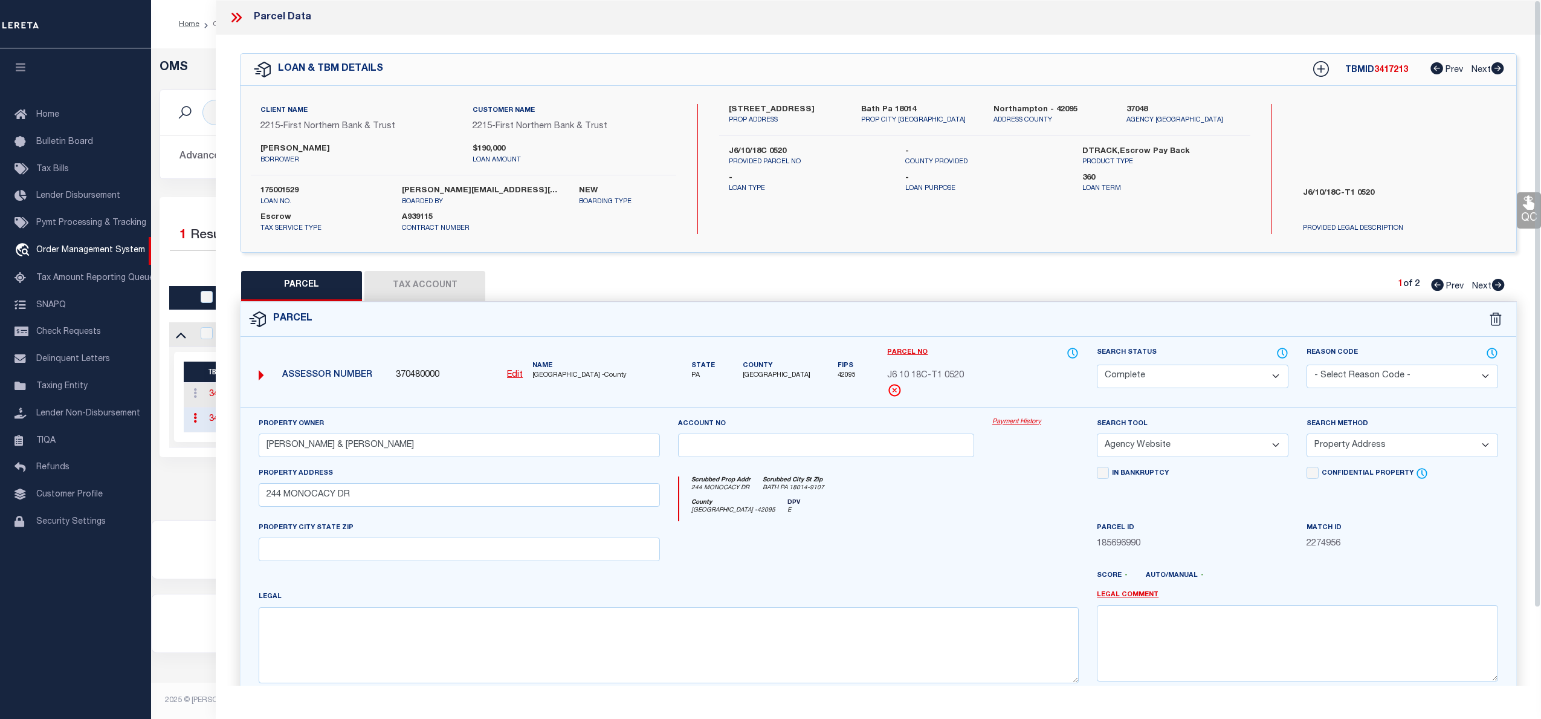
click at [1017, 423] on link "Payment History" at bounding box center [1036, 422] width 86 height 10
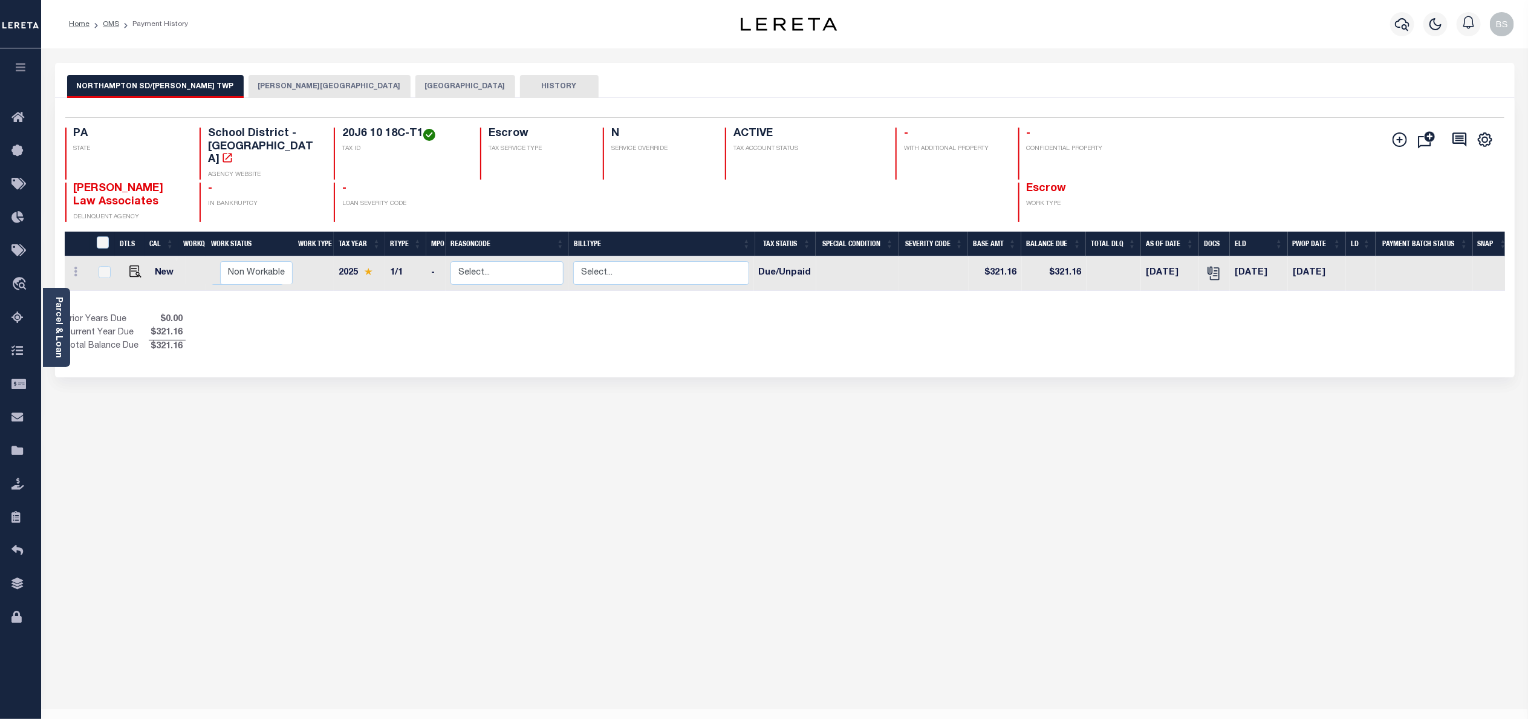
click at [262, 88] on button "MOORE TOWNSHIP" at bounding box center [329, 86] width 162 height 23
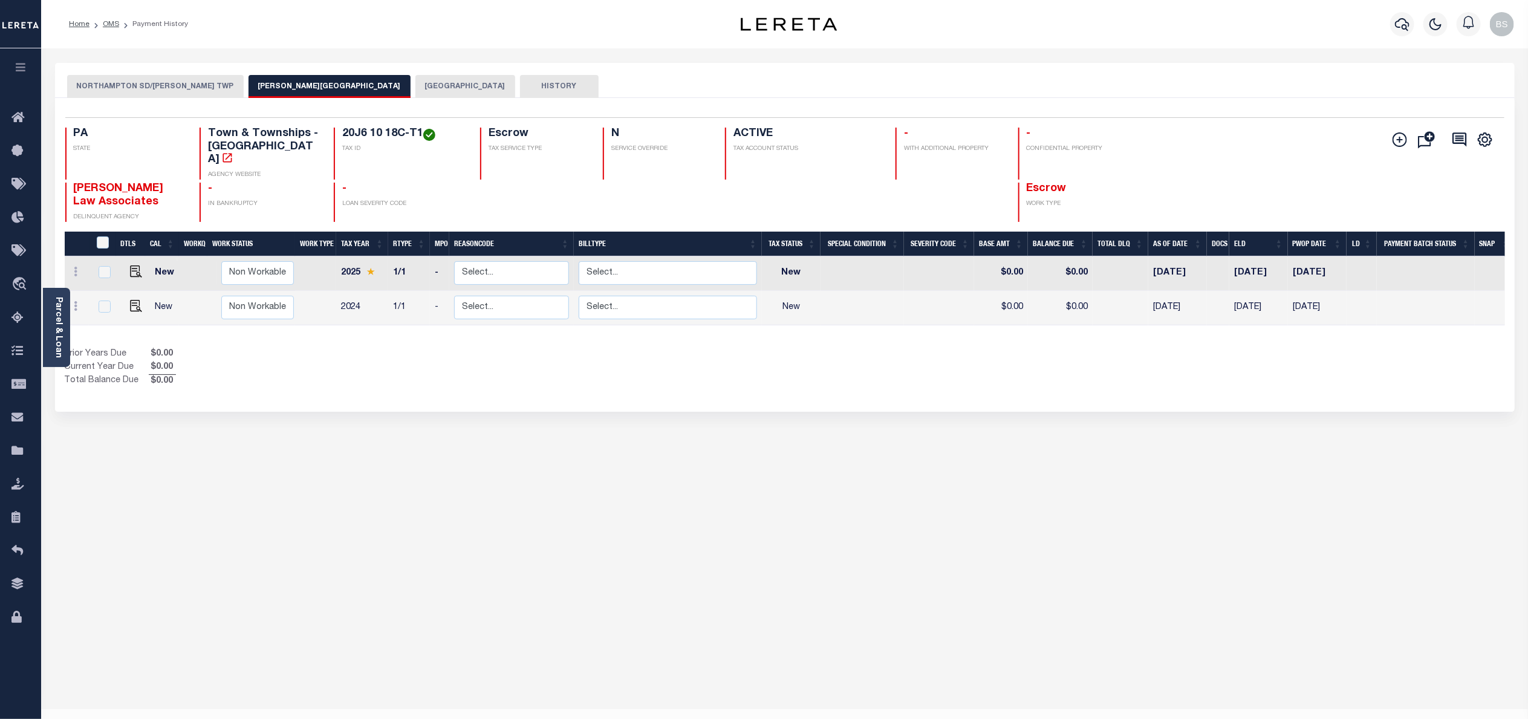
click at [415, 87] on button "NORTHAMPTON COUNTY" at bounding box center [465, 86] width 100 height 23
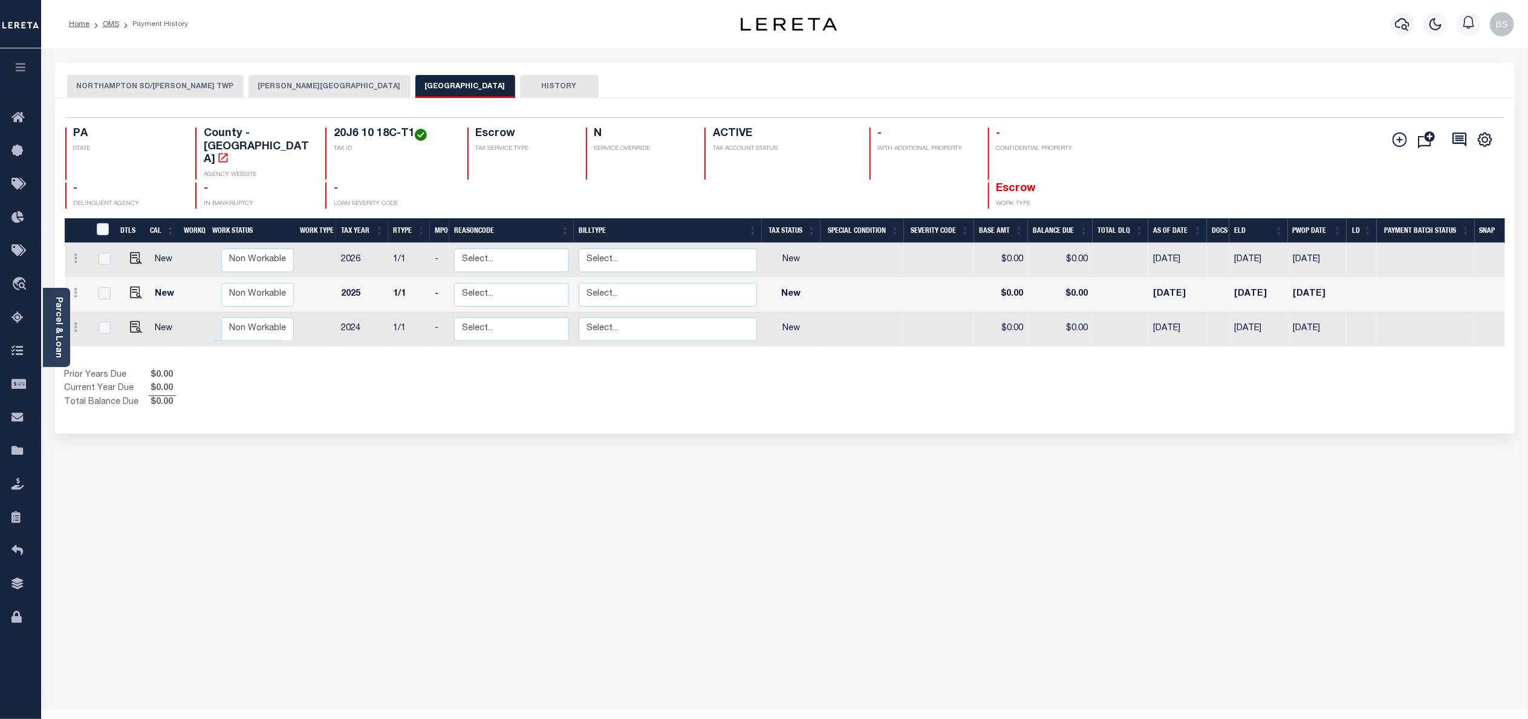
click at [158, 88] on button "NORTHAMPTON SD/MOORE TWP" at bounding box center [155, 86] width 177 height 23
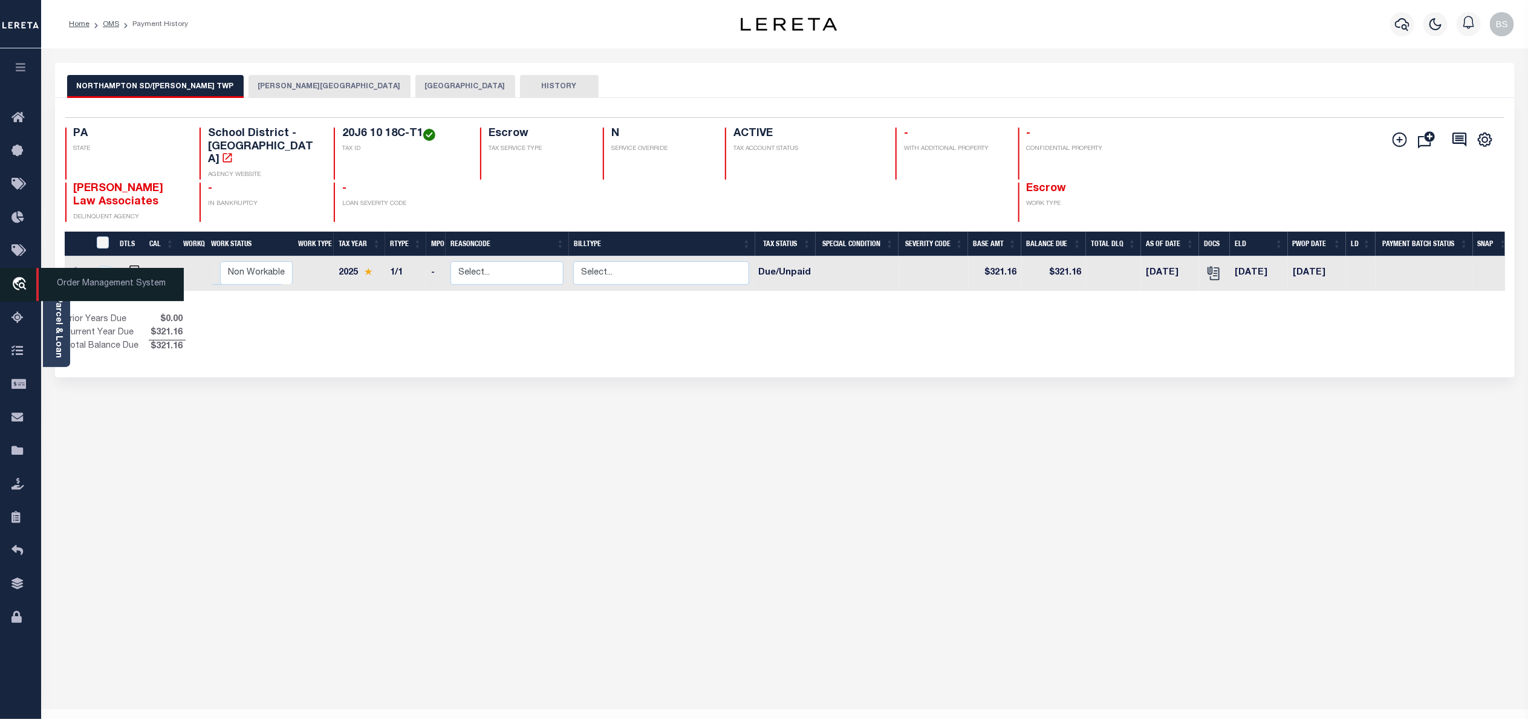
click at [60, 280] on span "Order Management System" at bounding box center [109, 284] width 147 height 33
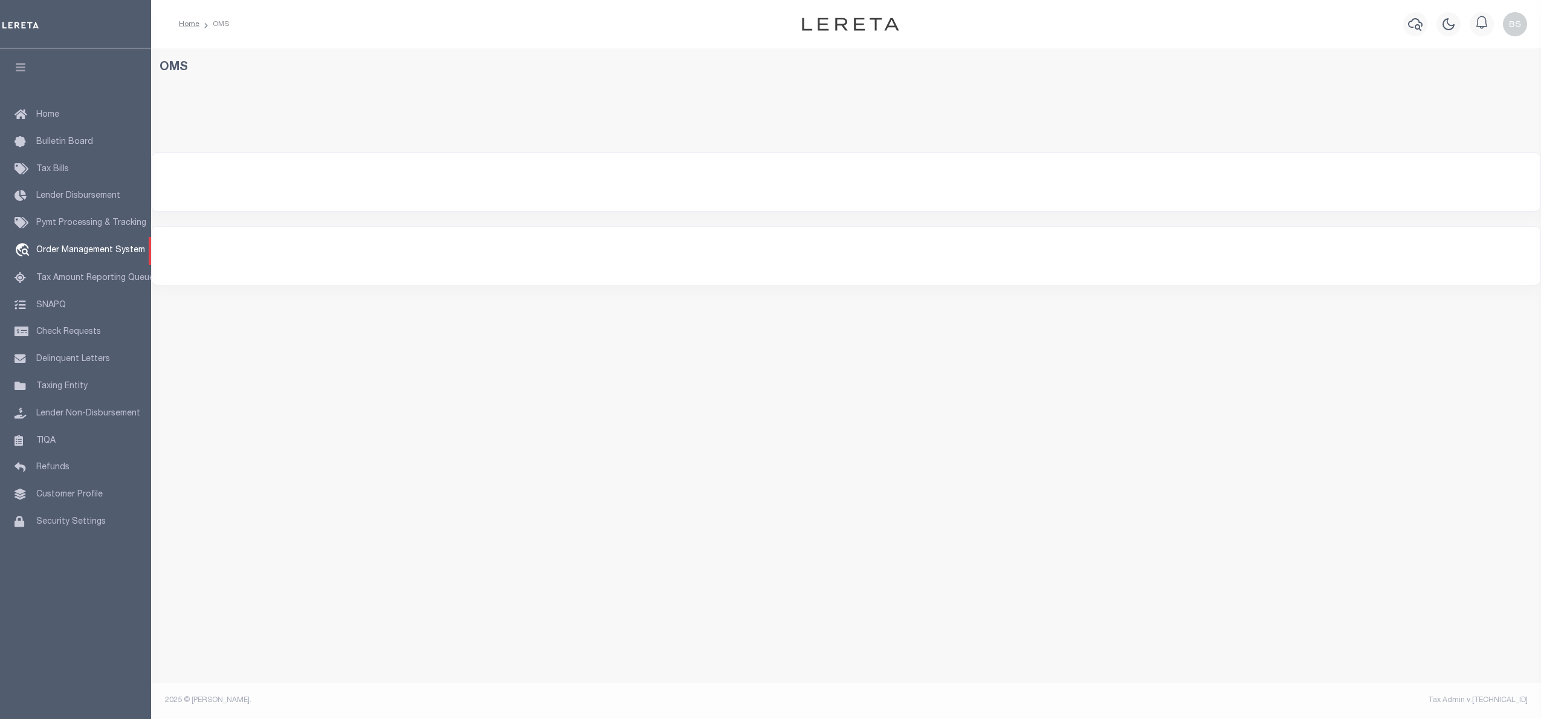
select select "200"
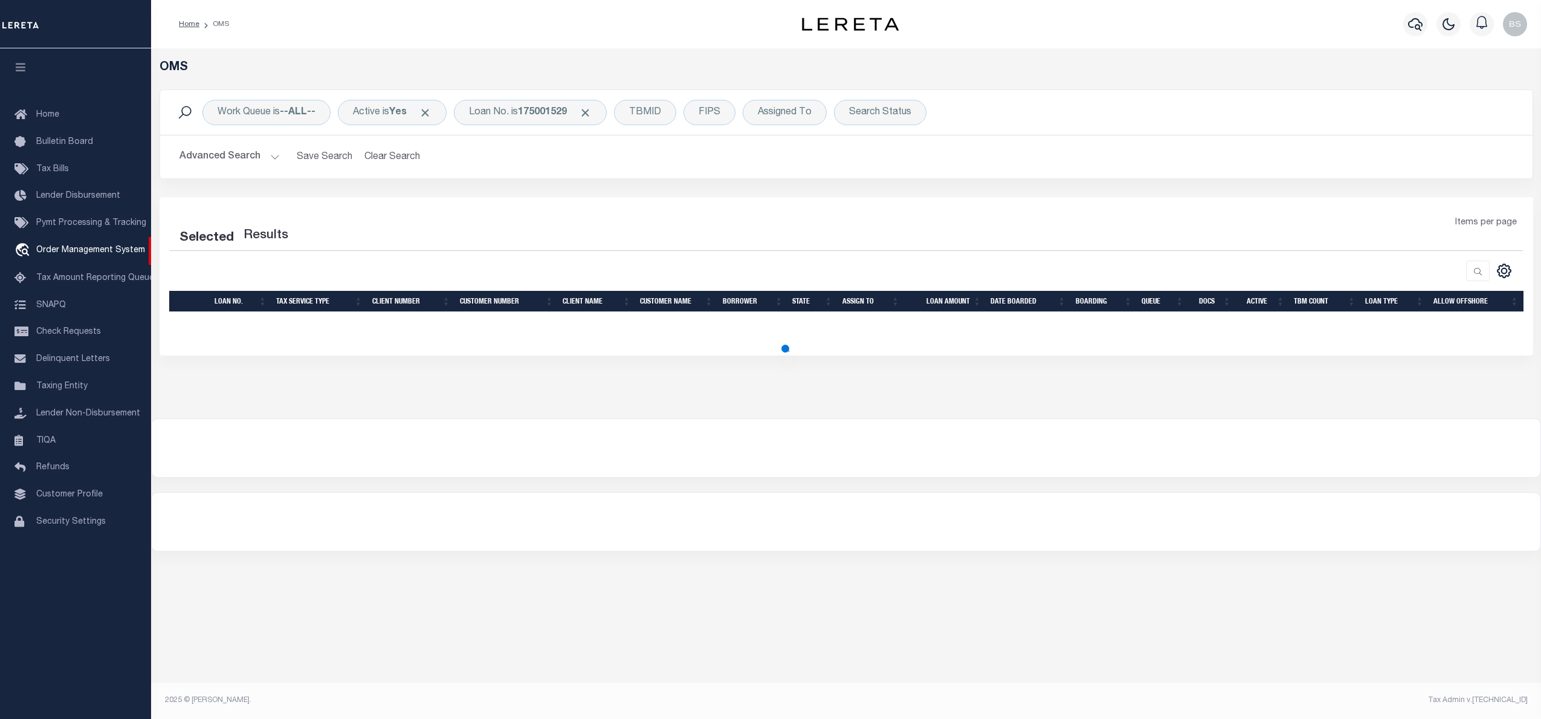
select select "200"
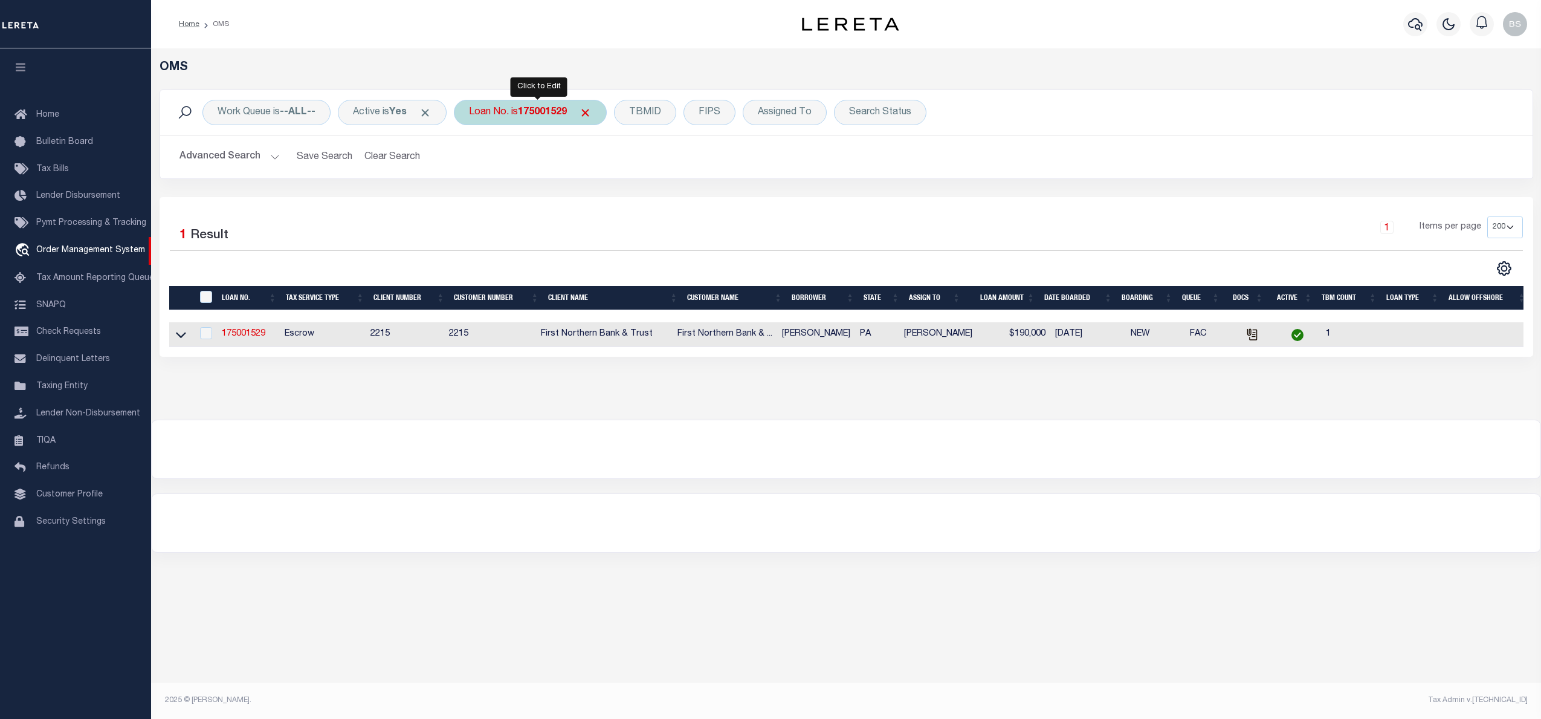
click at [560, 117] on b "175001529" at bounding box center [542, 113] width 49 height 10
type input "100201537"
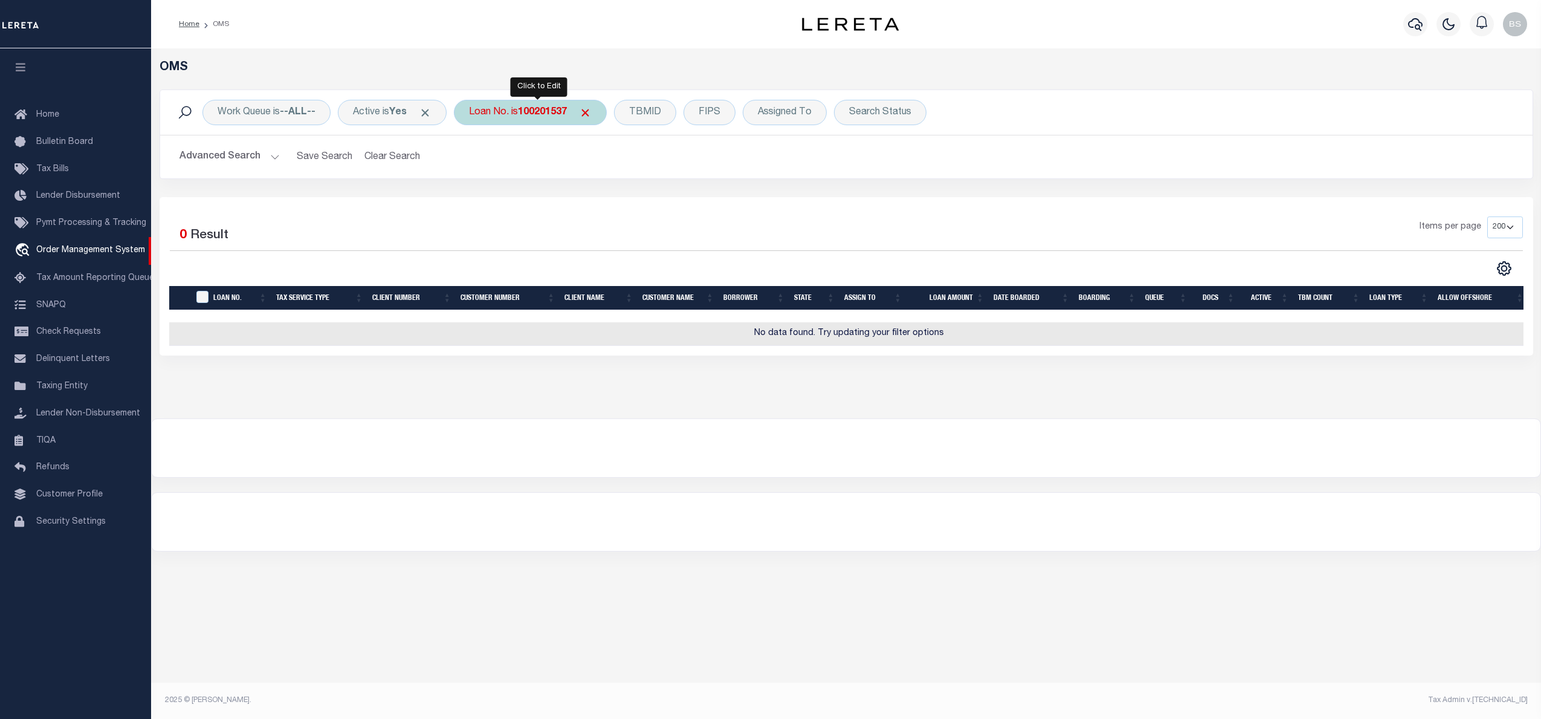
click at [536, 113] on b "100201537" at bounding box center [542, 113] width 49 height 10
type input "100201537"
click at [543, 127] on div "Work Queue is --ALL-- Active is Yes Loan No. is 100201537 TBMID FIPS Assigned T…" at bounding box center [846, 112] width 1373 height 45
click at [531, 108] on b "100201537" at bounding box center [542, 113] width 49 height 10
type input "10021537"
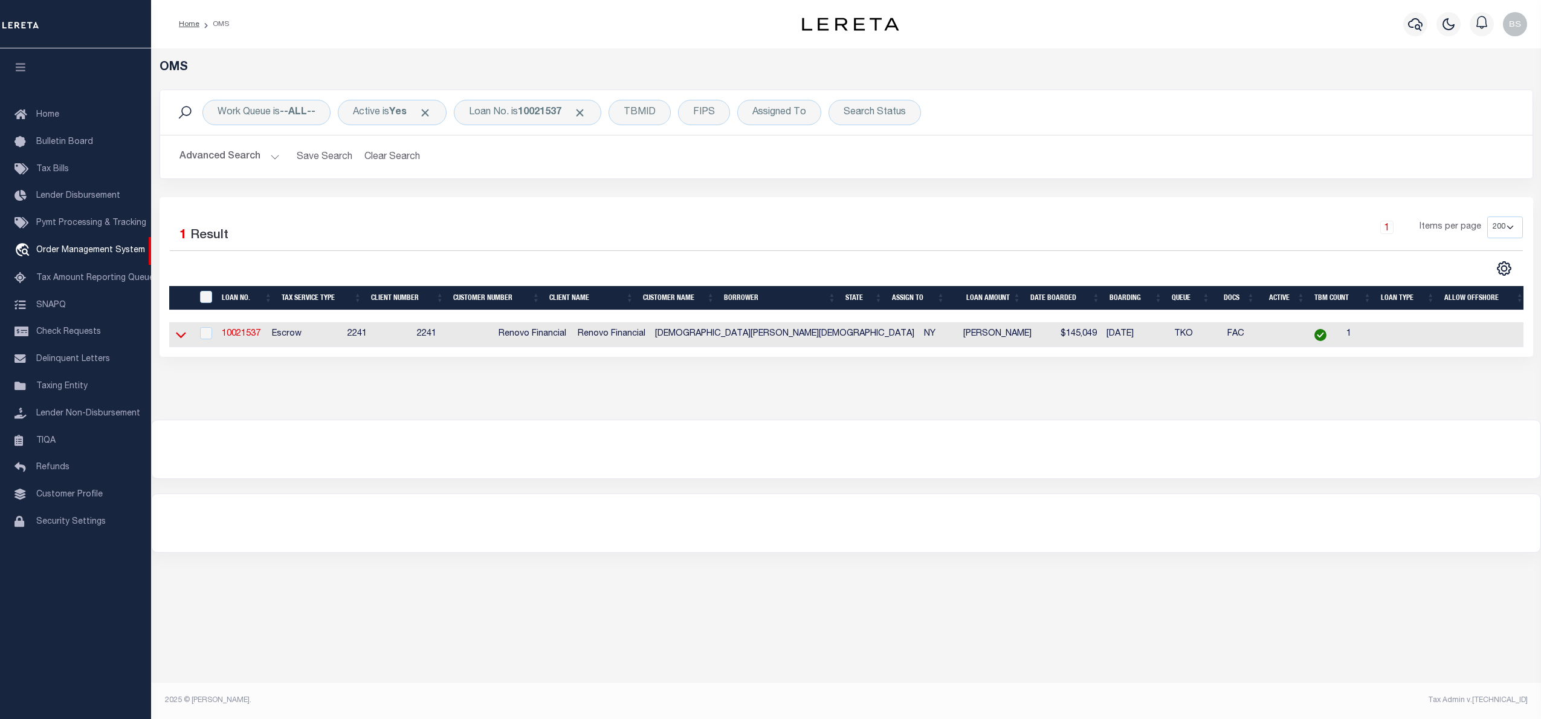
click at [181, 338] on icon at bounding box center [181, 334] width 10 height 13
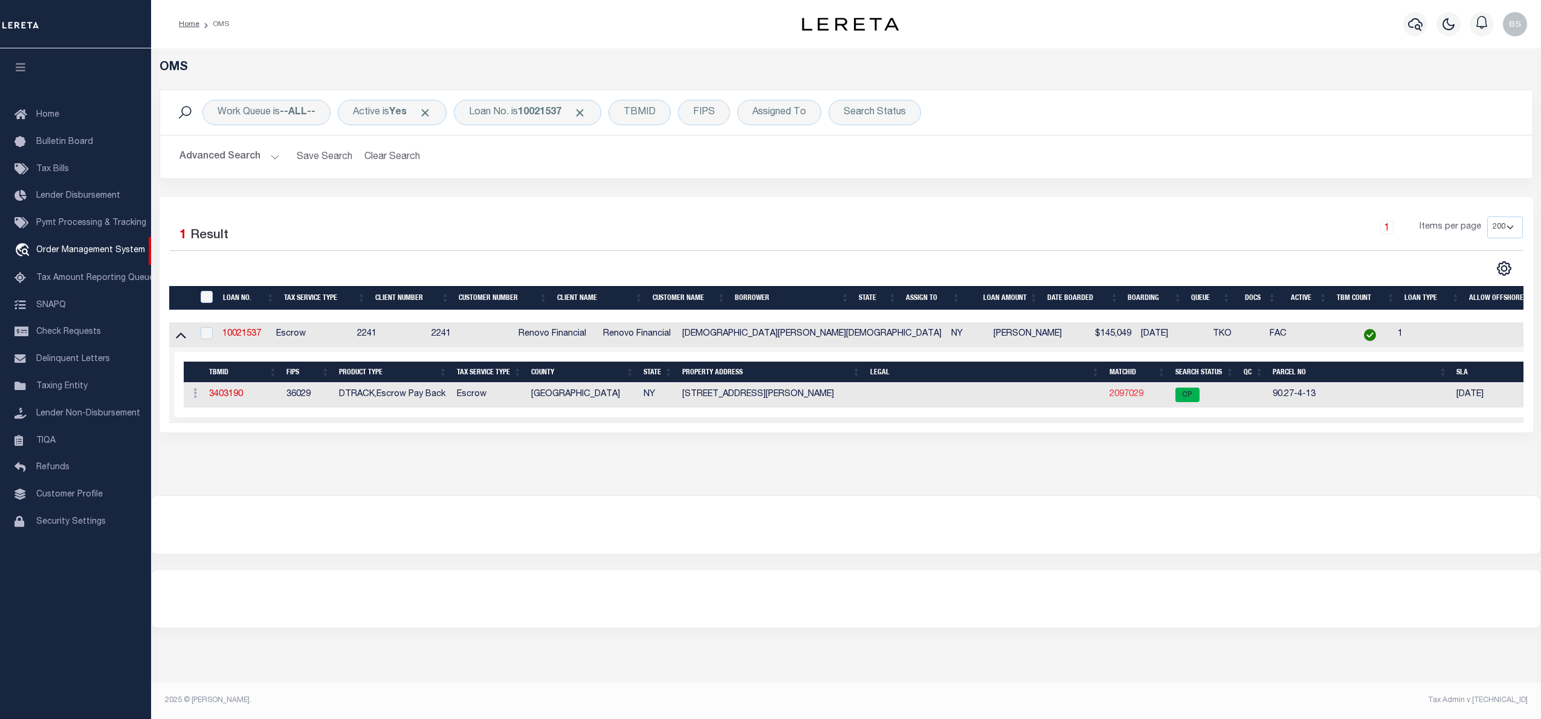
click at [1123, 394] on link "2097029" at bounding box center [1127, 394] width 34 height 8
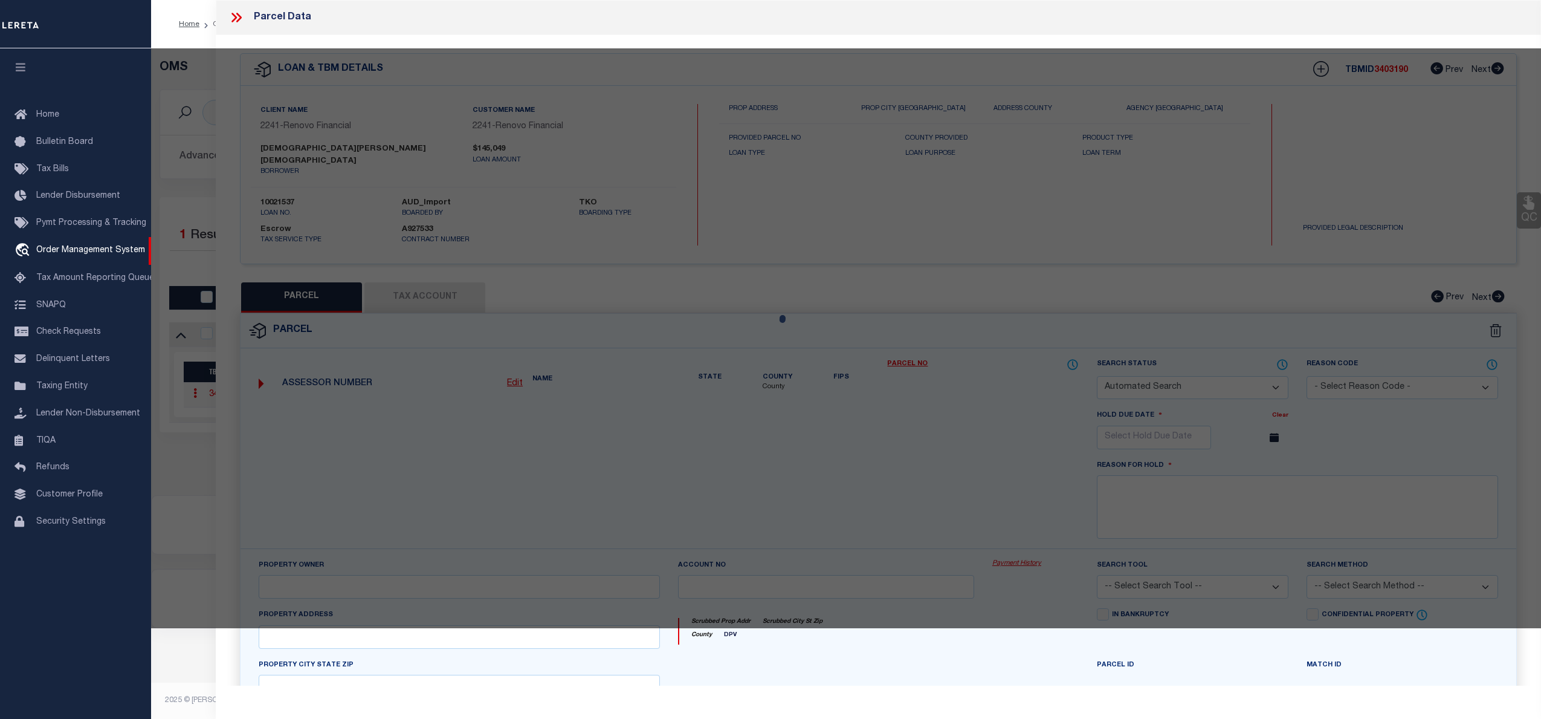
checkbox input "false"
select select "CP"
type input "[DEMOGRAPHIC_DATA][PERSON_NAME][DEMOGRAPHIC_DATA]"
select select "AGW"
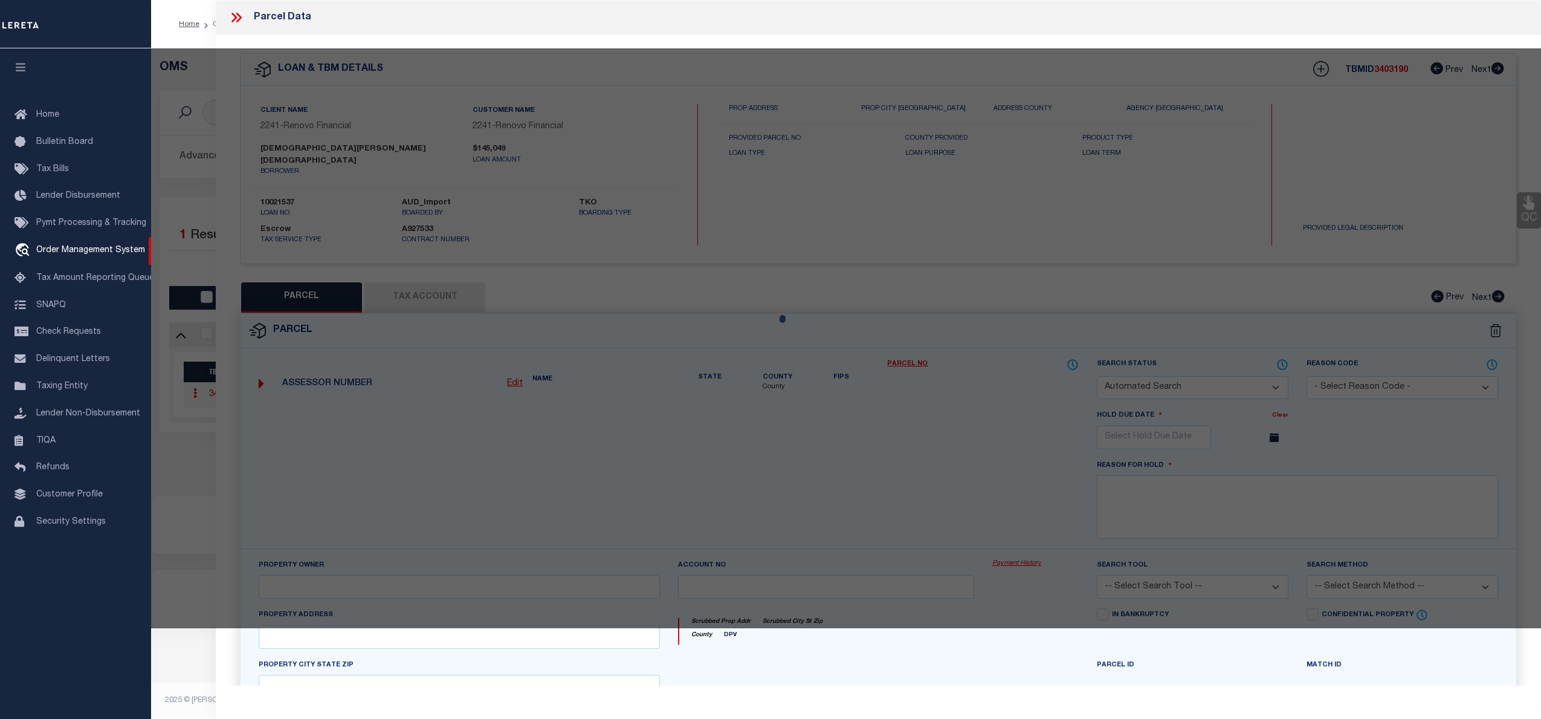
select select "ADD"
type input "[STREET_ADDRESS][PERSON_NAME]"
checkbox input "false"
type input "[GEOGRAPHIC_DATA], NY 14215"
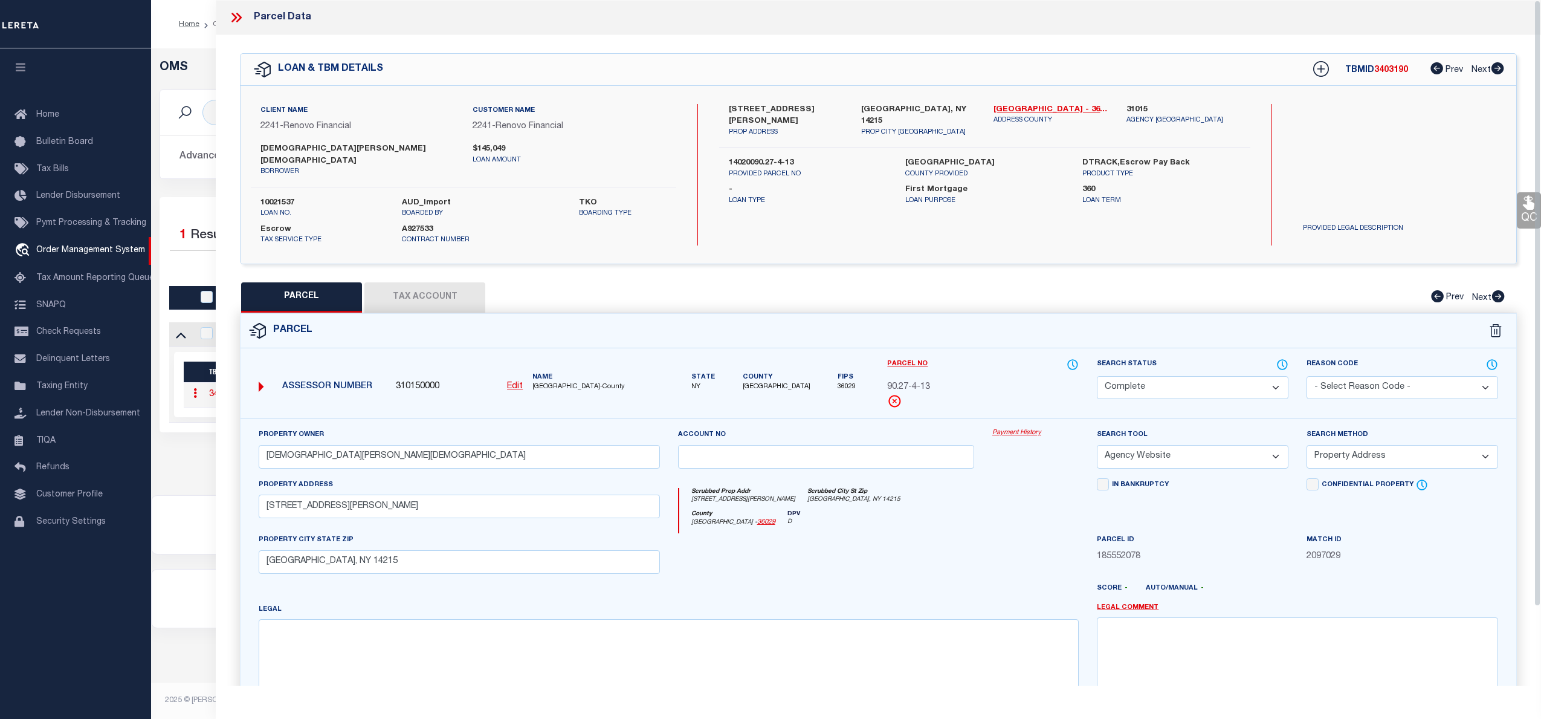
click at [1032, 428] on link "Payment History" at bounding box center [1036, 433] width 86 height 10
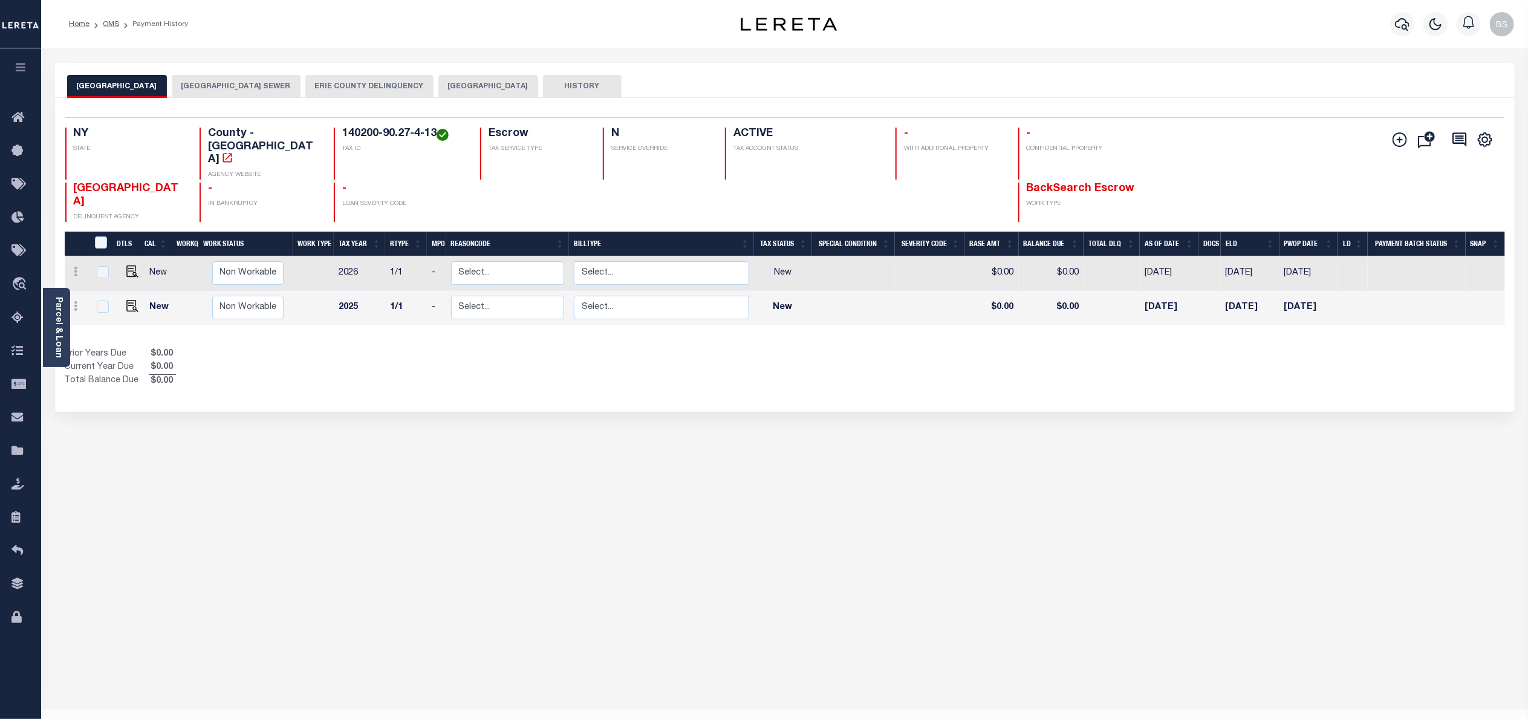
click at [599, 406] on div "[GEOGRAPHIC_DATA] AND COUNTY [GEOGRAPHIC_DATA] [GEOGRAPHIC_DATA] ERIE COUNTY [G…" at bounding box center [784, 404] width 1477 height 682
click at [278, 89] on button "[GEOGRAPHIC_DATA] SEWER" at bounding box center [236, 86] width 129 height 23
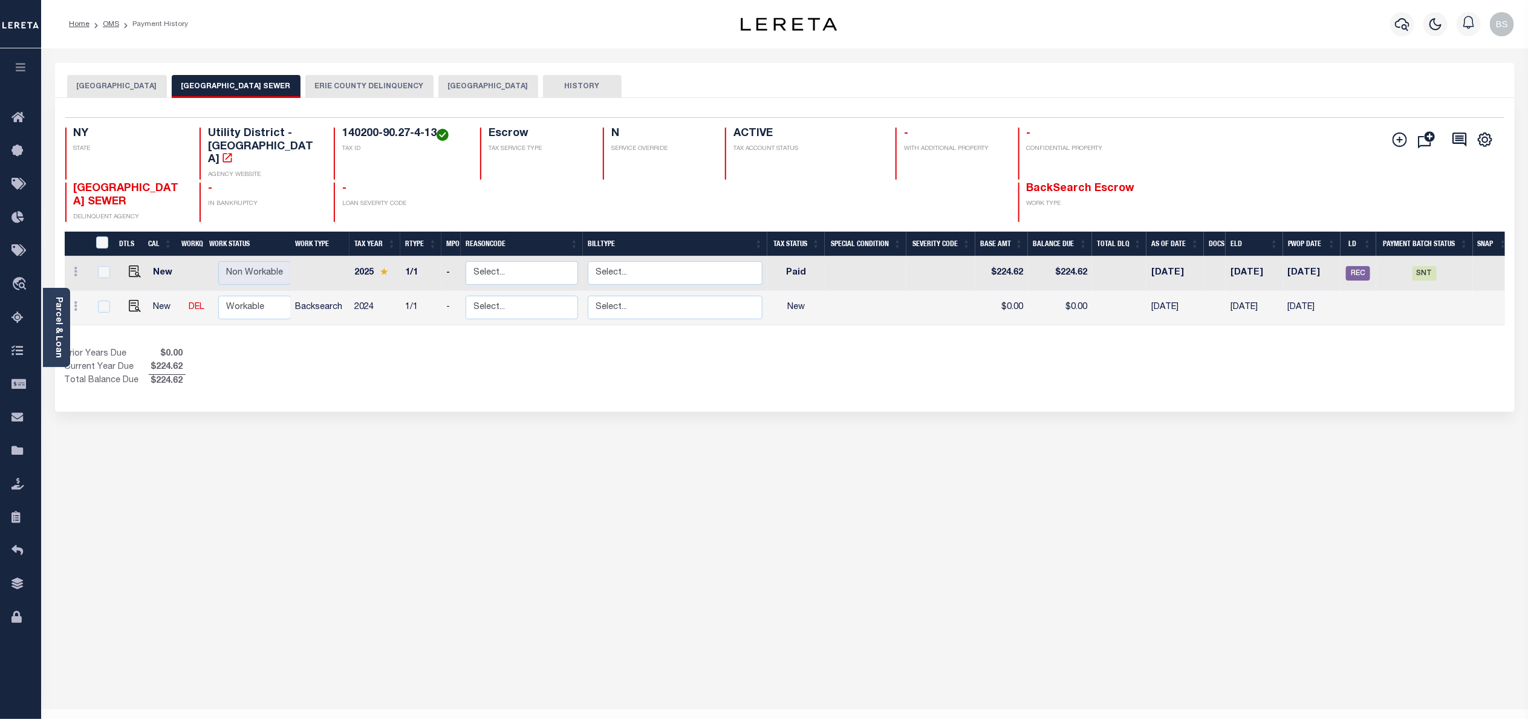
click at [395, 86] on button "ERIE COUNTY DELINQUENCY" at bounding box center [369, 86] width 128 height 23
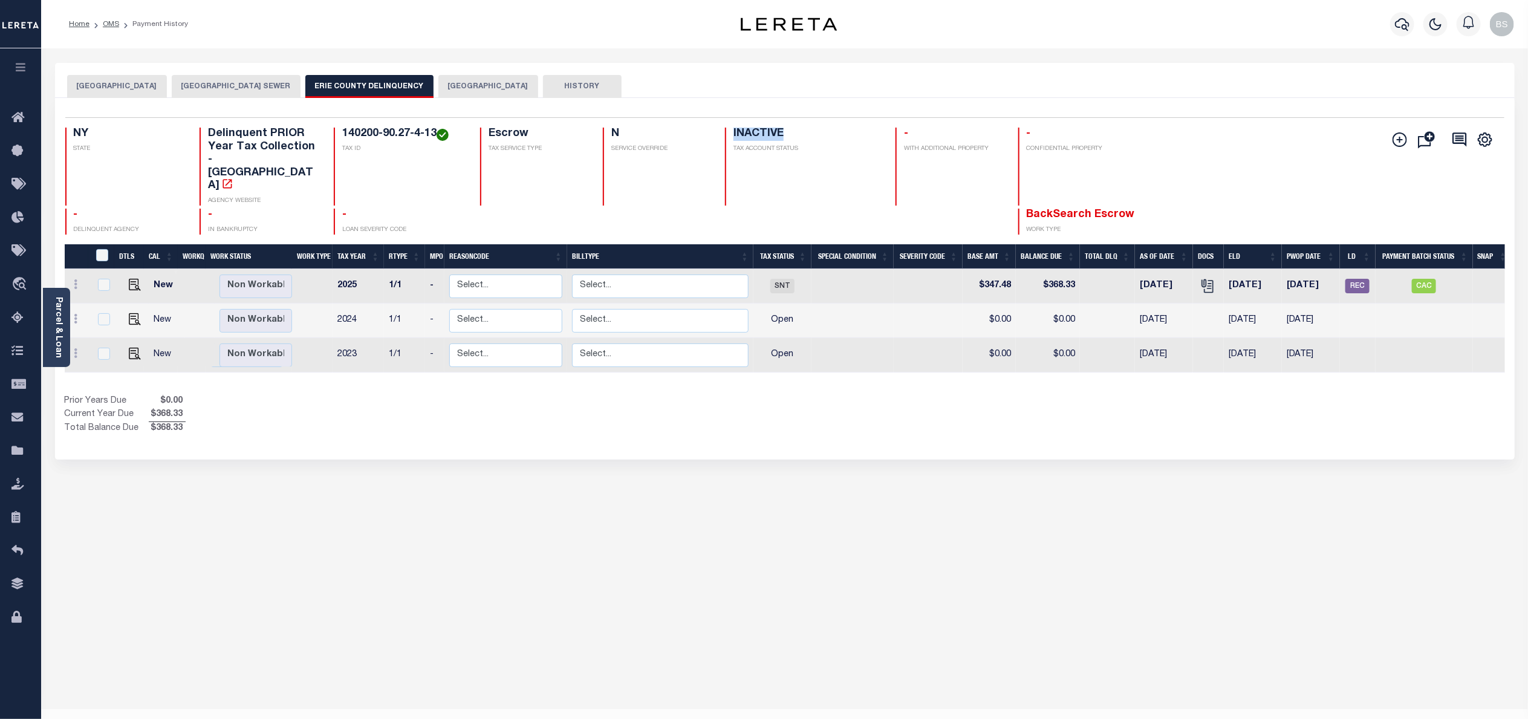
drag, startPoint x: 800, startPoint y: 135, endPoint x: 733, endPoint y: 133, distance: 67.7
click at [733, 133] on h4 "INACTIVE" at bounding box center [806, 134] width 147 height 13
click at [492, 89] on button "[GEOGRAPHIC_DATA]" at bounding box center [488, 86] width 100 height 23
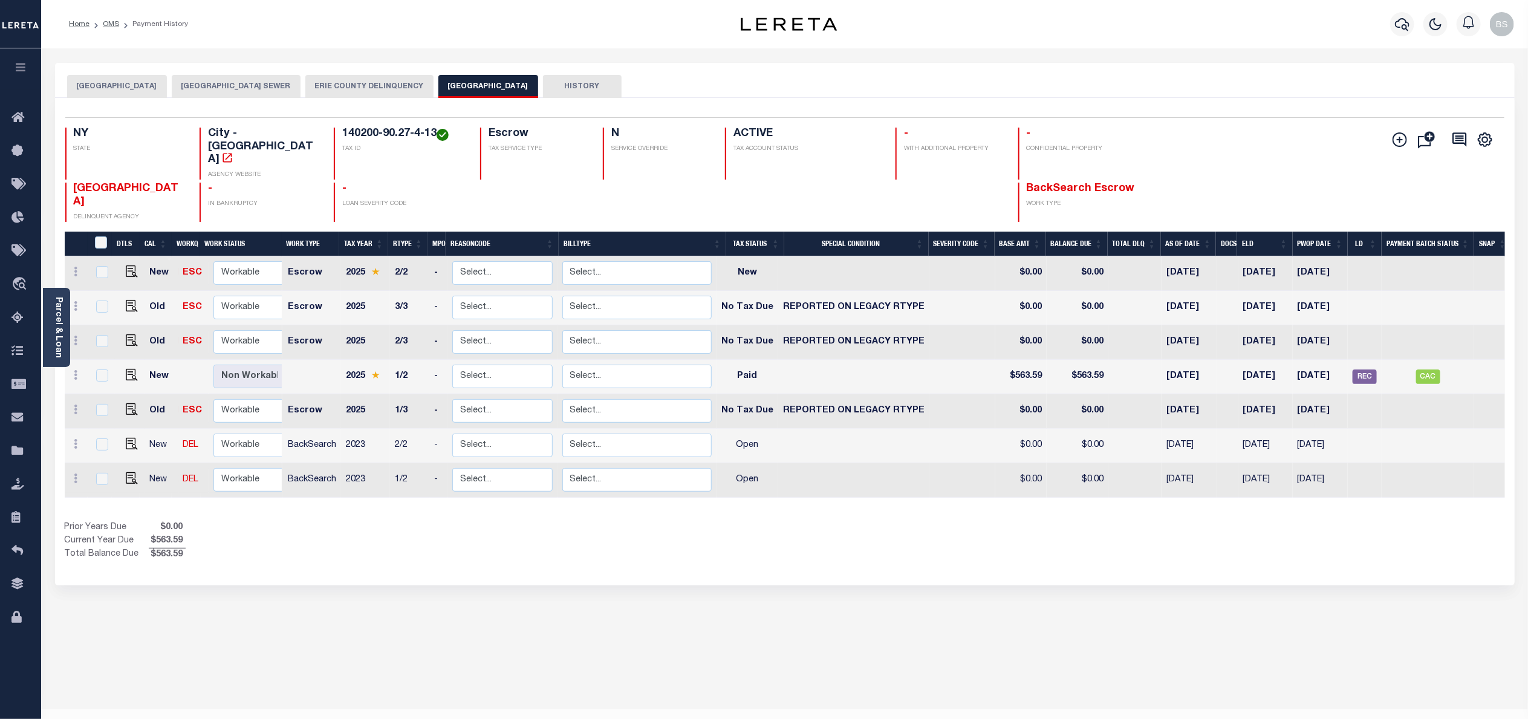
click at [398, 86] on button "ERIE COUNTY DELINQUENCY" at bounding box center [369, 86] width 128 height 23
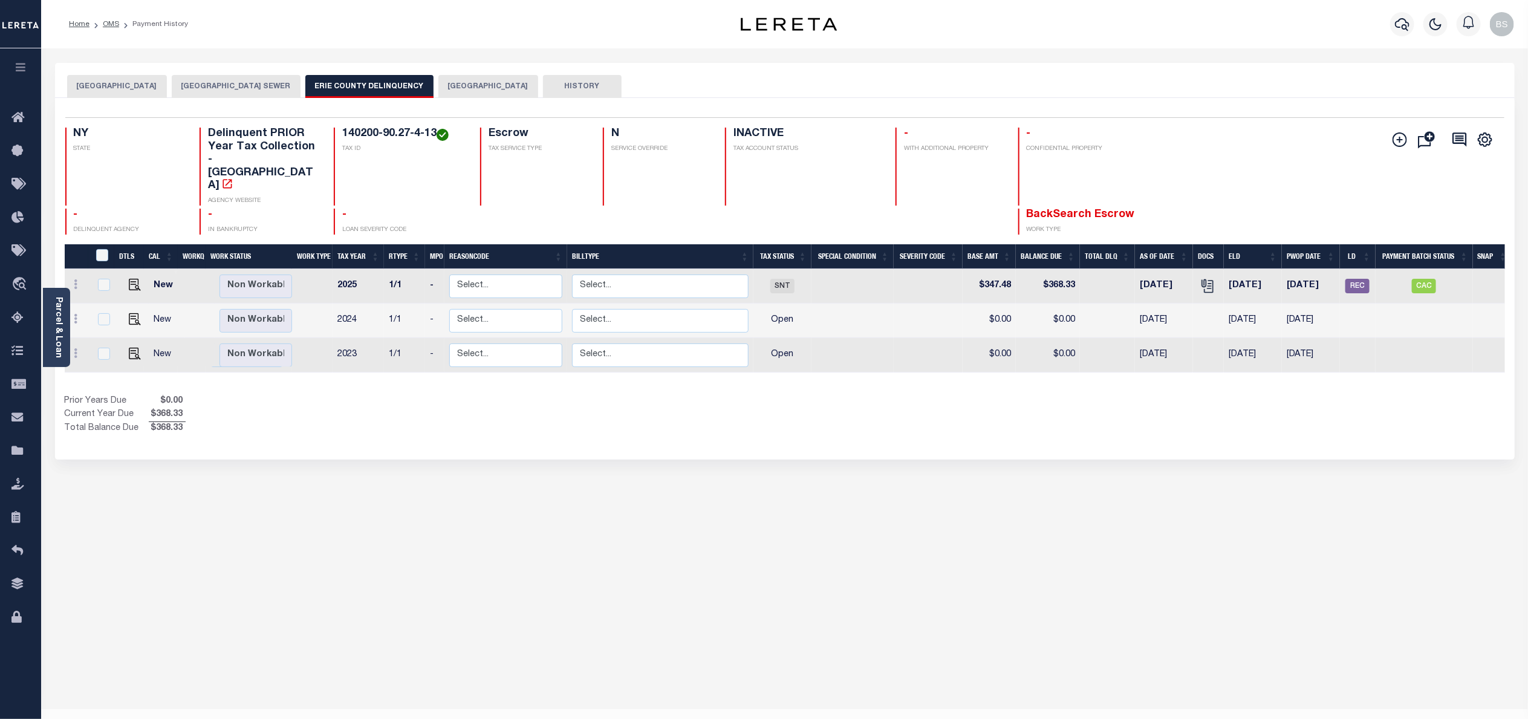
click at [490, 82] on button "[GEOGRAPHIC_DATA]" at bounding box center [488, 86] width 100 height 23
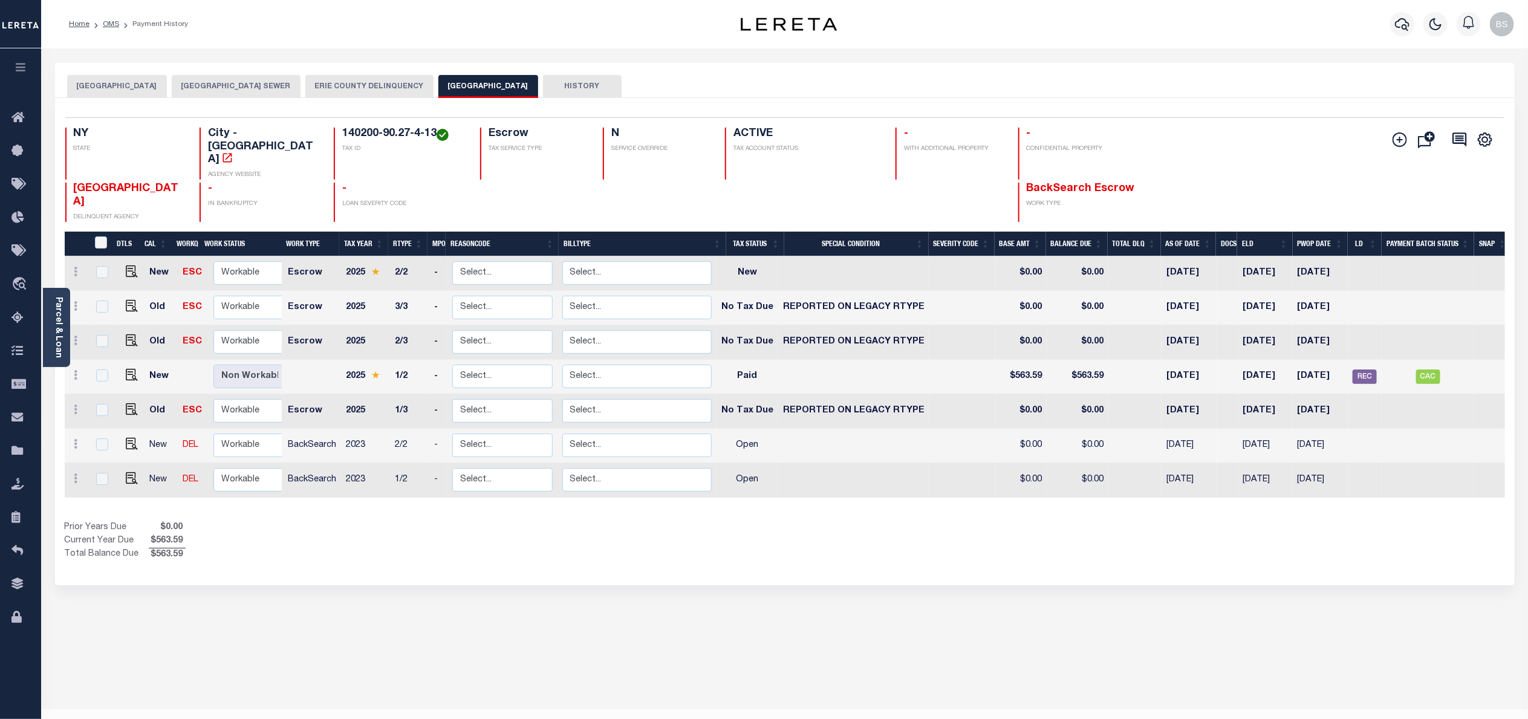
click at [383, 85] on button "ERIE COUNTY DELINQUENCY" at bounding box center [369, 86] width 128 height 23
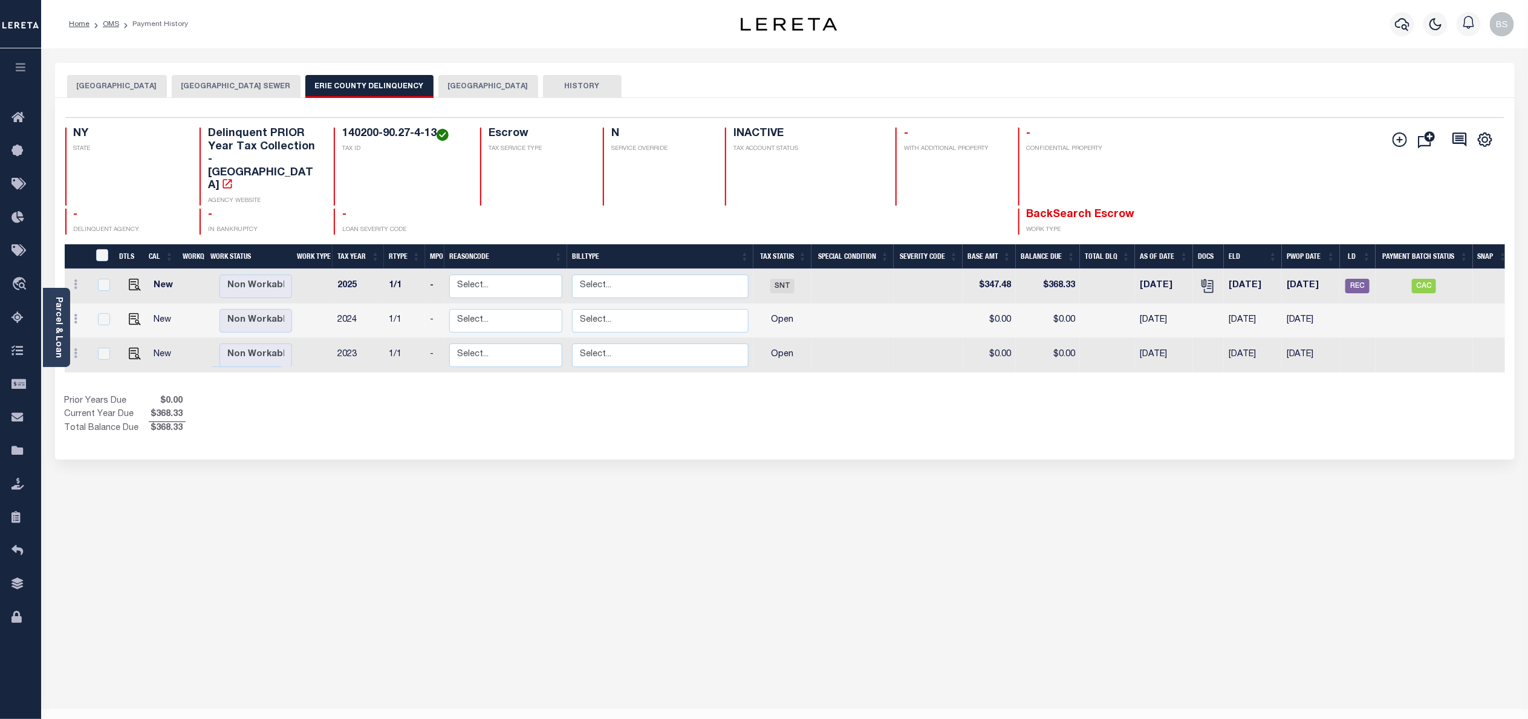
click at [1040, 544] on div "[GEOGRAPHIC_DATA] AND COUNTY [GEOGRAPHIC_DATA] [GEOGRAPHIC_DATA] ERIE COUNTY [G…" at bounding box center [784, 404] width 1477 height 682
